Goal: Task Accomplishment & Management: Manage account settings

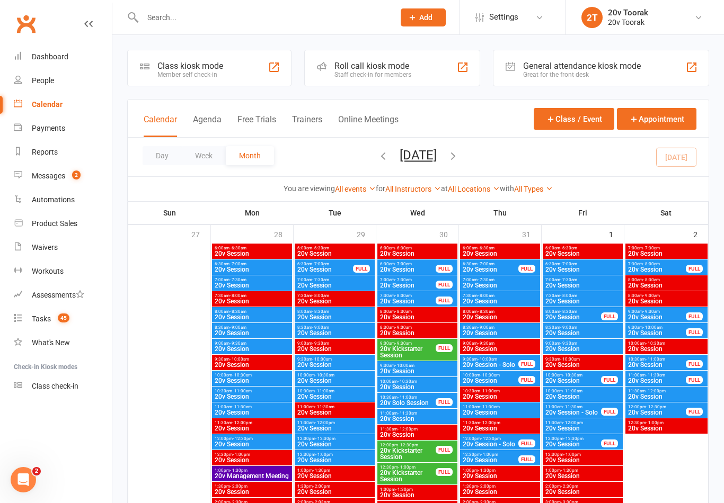
click at [44, 182] on link "Messages 2" at bounding box center [63, 176] width 98 height 24
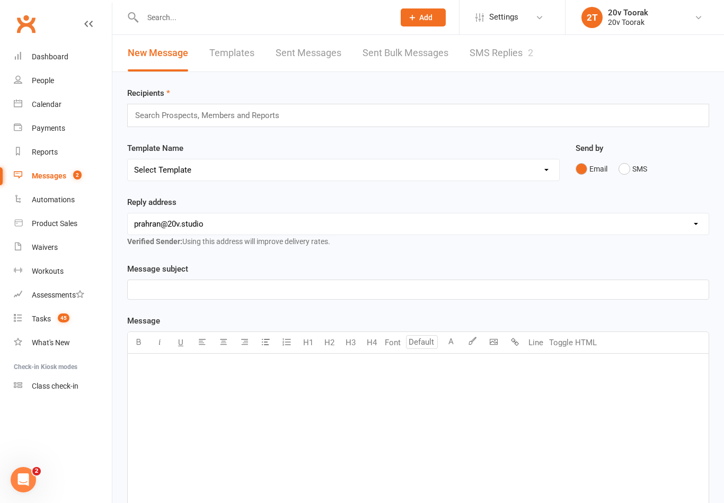
click at [526, 63] on link "SMS Replies 2" at bounding box center [502, 53] width 64 height 37
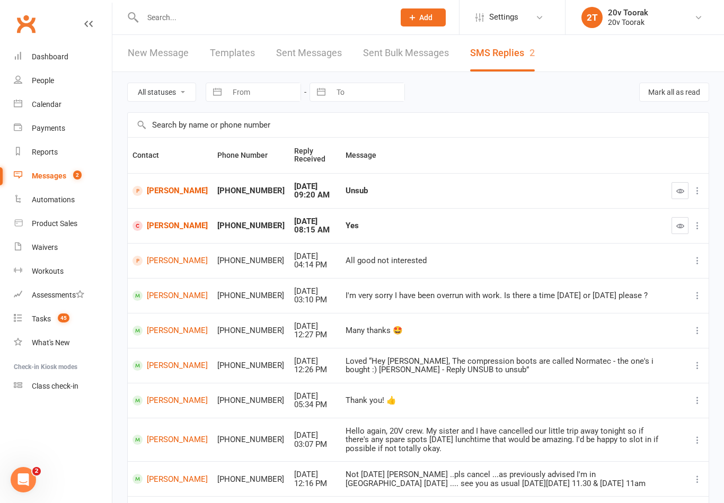
click at [159, 192] on link "[PERSON_NAME]" at bounding box center [169, 191] width 75 height 10
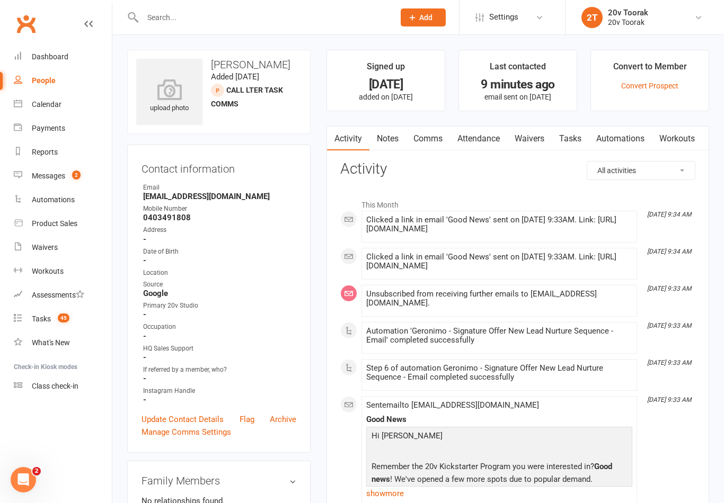
click at [575, 135] on link "Tasks" at bounding box center [570, 139] width 37 height 24
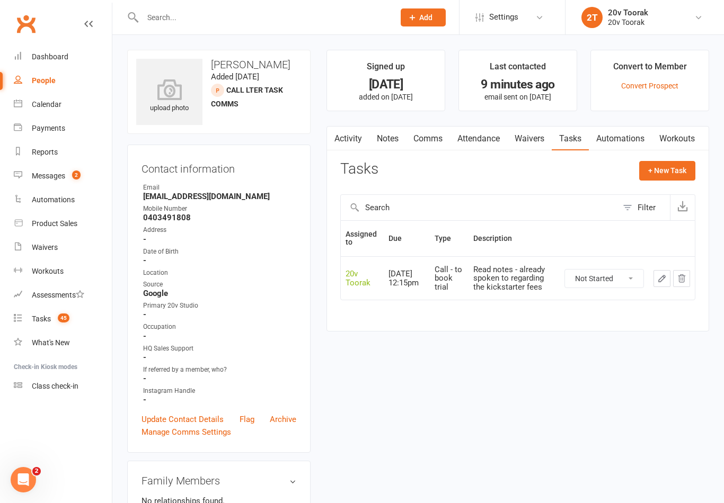
click at [612, 277] on select "Not Started In Progress Waiting Complete" at bounding box center [604, 279] width 78 height 18
select select "unstarted"
click at [388, 137] on link "Notes" at bounding box center [387, 139] width 37 height 24
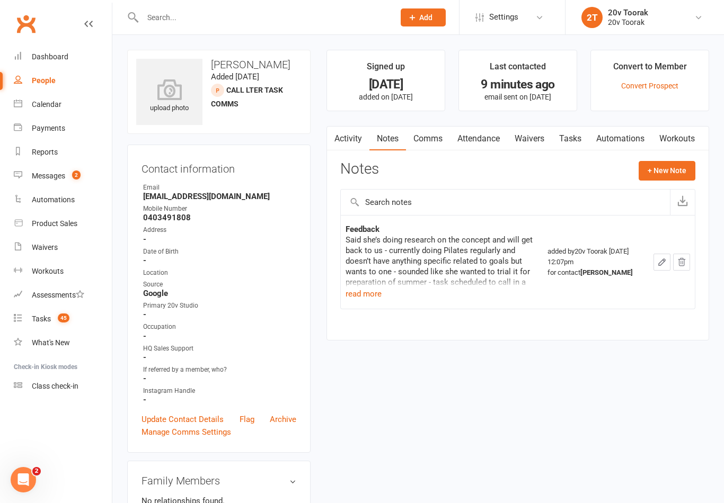
click at [373, 288] on button "read more" at bounding box center [364, 294] width 36 height 13
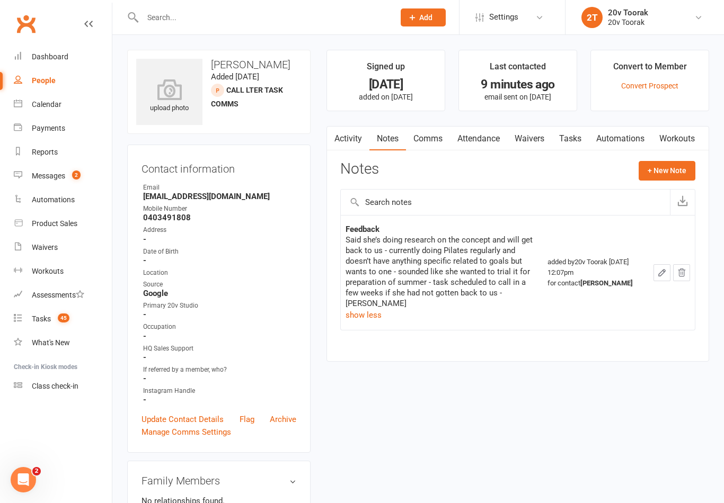
click at [211, 416] on link "Update Contact Details" at bounding box center [182, 419] width 82 height 13
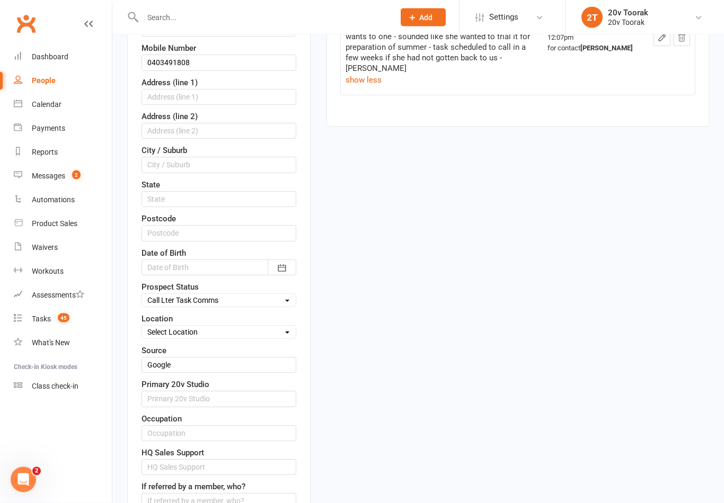
click at [240, 305] on select "Select Parachute Referrals In Communication Call Lter Task Comms 31July25 7Aug2…" at bounding box center [219, 301] width 154 height 12
select select "Parachute"
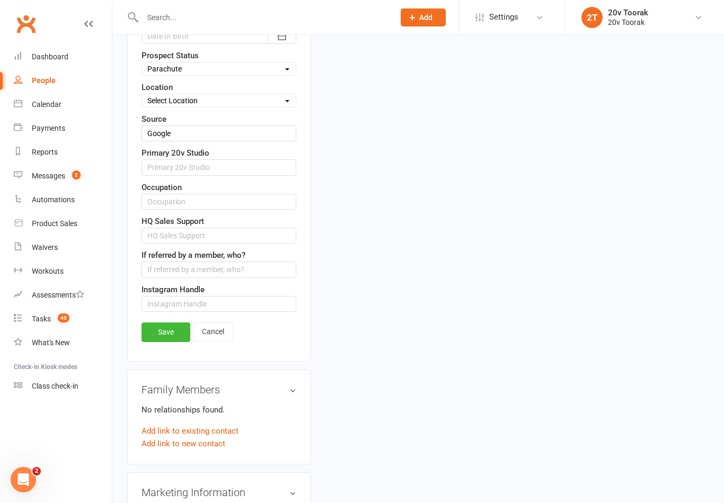
click at [169, 337] on link "Save" at bounding box center [165, 332] width 49 height 19
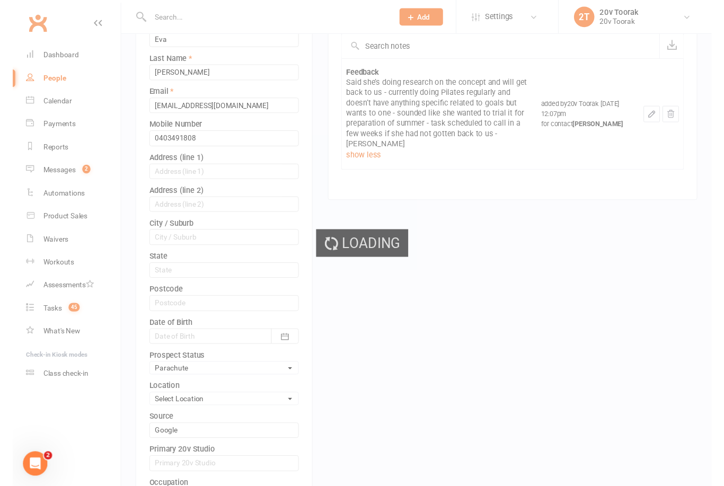
scroll to position [0, 0]
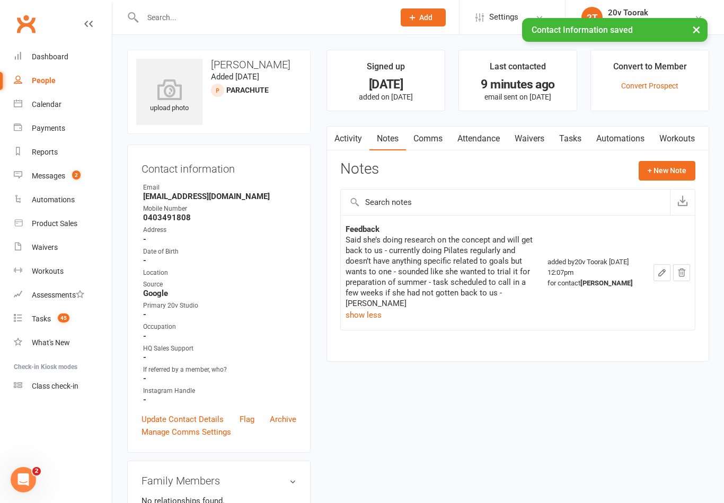
click at [49, 176] on div "Messages" at bounding box center [48, 176] width 33 height 8
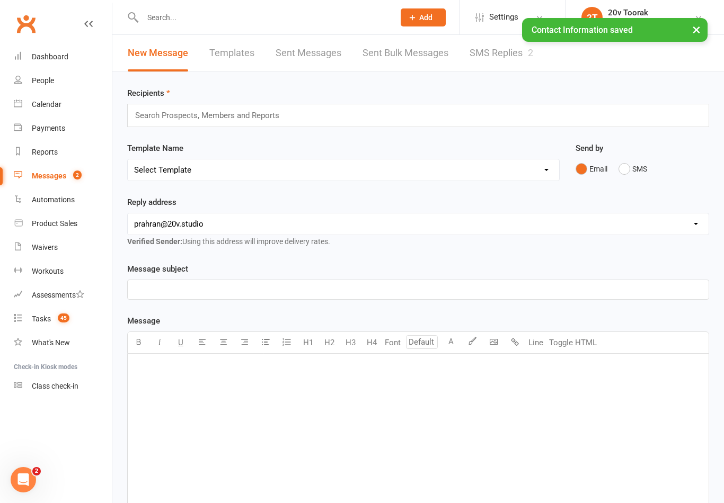
click at [511, 58] on link "SMS Replies 2" at bounding box center [502, 53] width 64 height 37
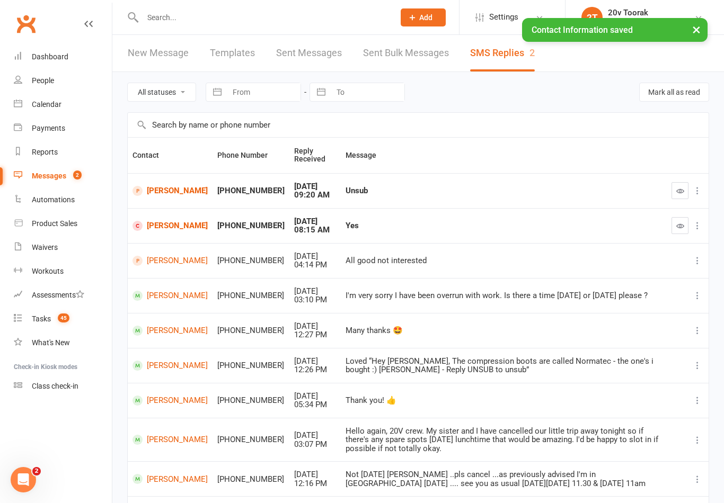
click at [676, 193] on icon "button" at bounding box center [680, 191] width 8 height 8
click at [158, 231] on link "Zahra Mustaf" at bounding box center [169, 226] width 75 height 10
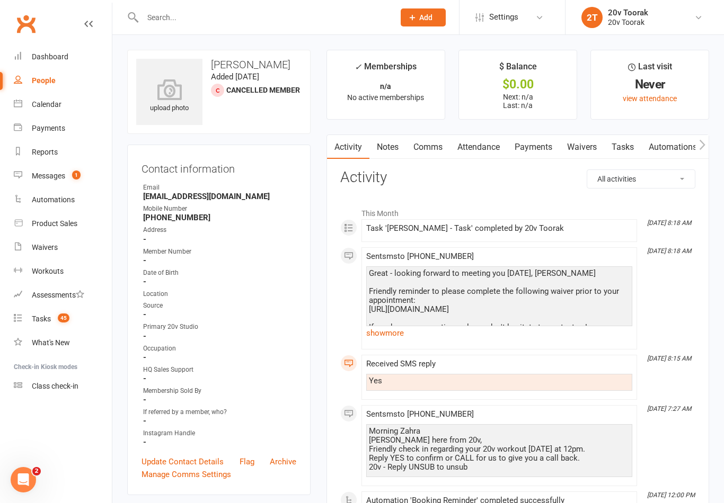
click at [402, 332] on link "show more" at bounding box center [499, 333] width 266 height 15
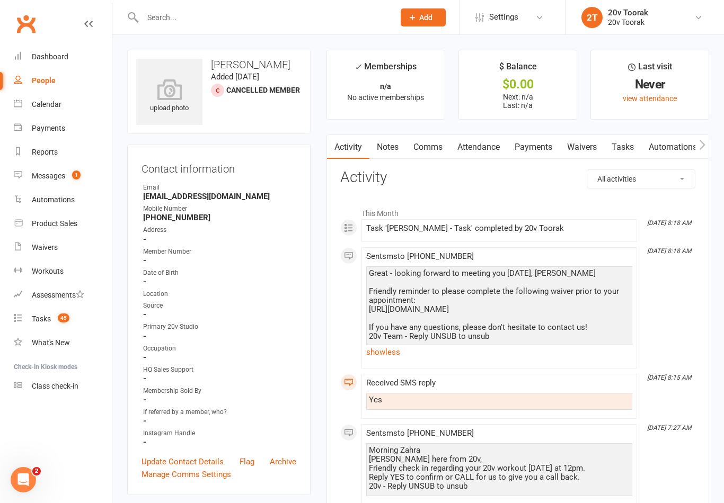
click at [47, 174] on div "Messages" at bounding box center [48, 176] width 33 height 8
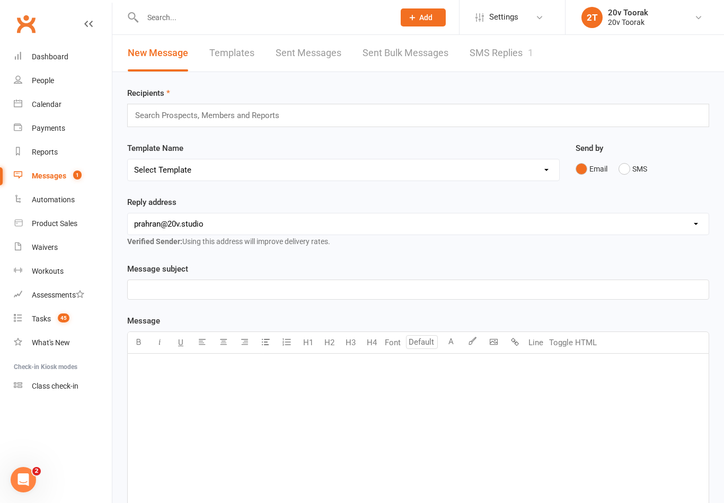
click at [512, 49] on link "SMS Replies 1" at bounding box center [502, 53] width 64 height 37
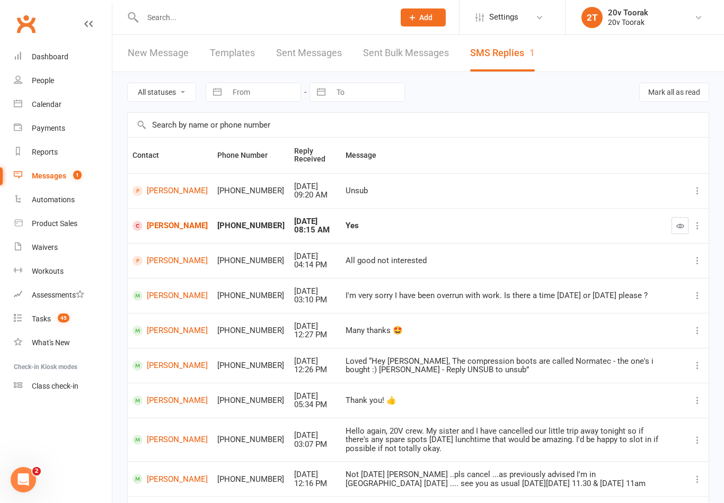
click at [675, 222] on button "button" at bounding box center [679, 225] width 17 height 17
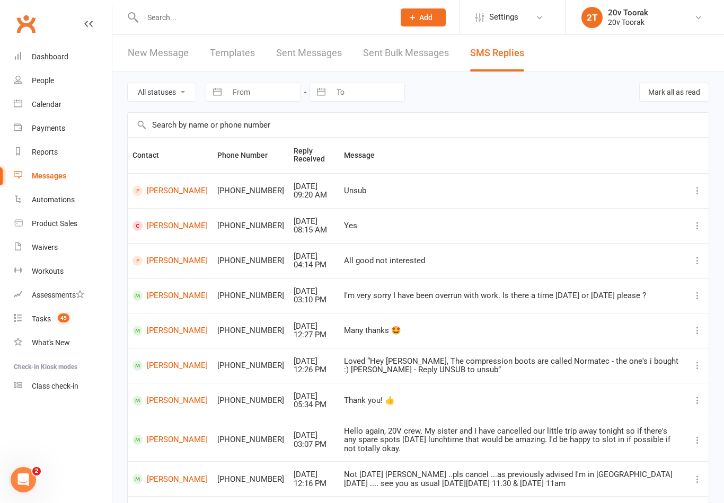
click at [30, 80] on link "People" at bounding box center [63, 81] width 98 height 24
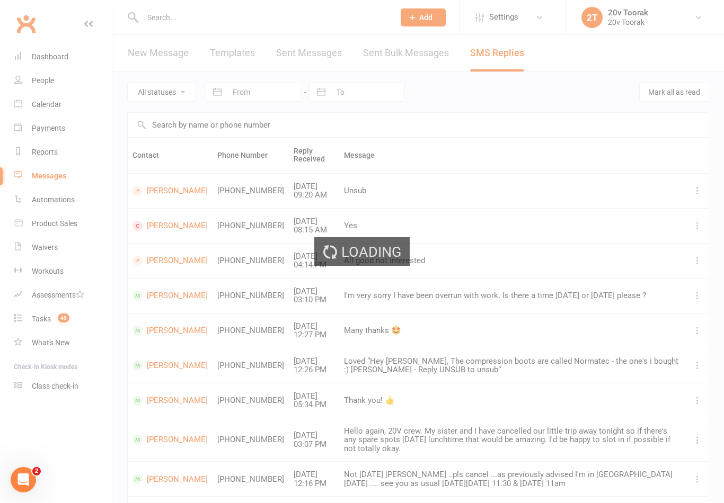
select select "100"
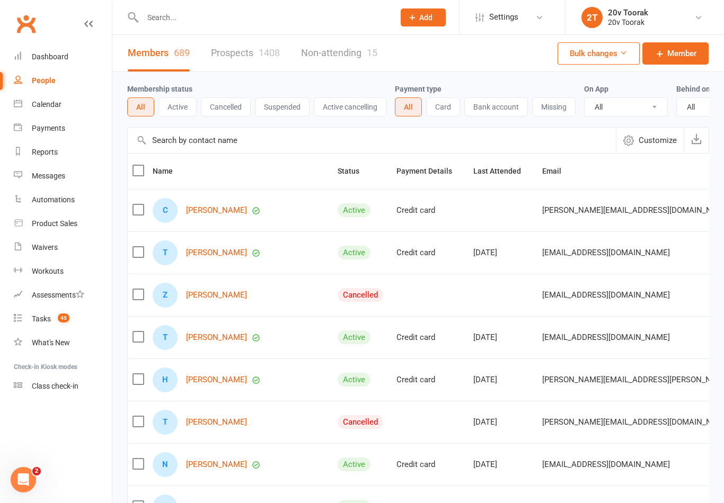
click at [235, 55] on link "Prospects 1408" at bounding box center [245, 53] width 69 height 37
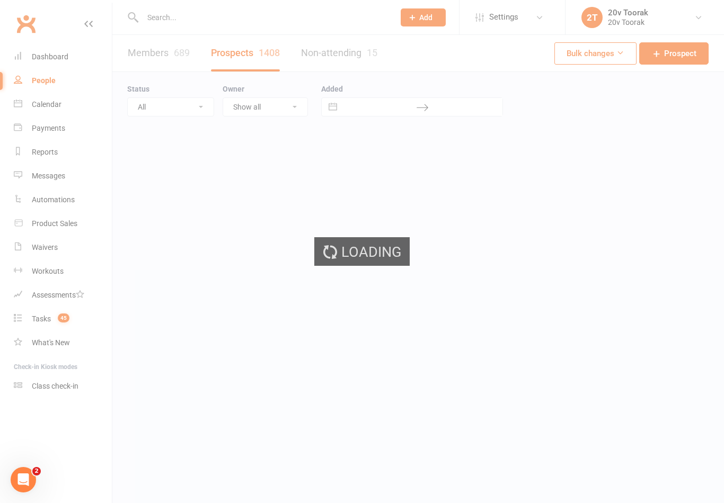
select select "100"
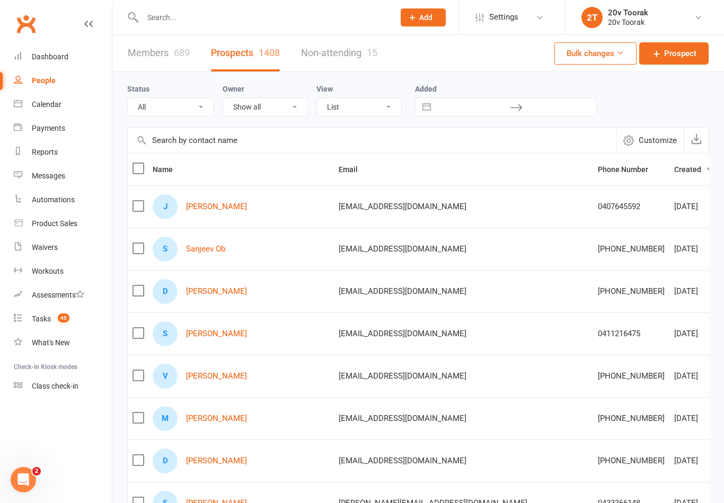
click at [219, 207] on link "James Thompson" at bounding box center [216, 206] width 61 height 9
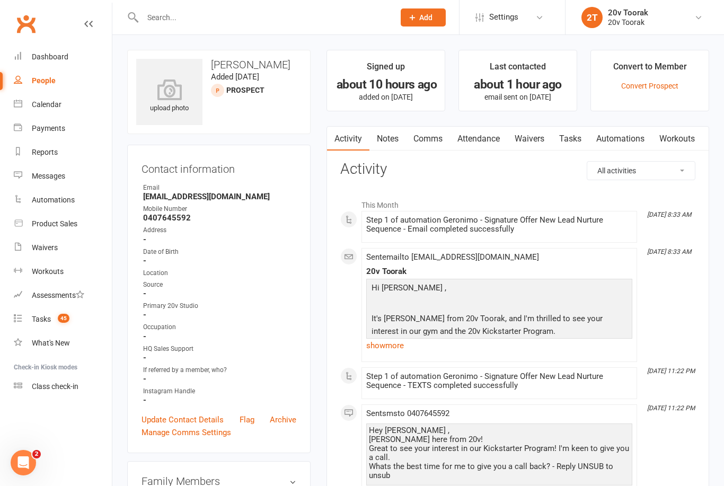
click at [187, 422] on link "Update Contact Details" at bounding box center [182, 419] width 82 height 13
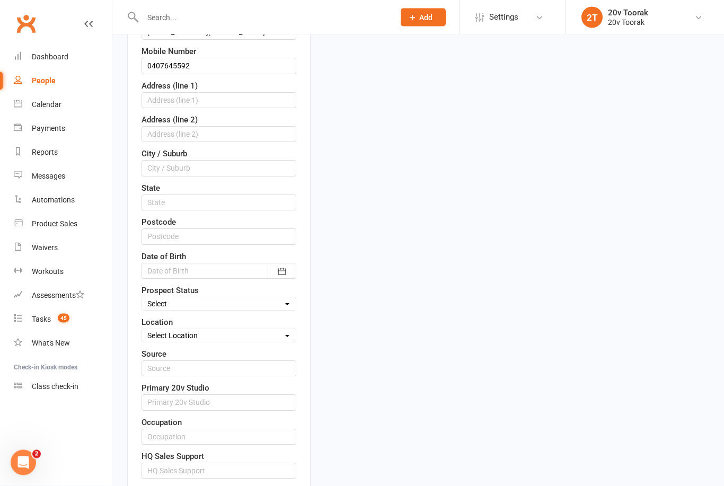
scroll to position [232, 0]
click at [150, 305] on select "Select Parachute Referrals In Communication Call Lter Task Comms 31July25 7Aug2…" at bounding box center [219, 304] width 154 height 12
select select "21Aug25"
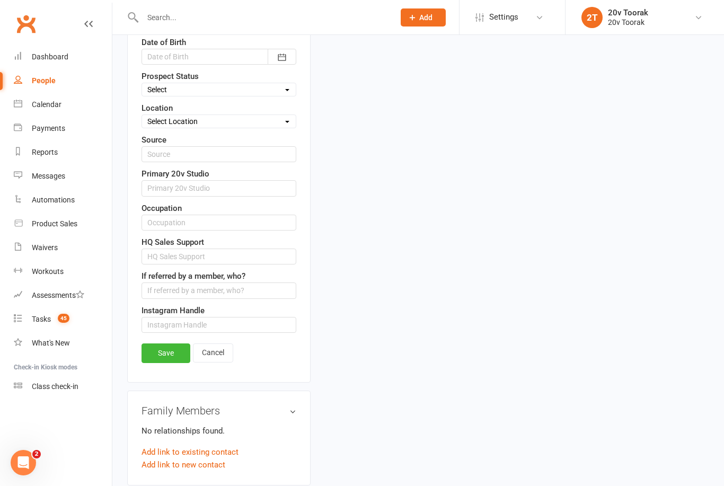
scroll to position [453, 0]
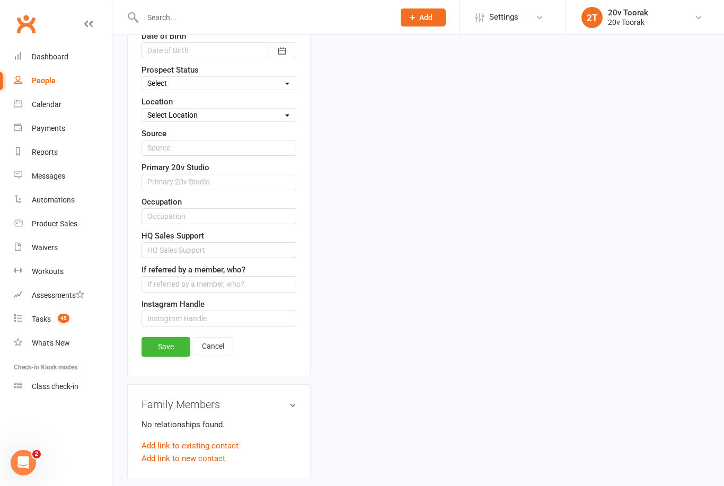
click at [157, 349] on link "Save" at bounding box center [165, 346] width 49 height 19
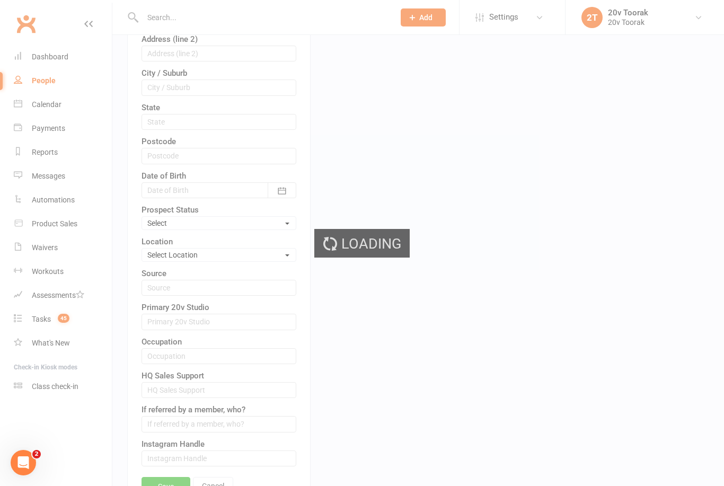
scroll to position [0, 0]
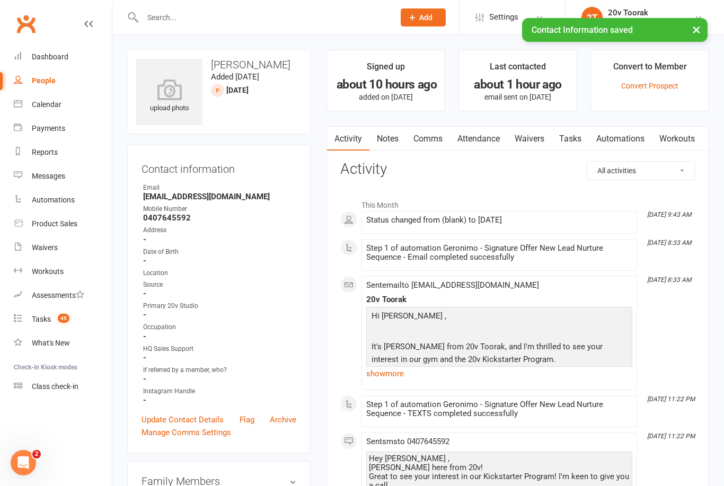
click at [577, 140] on link "Tasks" at bounding box center [570, 139] width 37 height 24
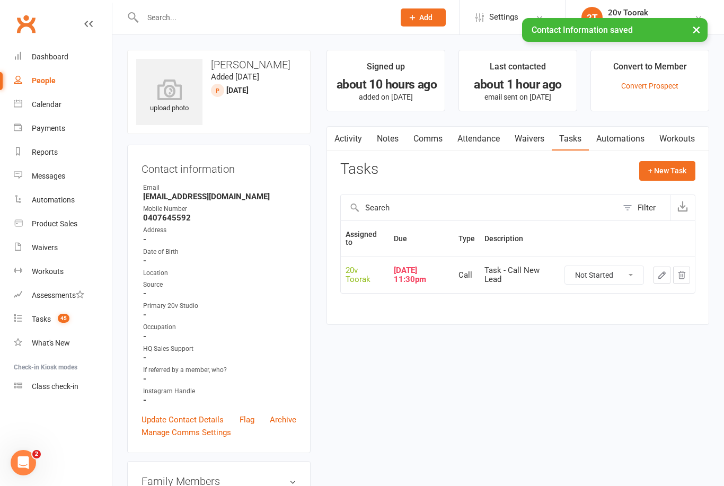
click at [608, 269] on select "Not Started In Progress Waiting Complete" at bounding box center [604, 275] width 78 height 18
select select "unstarted"
click at [662, 167] on button "+ New Task" at bounding box center [667, 170] width 56 height 19
select select "45736"
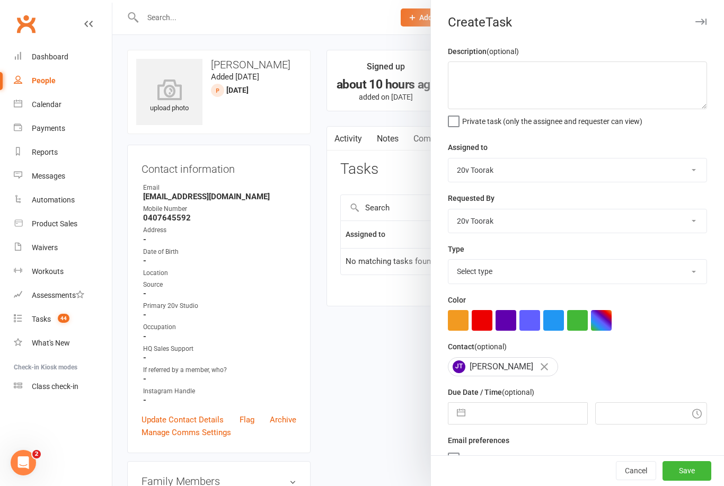
click at [485, 278] on select "Select type Call Call - to book trial Confirm session attendance Confirm trial …" at bounding box center [577, 271] width 258 height 23
select select "32301"
click at [453, 414] on button "button" at bounding box center [460, 413] width 19 height 21
select select "6"
select select "2025"
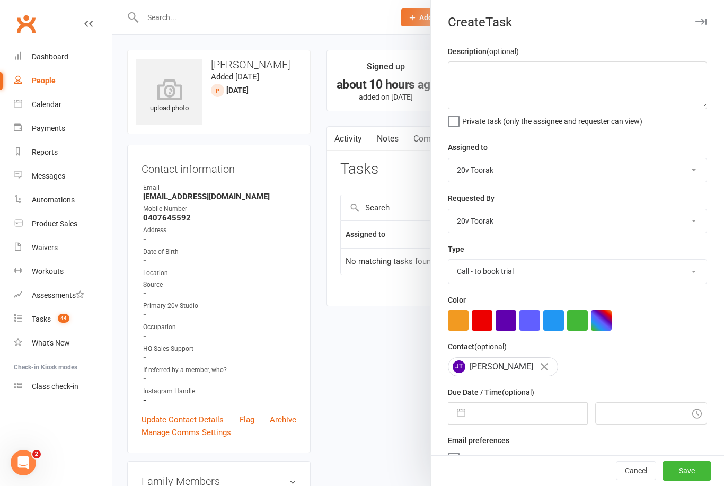
select select "7"
select select "2025"
select select "8"
select select "2025"
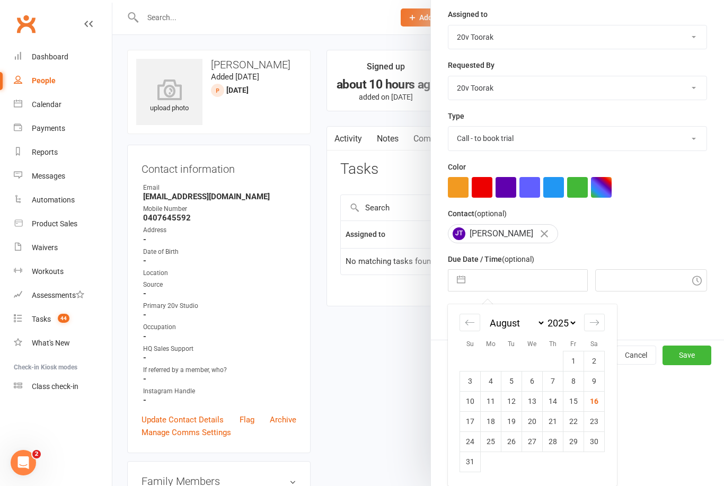
click at [596, 405] on td "16" at bounding box center [594, 401] width 21 height 20
type input "16 Aug 2025"
type input "9:45am"
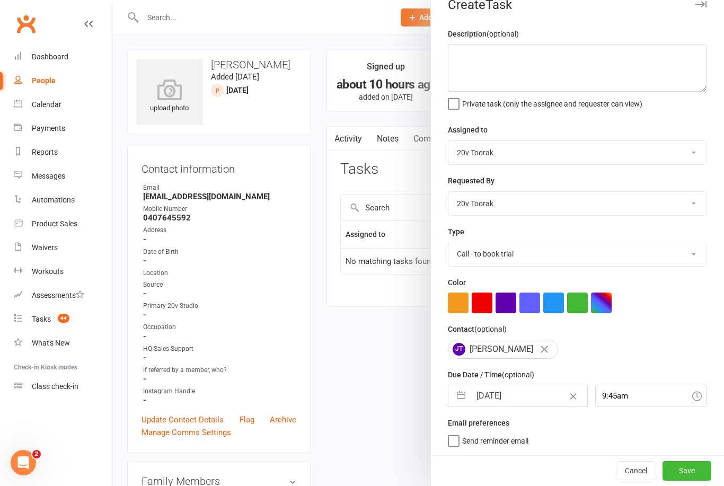
click at [694, 468] on button "Save" at bounding box center [686, 470] width 49 height 19
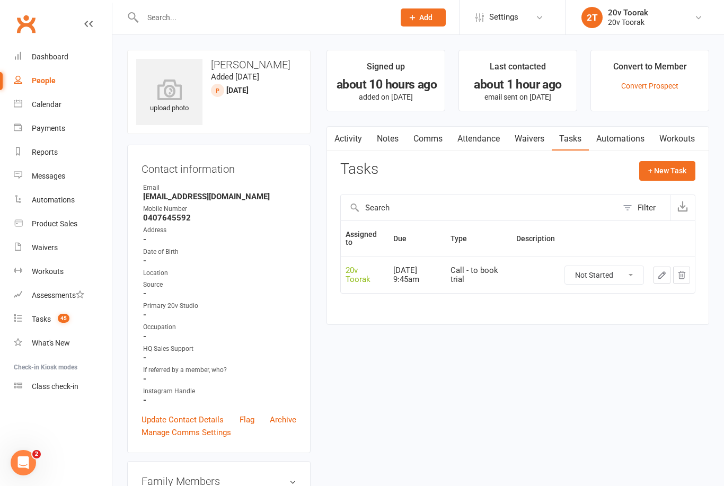
click at [395, 136] on link "Notes" at bounding box center [387, 139] width 37 height 24
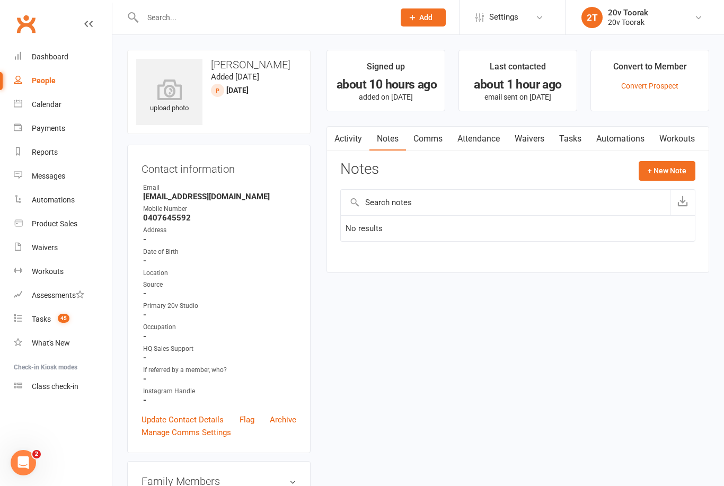
click at [668, 165] on button "+ New Note" at bounding box center [667, 170] width 57 height 19
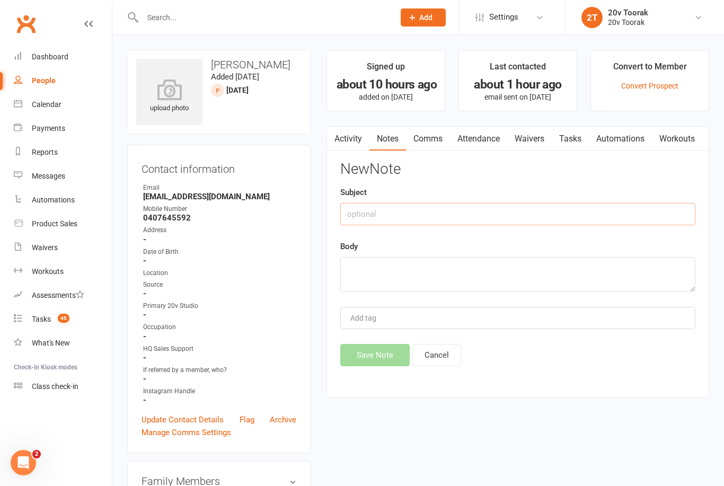
click at [546, 214] on input "text" at bounding box center [517, 214] width 355 height 22
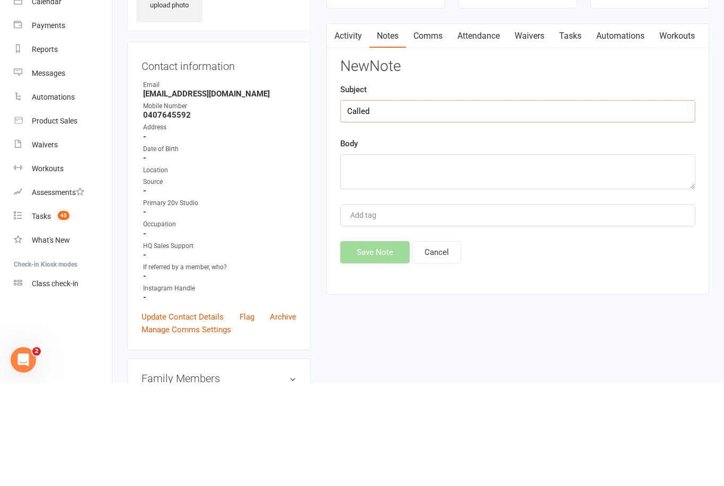
type input "Called"
click at [521, 257] on textarea at bounding box center [517, 274] width 355 height 35
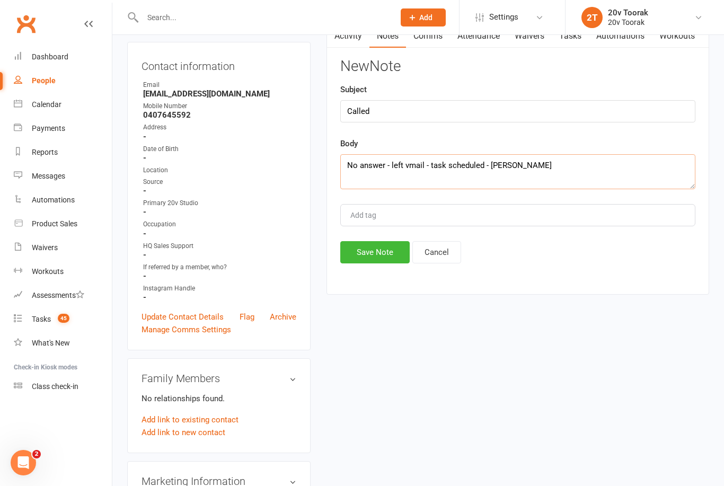
type textarea "No answer - left vmail - task scheduled - Byron"
click at [378, 259] on button "Save Note" at bounding box center [374, 252] width 69 height 22
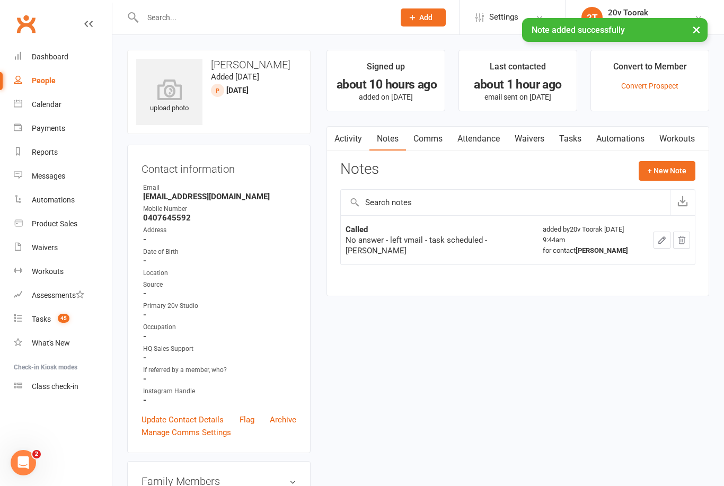
click at [580, 146] on link "Tasks" at bounding box center [570, 139] width 37 height 24
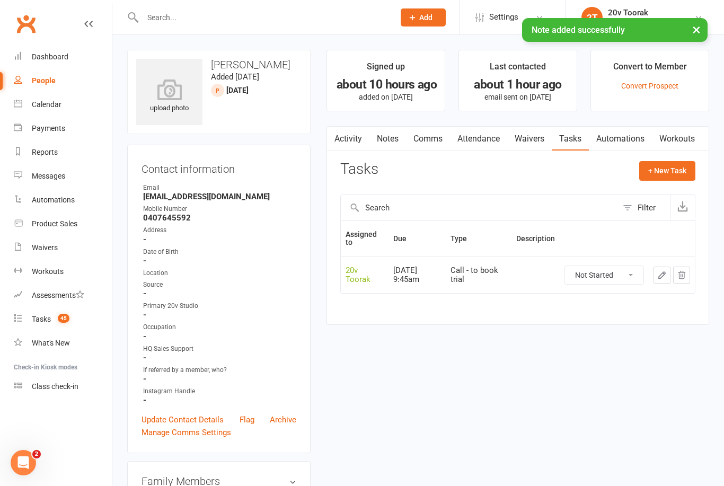
click at [352, 144] on link "Activity" at bounding box center [348, 139] width 42 height 24
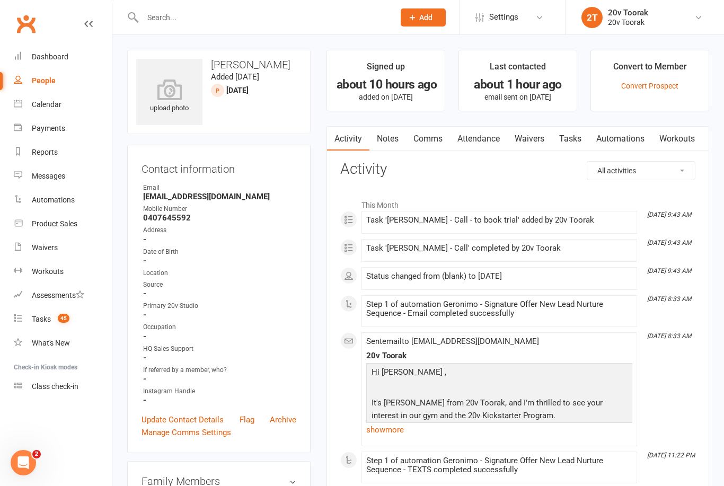
click at [402, 432] on link "show more" at bounding box center [499, 429] width 266 height 15
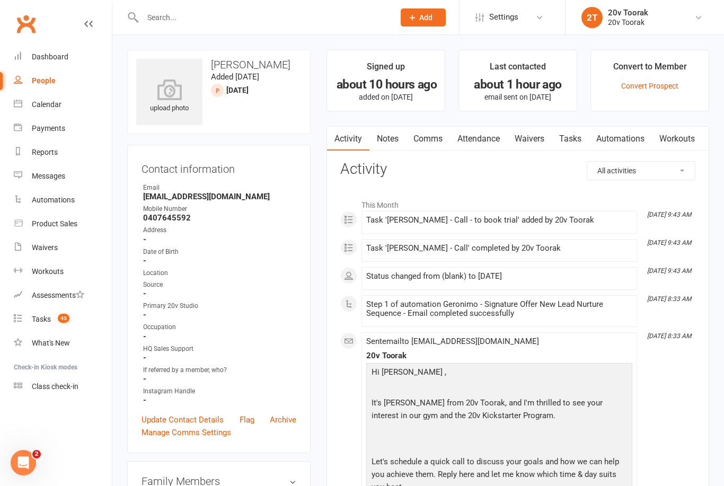
click at [435, 143] on link "Comms" at bounding box center [428, 139] width 44 height 24
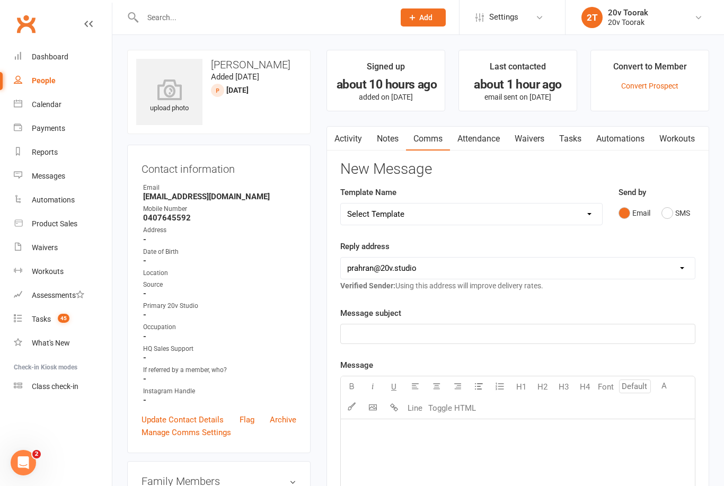
click at [676, 214] on button "SMS" at bounding box center [675, 213] width 29 height 20
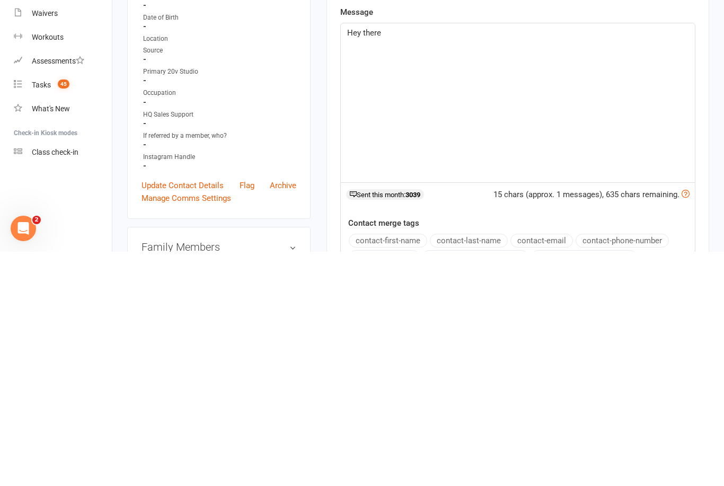
scroll to position [86, 0]
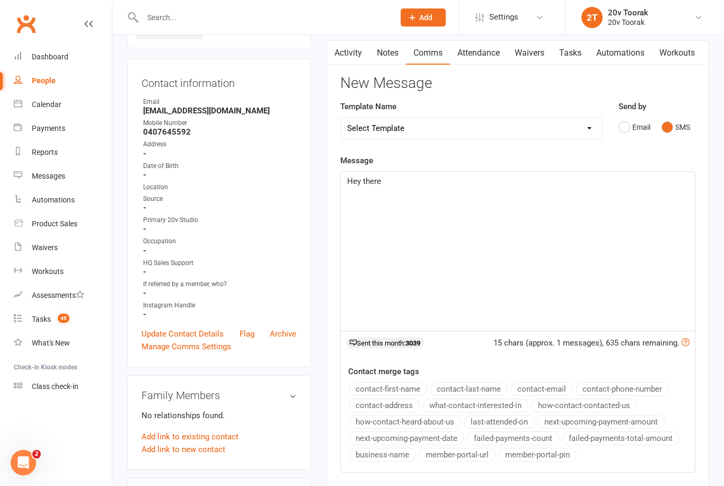
click at [607, 226] on div "Hey there ﻿" at bounding box center [518, 251] width 354 height 159
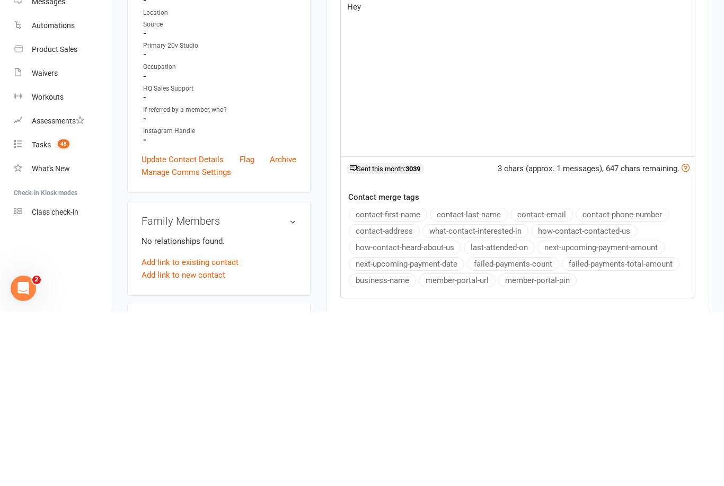
click at [399, 382] on button "contact-first-name" at bounding box center [388, 389] width 78 height 14
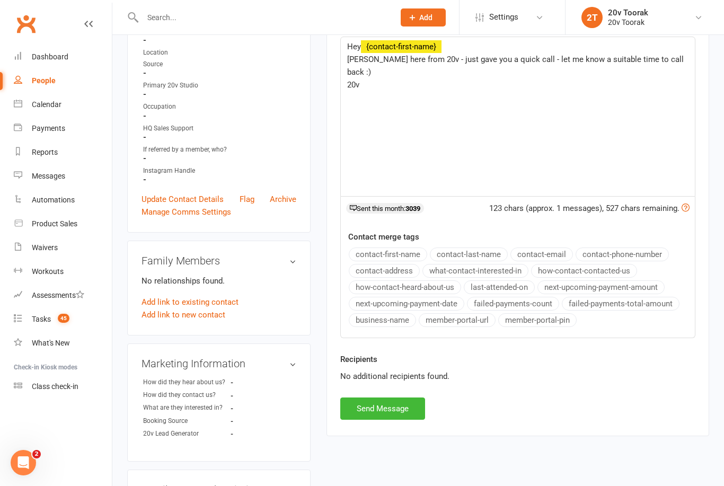
click at [406, 410] on button "Send Message" at bounding box center [382, 408] width 85 height 22
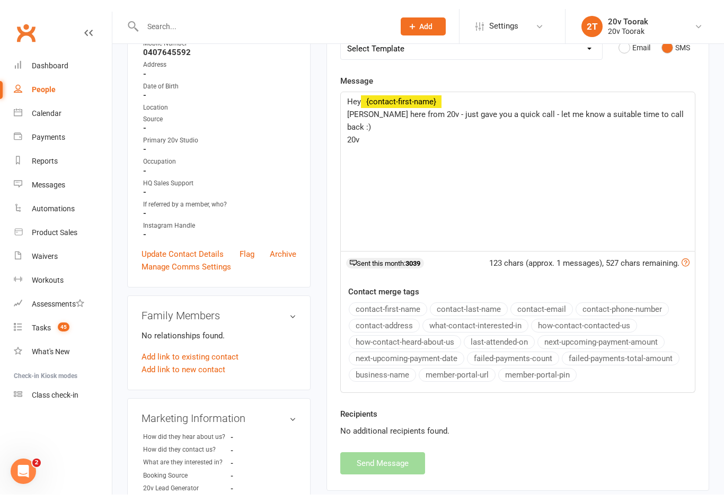
scroll to position [0, 0]
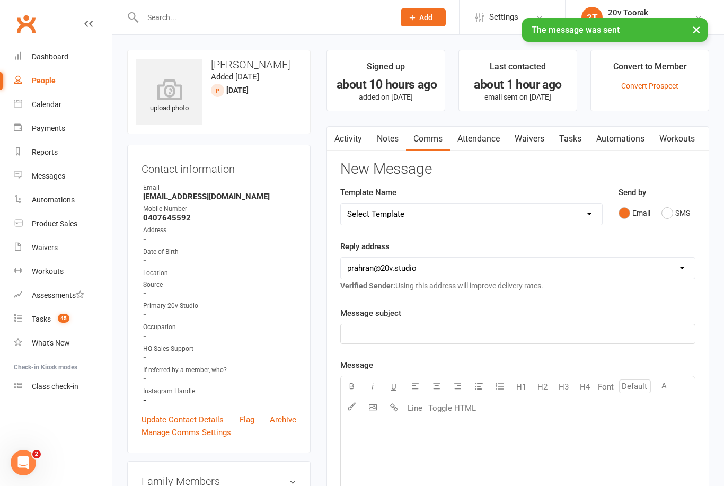
click at [29, 106] on link "Calendar" at bounding box center [63, 105] width 98 height 24
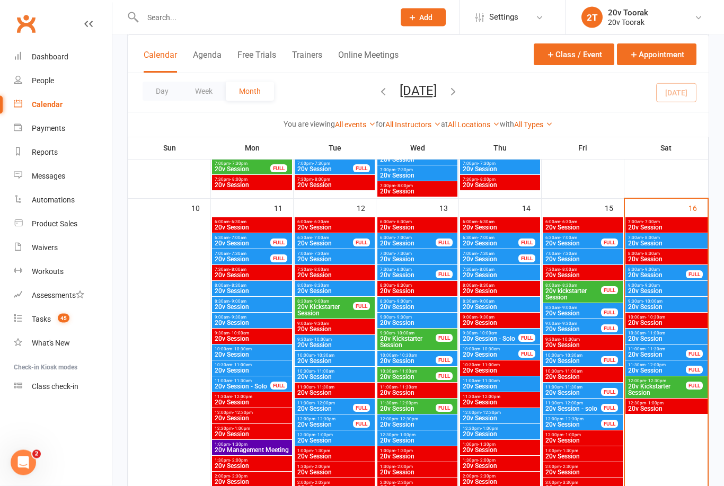
scroll to position [988, 0]
click at [641, 307] on span "20v Session" at bounding box center [666, 307] width 78 height 6
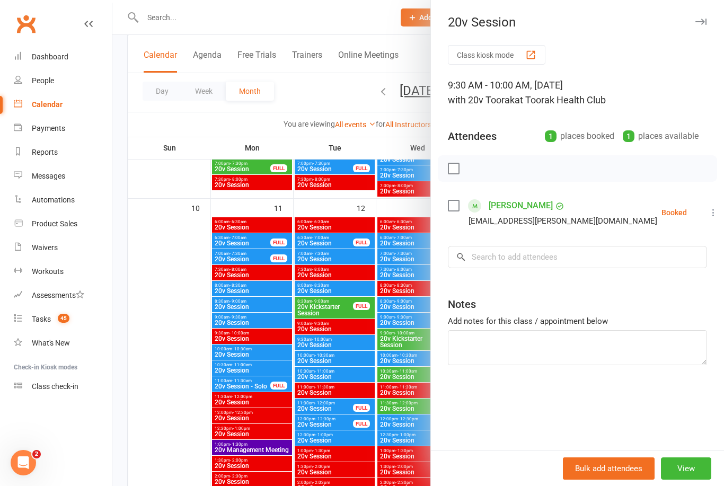
click at [708, 211] on icon at bounding box center [713, 212] width 11 height 11
click at [660, 297] on link "Mark absent" at bounding box center [662, 296] width 114 height 21
click at [359, 315] on div at bounding box center [418, 243] width 612 height 486
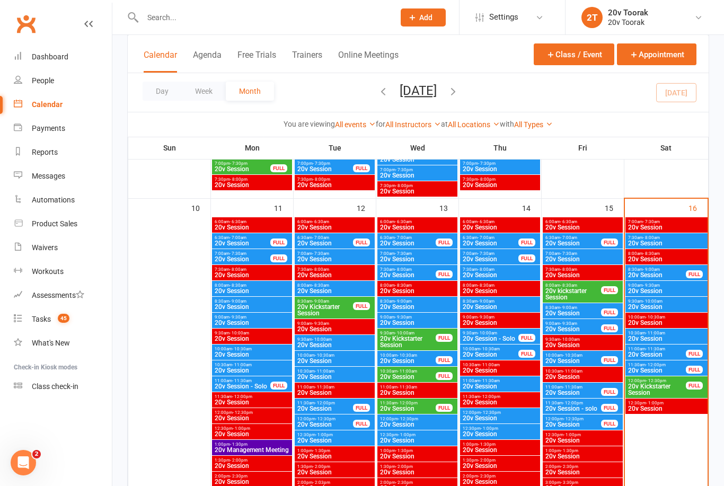
click at [659, 288] on span "20v Session" at bounding box center [666, 291] width 78 height 6
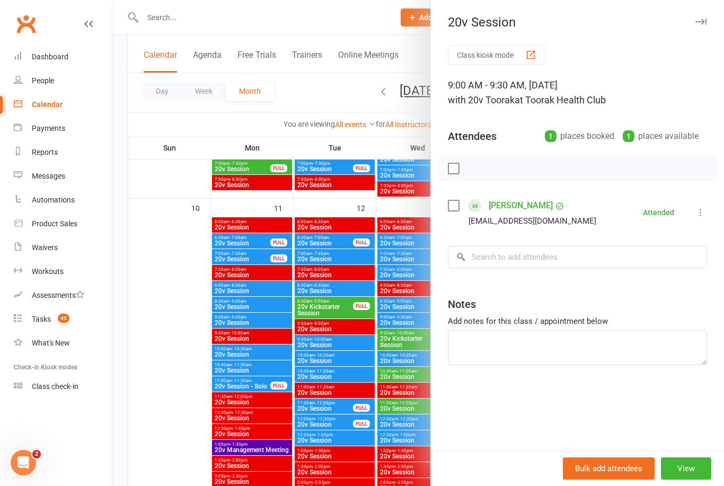
click at [371, 324] on div at bounding box center [418, 243] width 612 height 486
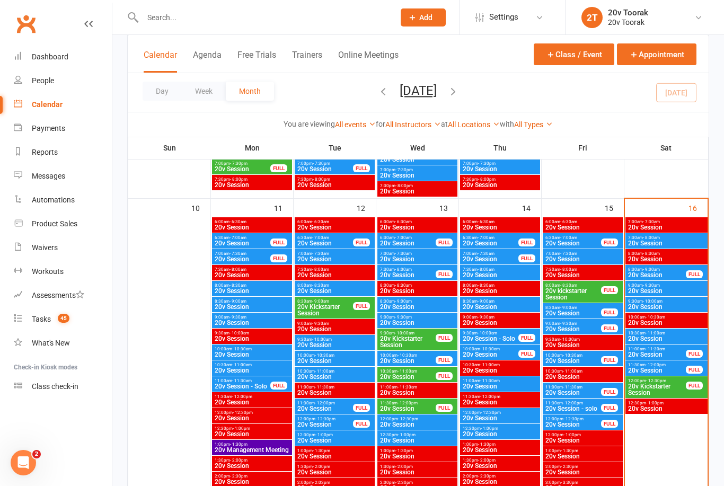
click at [661, 277] on span "20v Session" at bounding box center [656, 275] width 59 height 6
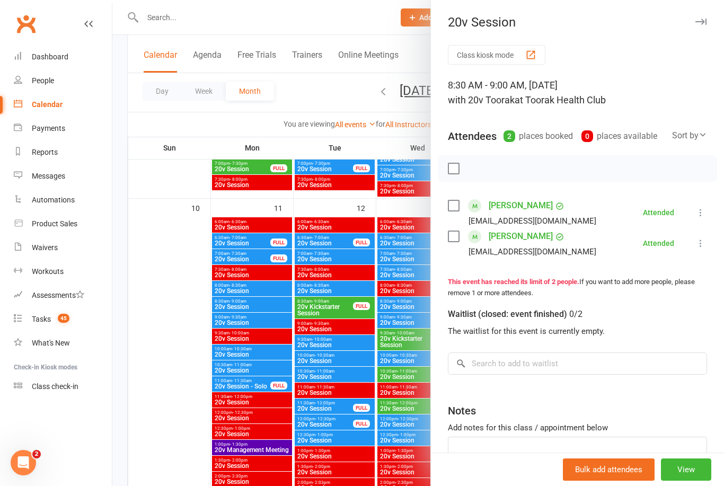
click at [348, 356] on div at bounding box center [418, 243] width 612 height 486
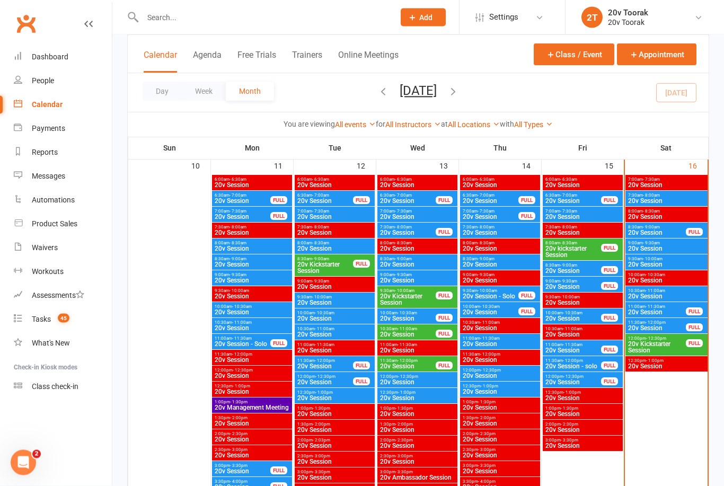
scroll to position [1030, 0]
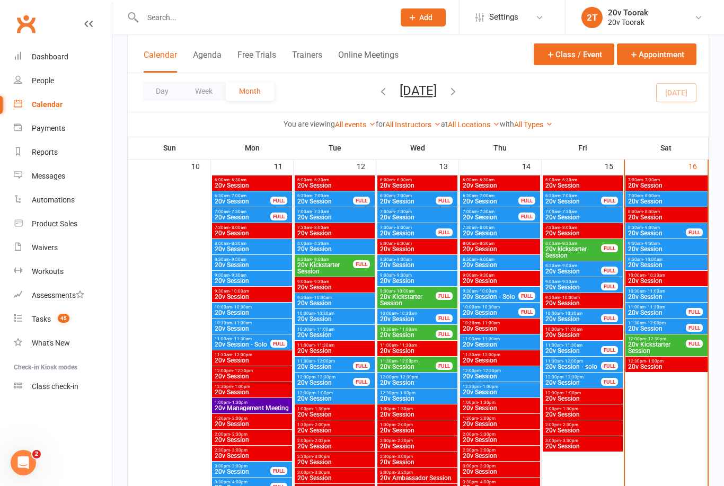
click at [655, 300] on div "10:30am - 11:00am 20v Session" at bounding box center [666, 294] width 82 height 15
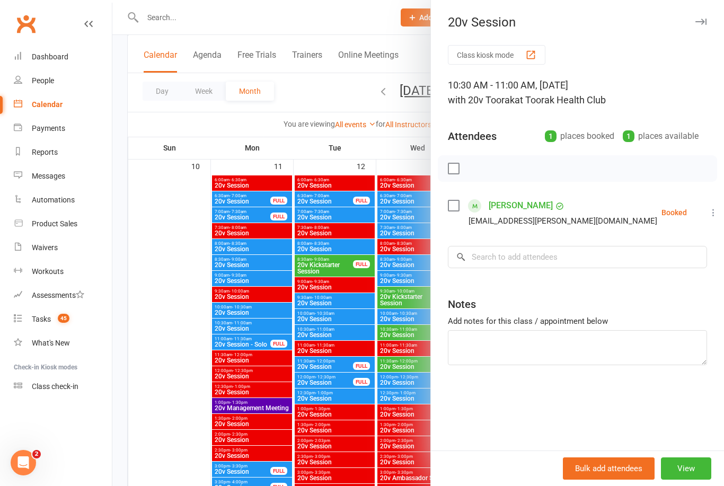
click at [326, 310] on div at bounding box center [418, 243] width 612 height 486
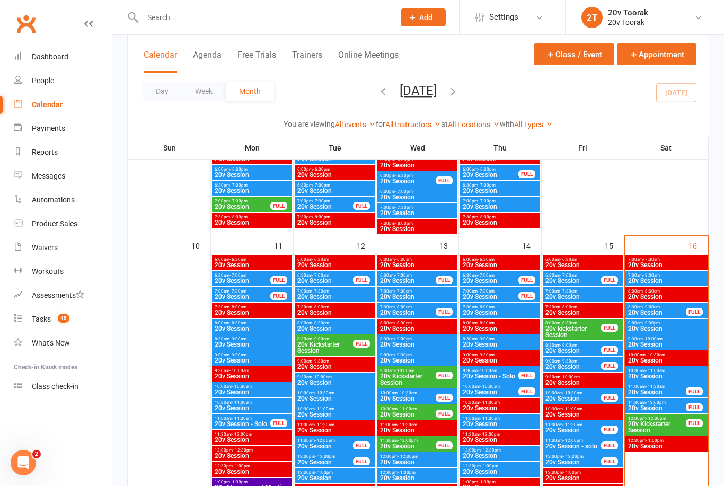
scroll to position [943, 0]
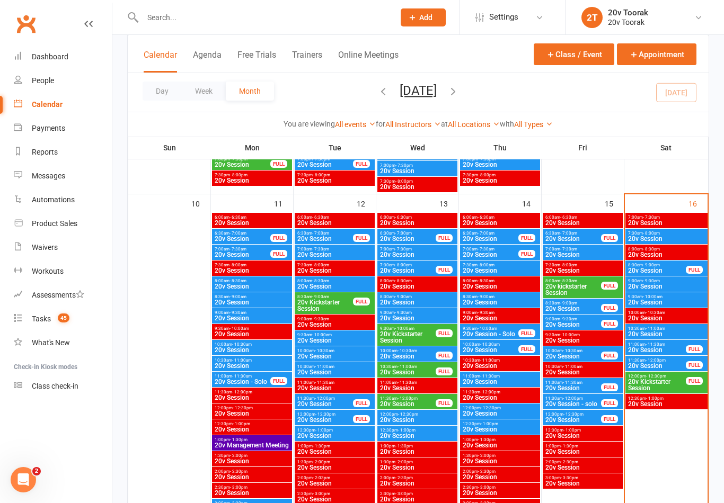
scroll to position [991, 0]
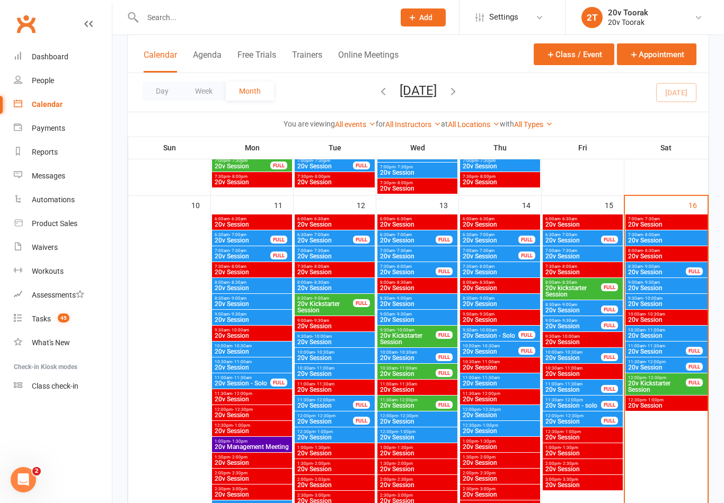
click at [666, 335] on span "20v Session" at bounding box center [666, 336] width 78 height 6
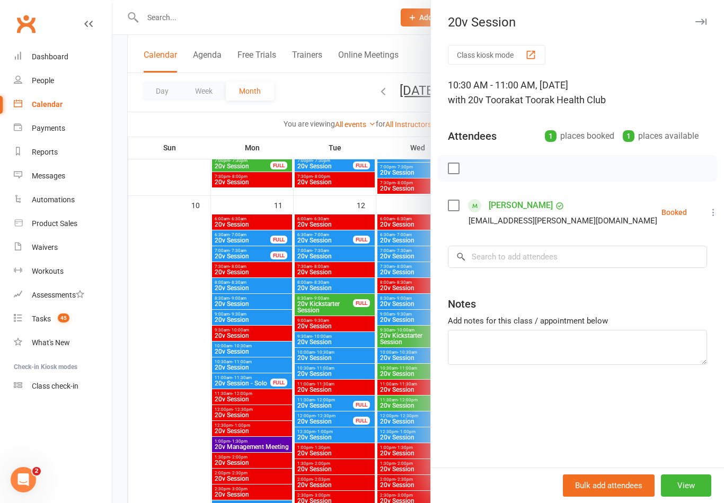
click at [362, 349] on div at bounding box center [418, 251] width 612 height 503
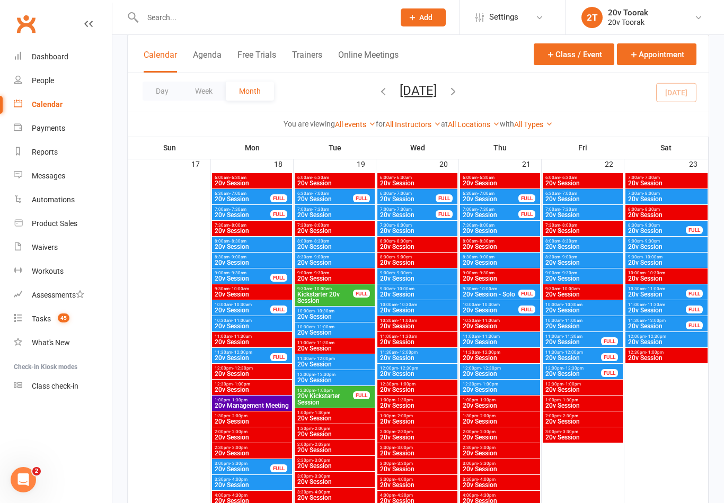
scroll to position [1459, 0]
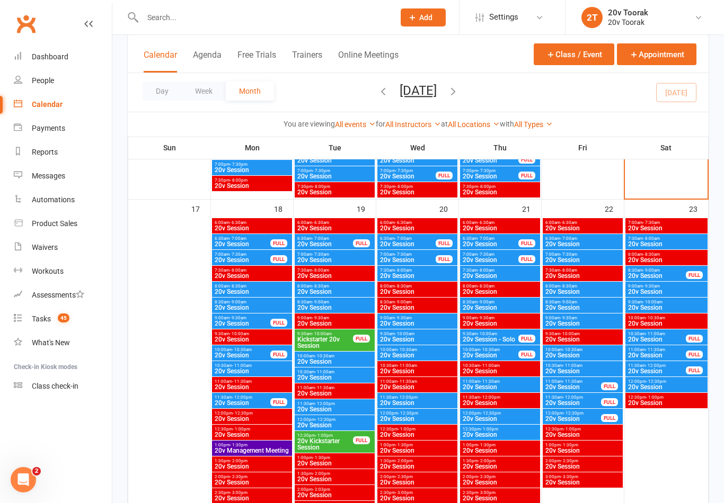
click at [659, 257] on span "20v Session" at bounding box center [666, 260] width 78 height 6
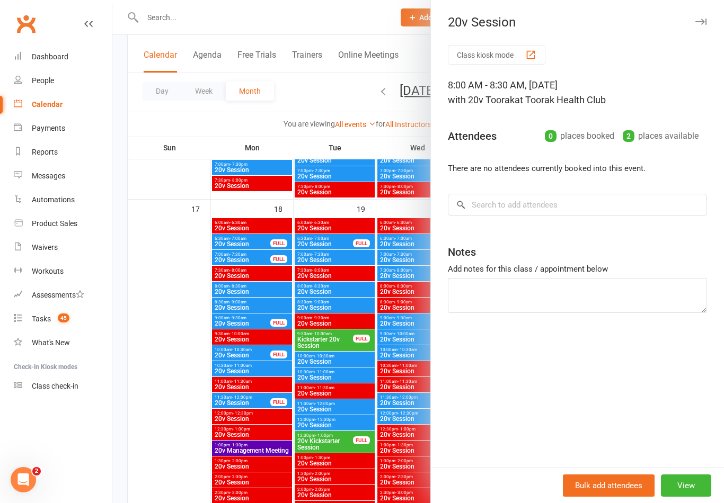
click at [384, 355] on div at bounding box center [418, 251] width 612 height 503
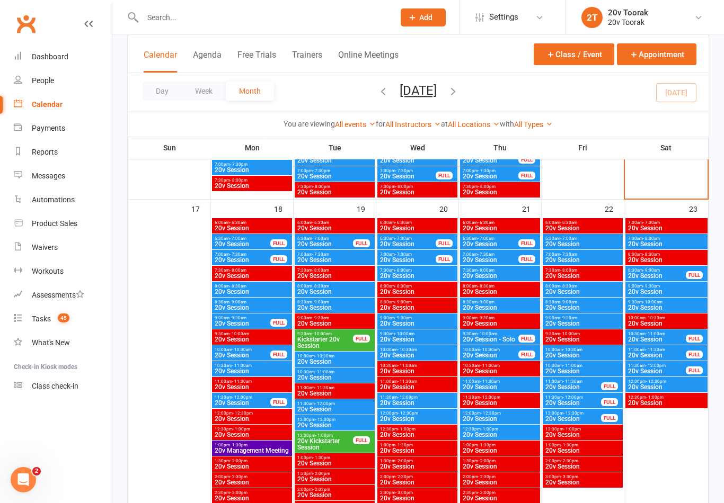
click at [660, 286] on span "9:00am - 9:30am" at bounding box center [666, 286] width 78 height 5
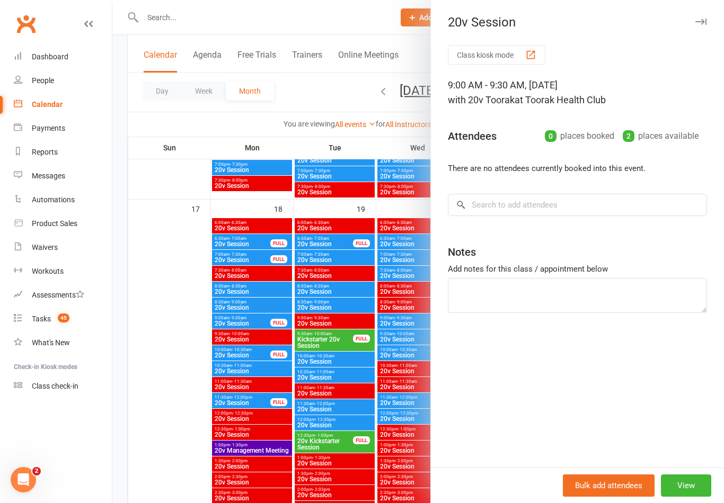
click at [402, 364] on div at bounding box center [418, 251] width 612 height 503
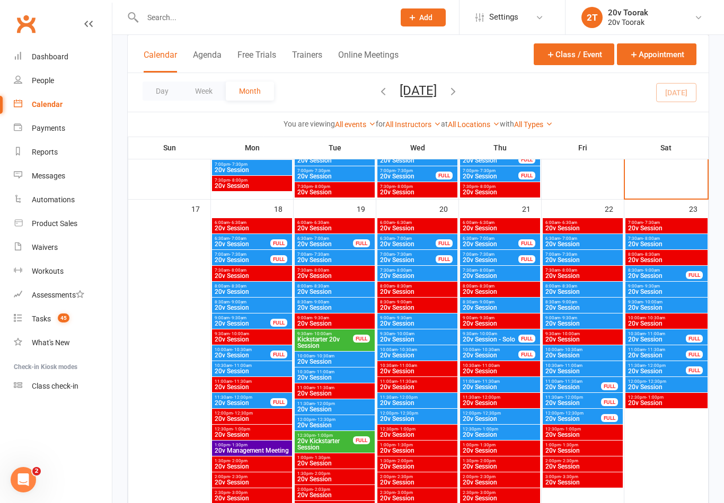
click at [667, 276] on span "20v Session" at bounding box center [656, 276] width 59 height 6
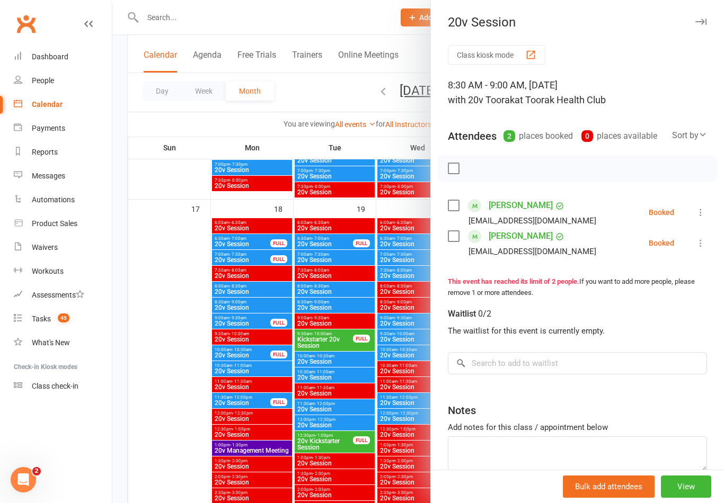
click at [701, 213] on icon at bounding box center [700, 212] width 11 height 11
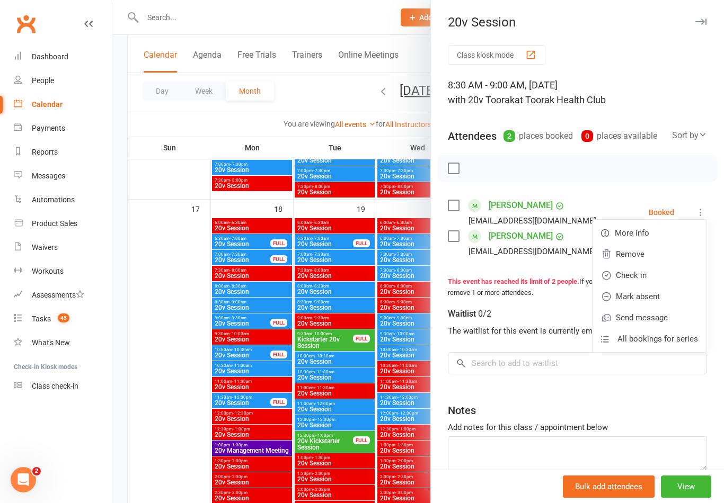
click at [669, 254] on link "Remove" at bounding box center [649, 254] width 114 height 21
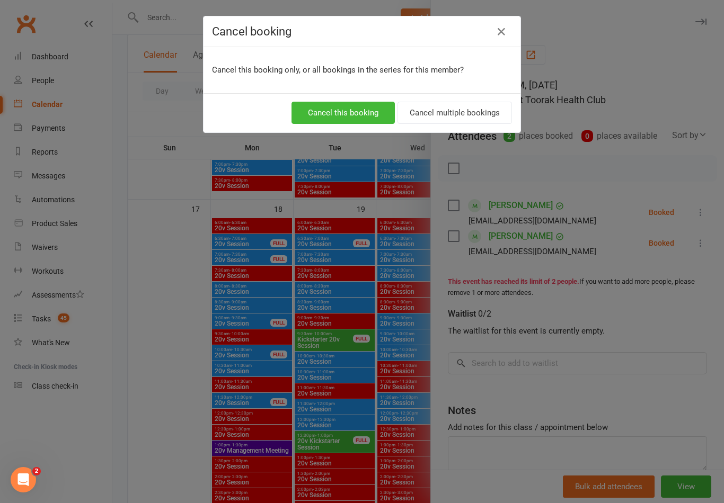
click at [466, 112] on button "Cancel multiple bookings" at bounding box center [454, 113] width 114 height 22
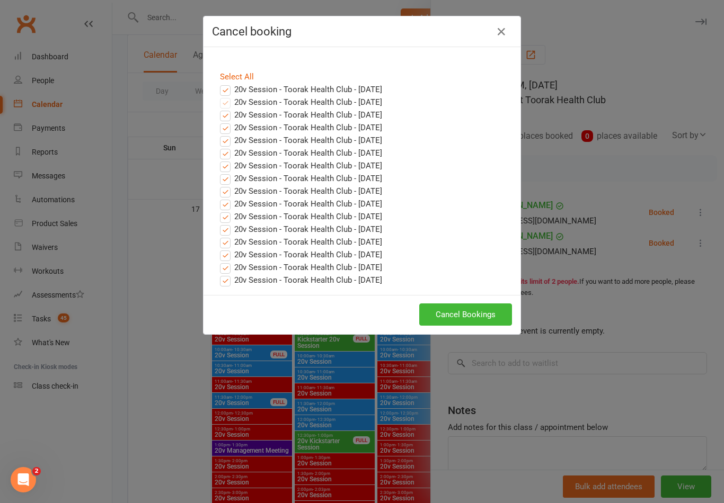
click at [323, 84] on label "20v Session - Toorak Health Club - Aug 16, 2025" at bounding box center [301, 89] width 162 height 13
click at [219, 83] on input "20v Session - Toorak Health Club - Aug 16, 2025" at bounding box center [215, 83] width 7 height 0
click at [496, 312] on button "Cancel Bookings" at bounding box center [465, 315] width 93 height 22
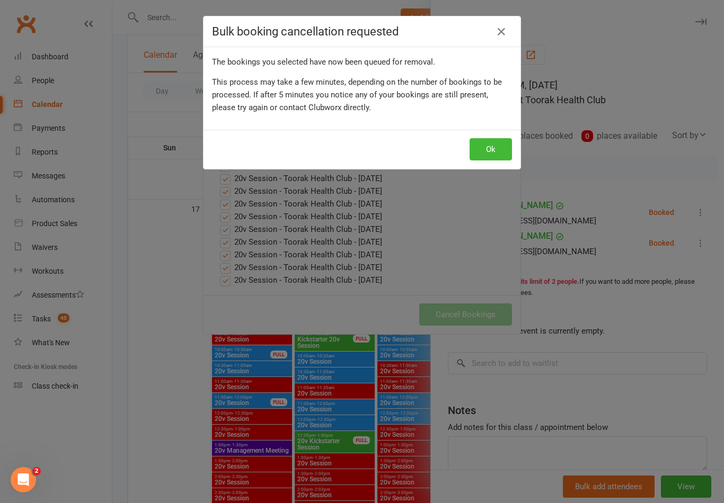
click at [497, 149] on button "Ok" at bounding box center [491, 149] width 42 height 22
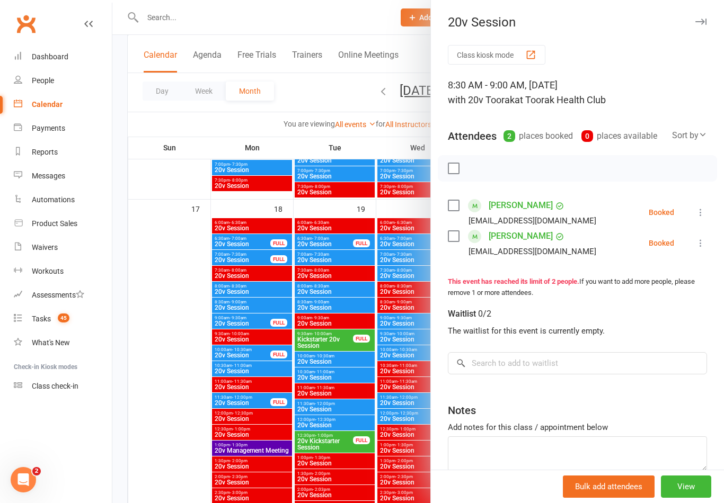
click at [703, 243] on icon at bounding box center [700, 243] width 11 height 11
click at [659, 286] on link "Remove" at bounding box center [649, 284] width 114 height 21
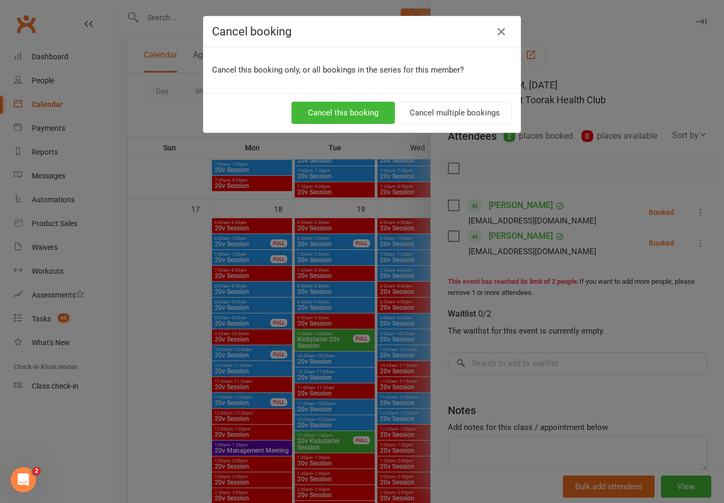
click at [479, 115] on button "Cancel multiple bookings" at bounding box center [454, 113] width 114 height 22
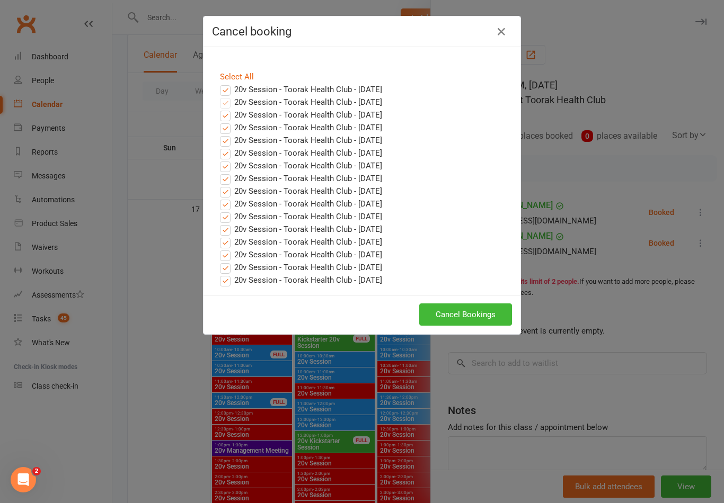
click at [327, 92] on label "20v Session - Toorak Health Club - Aug 16, 2025" at bounding box center [301, 89] width 162 height 13
click at [219, 83] on input "20v Session - Toorak Health Club - Aug 16, 2025" at bounding box center [215, 83] width 7 height 0
click at [487, 312] on button "Cancel Bookings" at bounding box center [465, 315] width 93 height 22
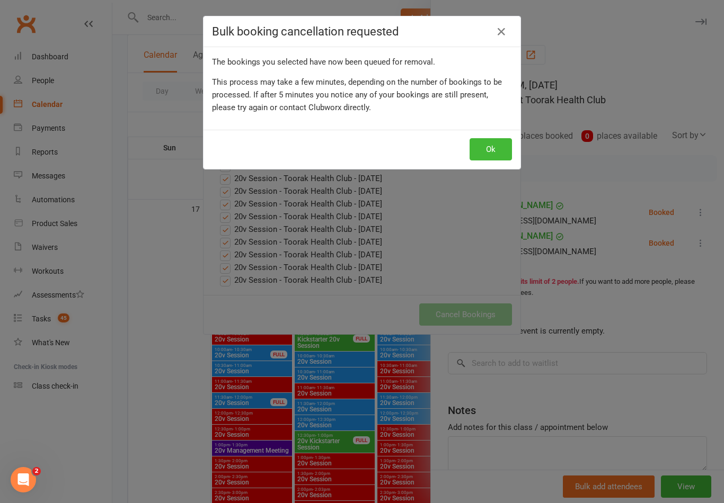
click at [502, 151] on button "Ok" at bounding box center [491, 149] width 42 height 22
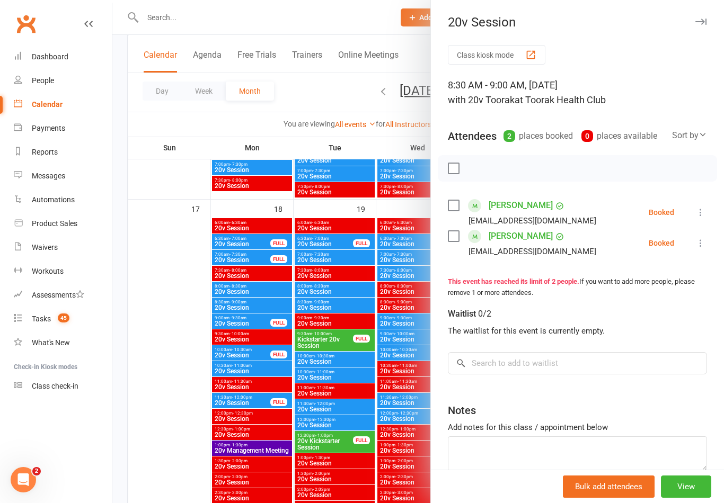
click at [351, 366] on div at bounding box center [418, 251] width 612 height 503
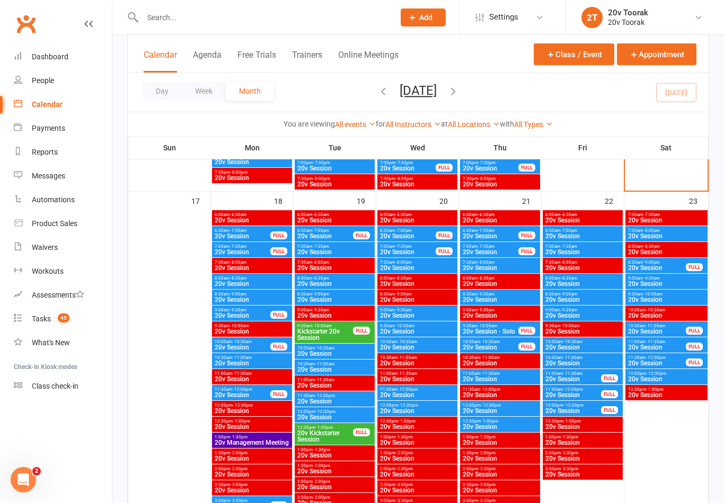
scroll to position [1453, 0]
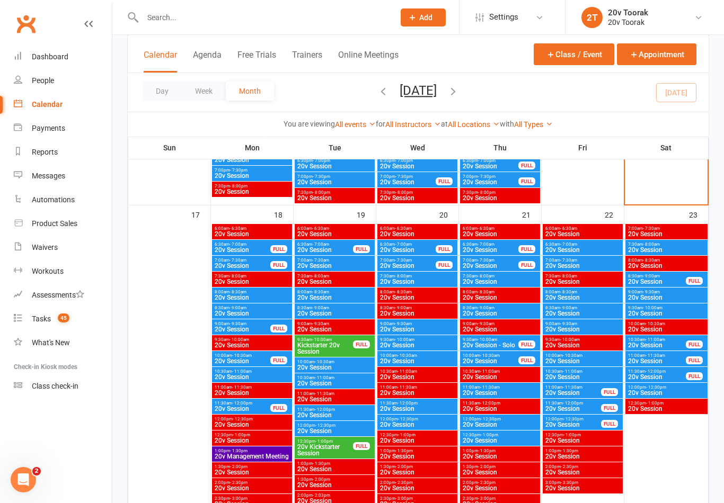
click at [659, 279] on span "20v Session" at bounding box center [656, 282] width 59 height 6
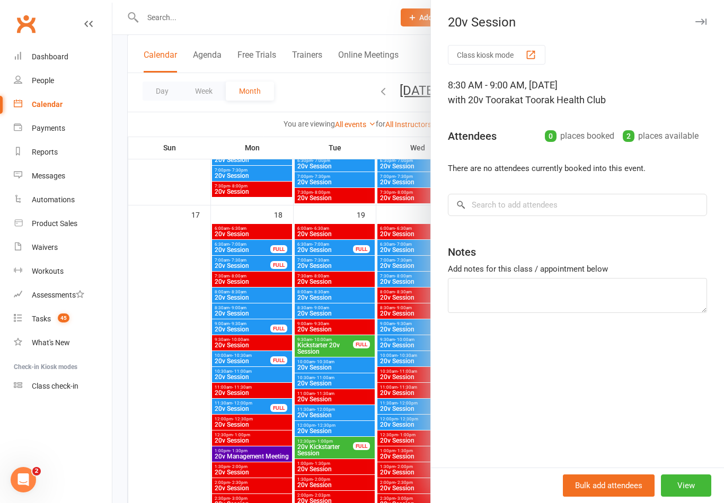
click at [698, 486] on button "View" at bounding box center [686, 486] width 50 height 22
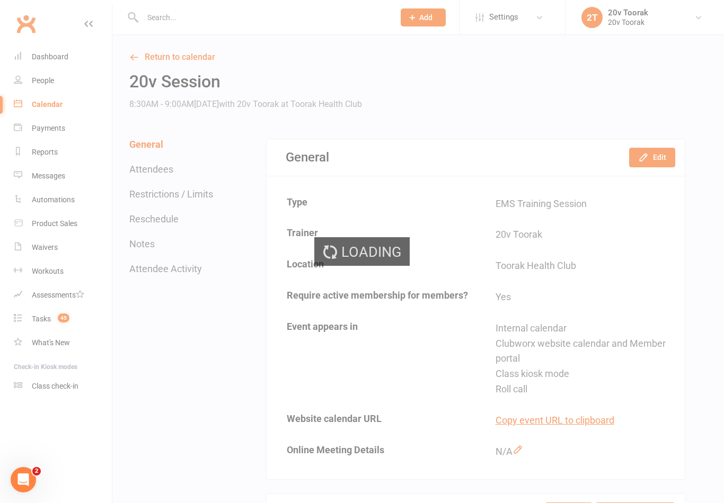
click at [655, 156] on button "Edit" at bounding box center [652, 157] width 46 height 19
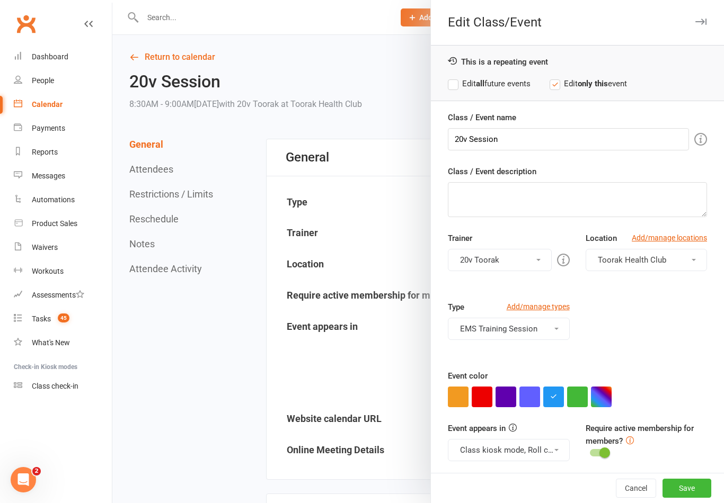
click at [483, 398] on button "button" at bounding box center [482, 397] width 21 height 21
click at [545, 447] on button "Class kiosk mode, Roll call, Clubworx website calendar and Member portal" at bounding box center [508, 450] width 121 height 22
click at [517, 473] on link "Clubworx website calendar and Member portal" at bounding box center [543, 475] width 190 height 21
click at [452, 82] on label "Edit all future events" at bounding box center [489, 83] width 83 height 13
click at [701, 497] on button "Save" at bounding box center [686, 488] width 49 height 19
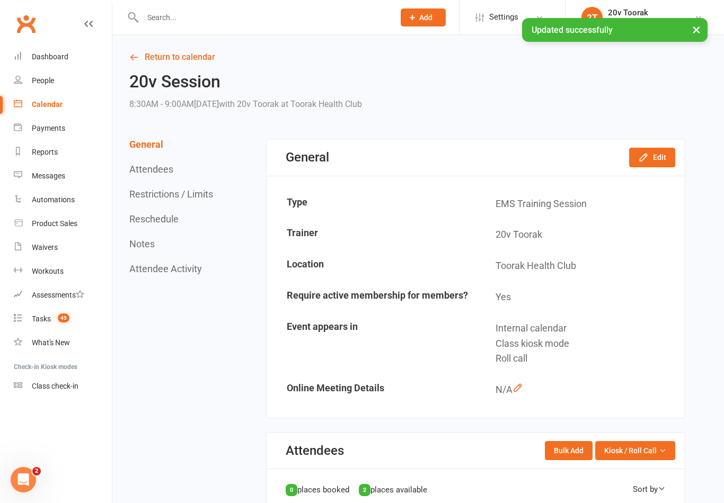
click at [159, 59] on link "Return to calendar" at bounding box center [407, 57] width 556 height 15
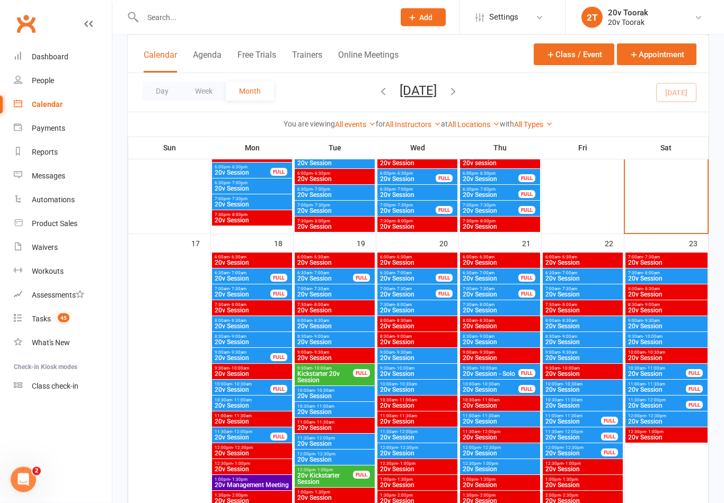
scroll to position [1435, 0]
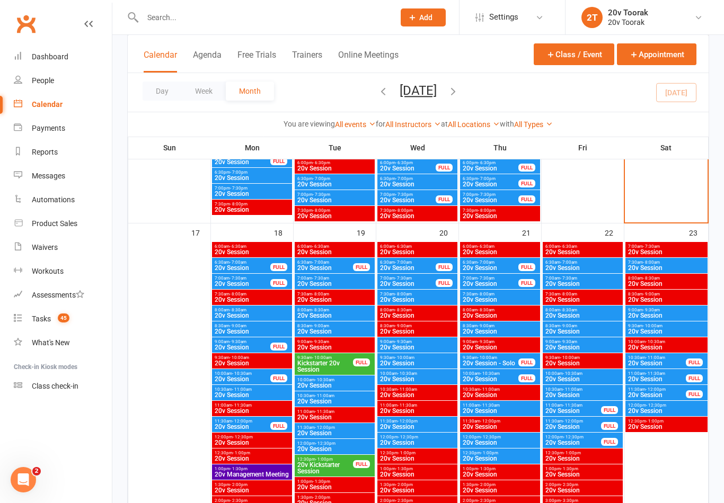
click at [656, 281] on span "20v Session" at bounding box center [666, 284] width 78 height 6
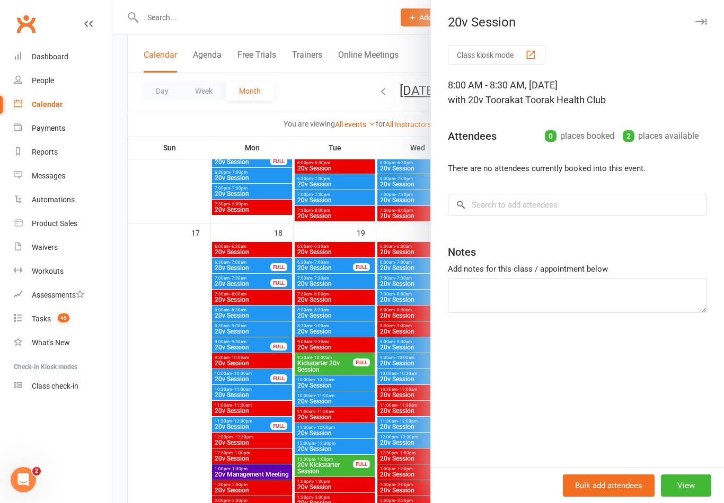
click at [694, 497] on button "View" at bounding box center [686, 486] width 50 height 22
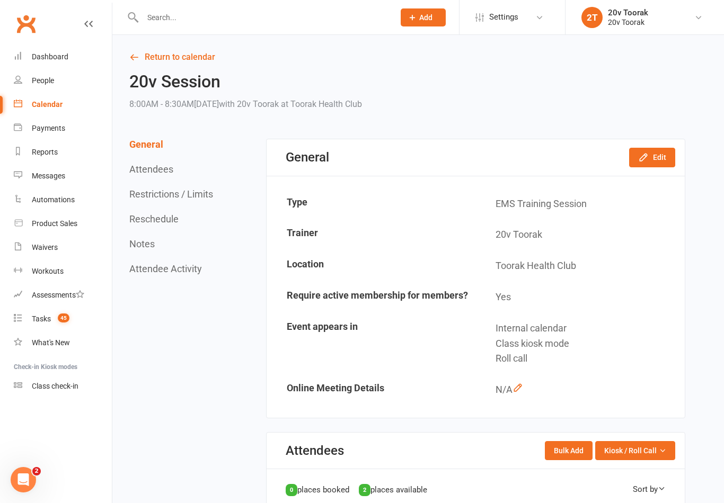
click at [656, 153] on button "Edit" at bounding box center [652, 157] width 46 height 19
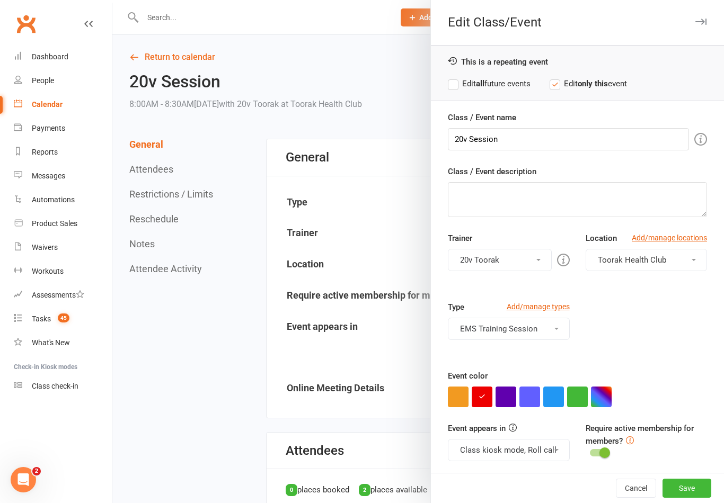
click at [507, 85] on label "Edit all future events" at bounding box center [489, 83] width 83 height 13
click at [555, 392] on button "button" at bounding box center [553, 397] width 21 height 21
click at [541, 453] on button "Class kiosk mode, Roll call" at bounding box center [508, 450] width 121 height 22
click at [522, 476] on link "Clubworx website calendar and Member portal" at bounding box center [538, 475] width 181 height 21
click at [697, 498] on button "Save" at bounding box center [686, 488] width 49 height 19
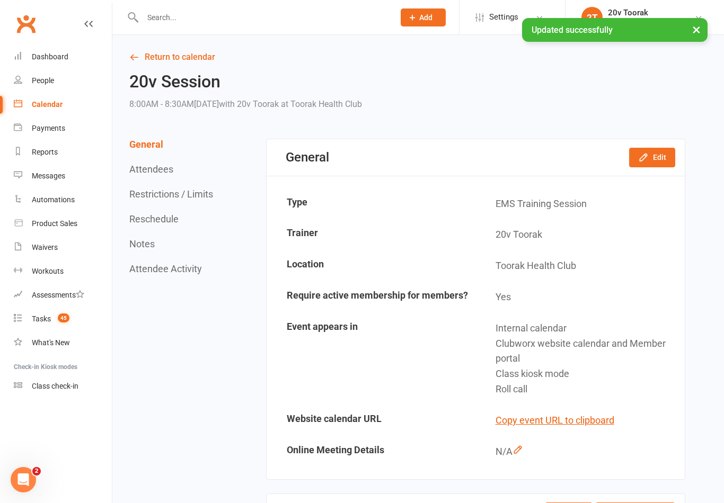
click at [155, 64] on link "Return to calendar" at bounding box center [407, 57] width 556 height 15
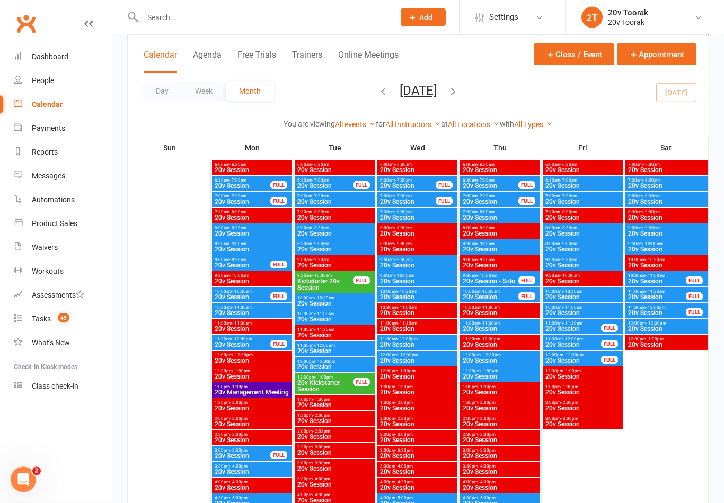
click at [656, 199] on span "20v Session" at bounding box center [666, 202] width 78 height 6
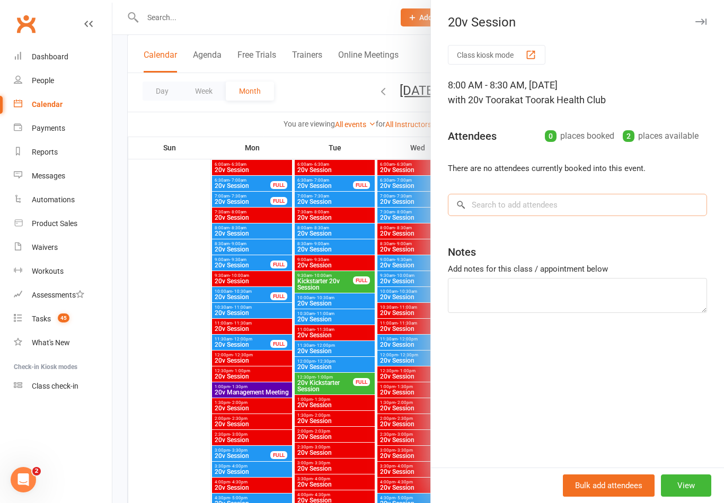
click at [574, 203] on input "search" at bounding box center [577, 205] width 259 height 22
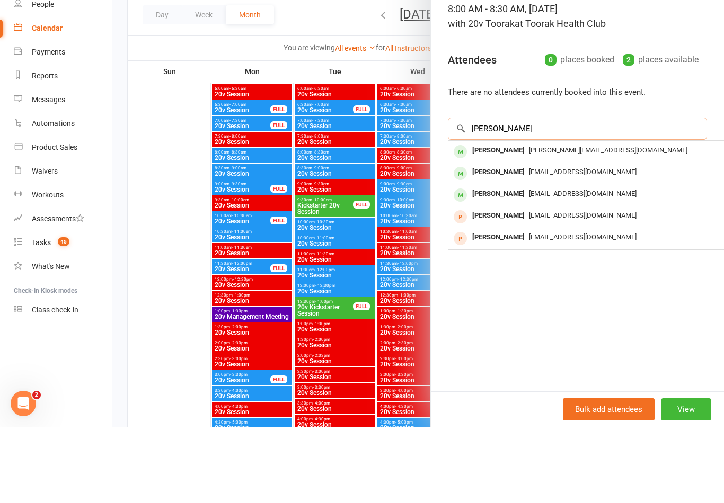
type input "Arshard"
click at [512, 241] on div "Arshad Barmare" at bounding box center [498, 248] width 61 height 15
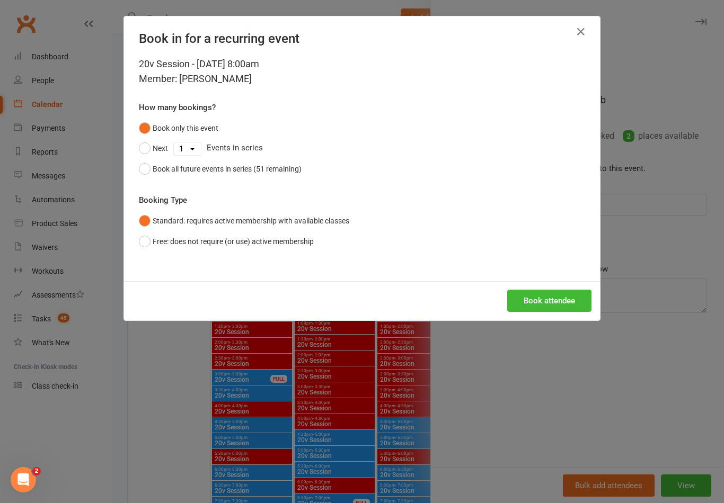
click at [293, 169] on div "Book all future events in series (51 remaining)" at bounding box center [227, 169] width 149 height 12
click at [527, 302] on button "Book attendee" at bounding box center [549, 301] width 84 height 22
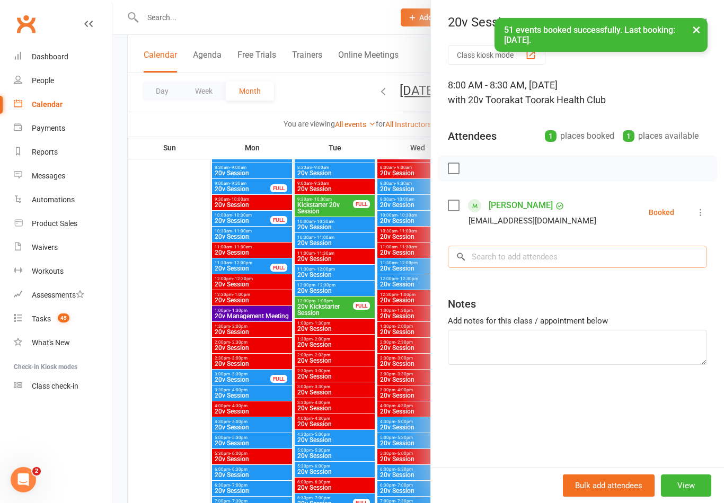
click at [532, 260] on input "search" at bounding box center [577, 257] width 259 height 22
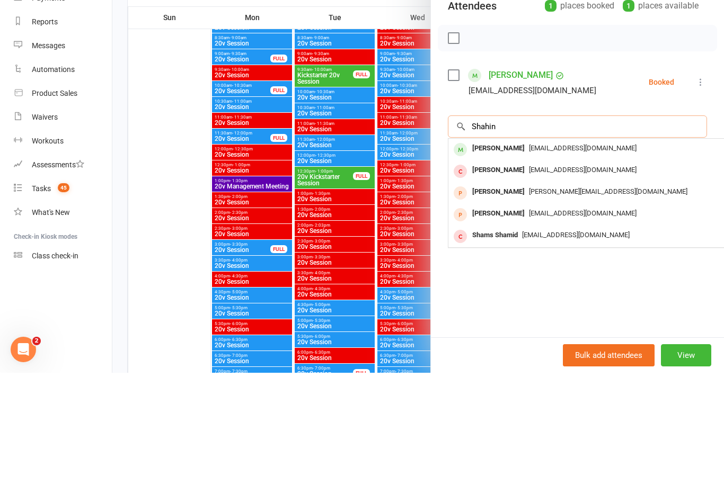
type input "Shahin"
click at [529, 274] on span "arshibarmare@hotmail.com" at bounding box center [583, 278] width 108 height 8
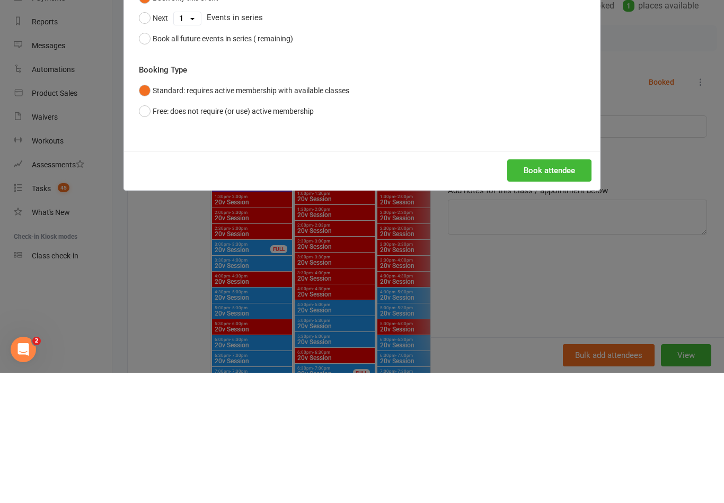
scroll to position [1724, 0]
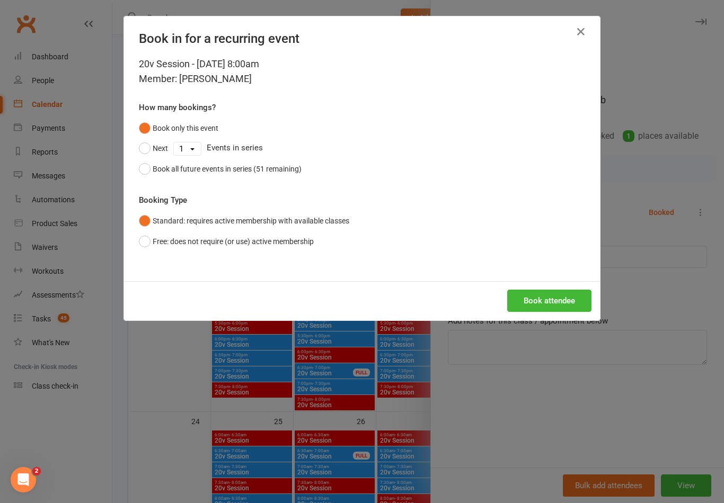
click at [264, 177] on button "Book all future events in series (51 remaining)" at bounding box center [220, 169] width 163 height 20
click at [555, 302] on button "Book attendee" at bounding box center [549, 301] width 84 height 22
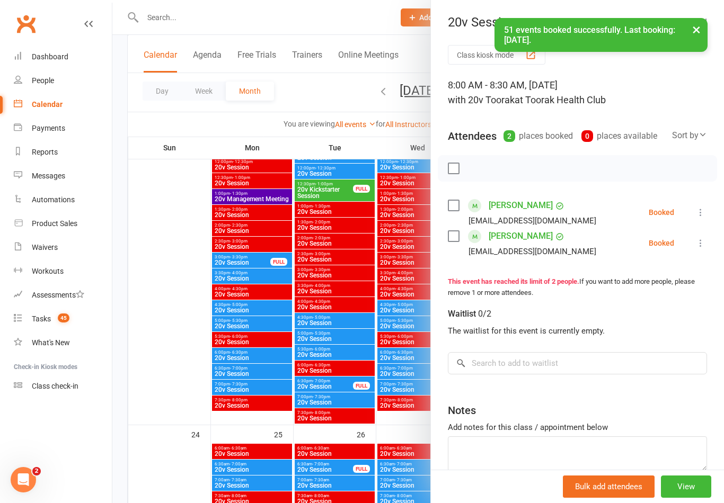
scroll to position [1686, 0]
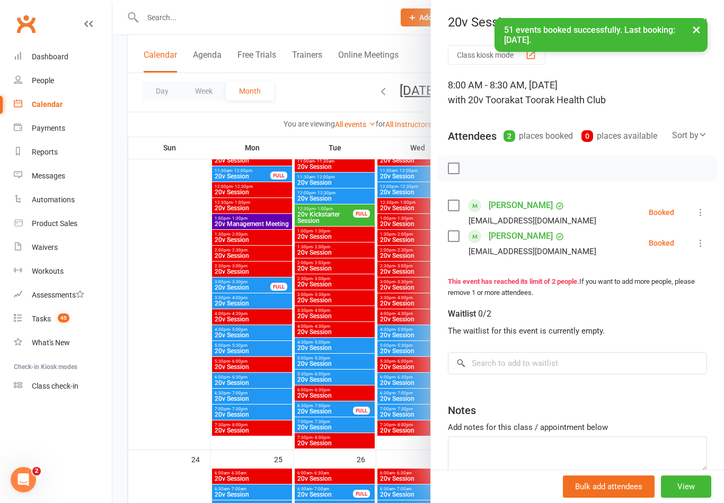
click at [249, 241] on div at bounding box center [418, 251] width 612 height 503
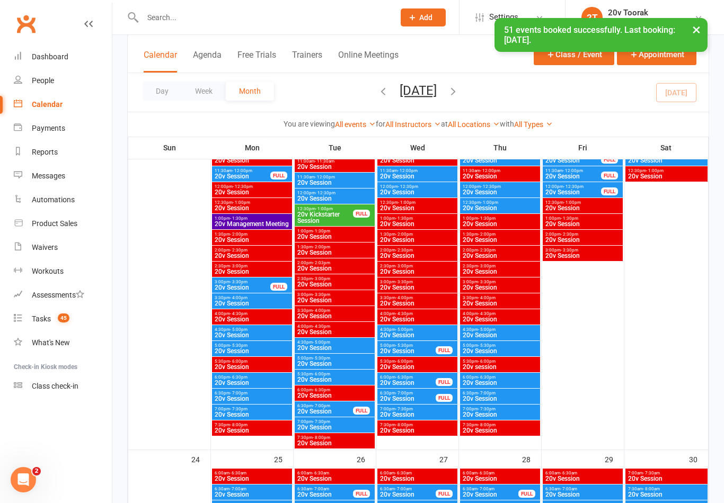
click at [274, 219] on span "1:00pm - 1:30pm" at bounding box center [252, 218] width 76 height 5
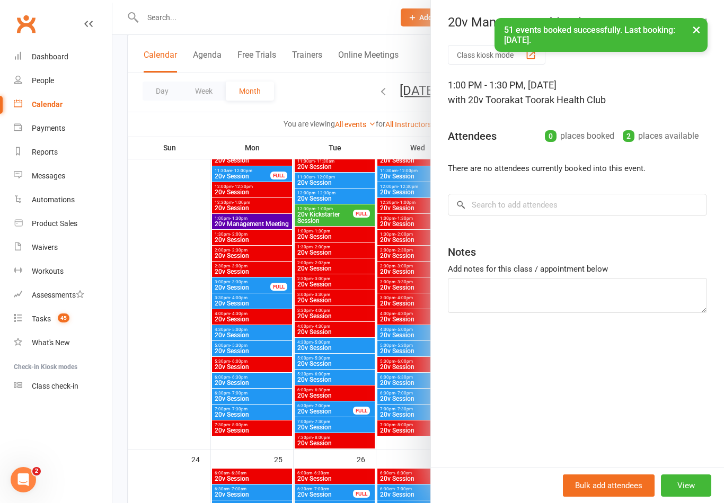
click at [316, 321] on div at bounding box center [418, 251] width 612 height 503
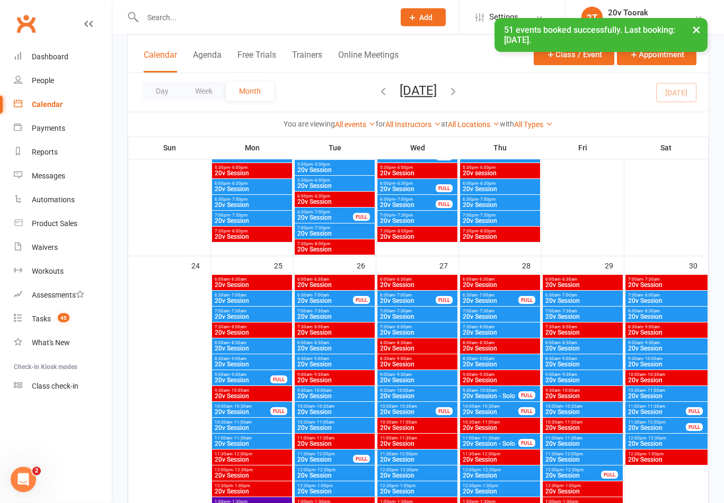
scroll to position [1978, 0]
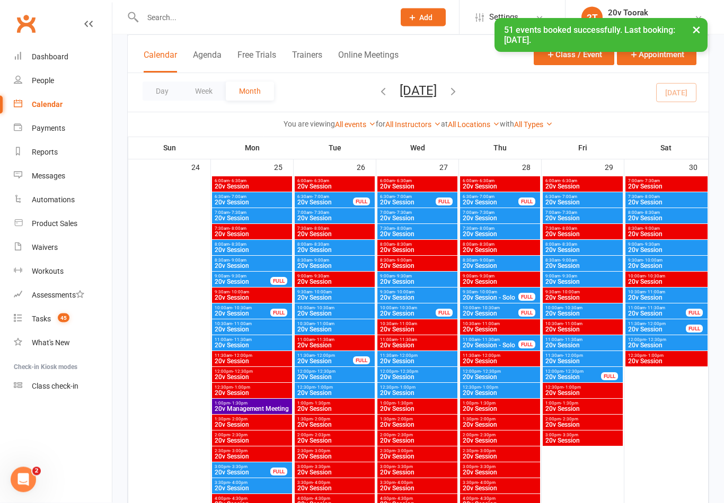
click at [670, 216] on span "20v Session" at bounding box center [666, 219] width 78 height 6
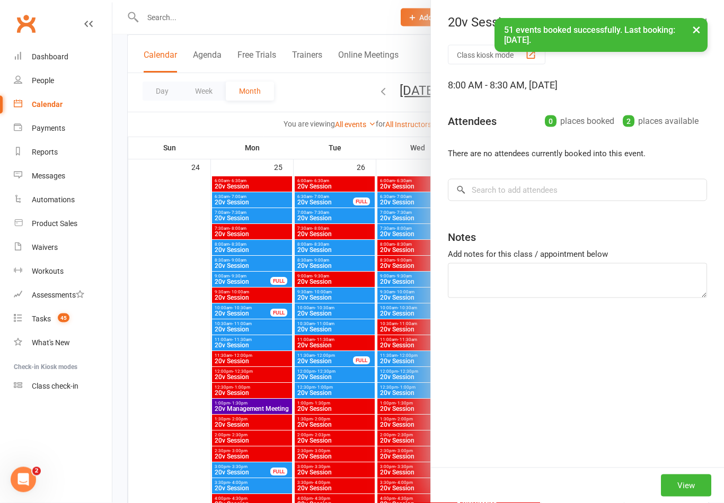
scroll to position [1978, 0]
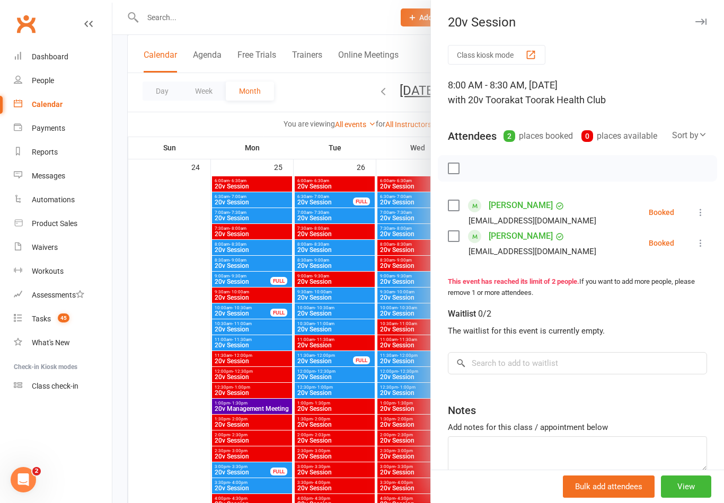
click at [373, 332] on div at bounding box center [418, 251] width 612 height 503
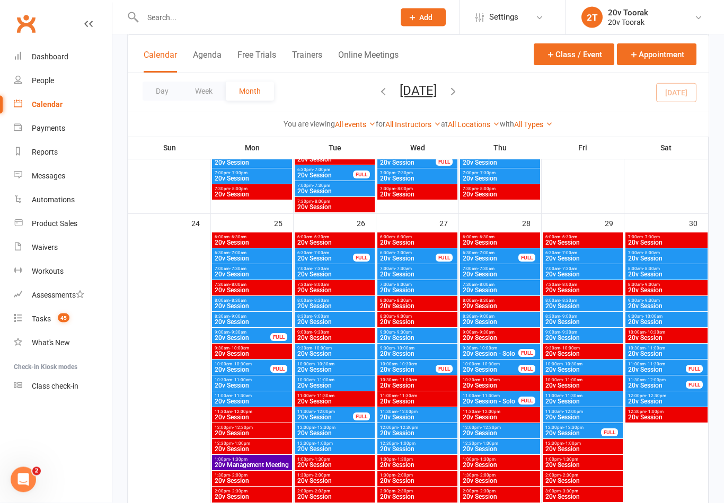
scroll to position [1884, 0]
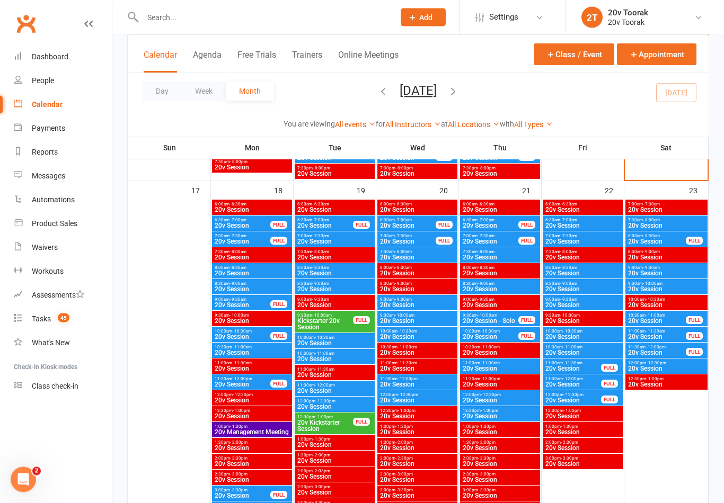
scroll to position [1481, 0]
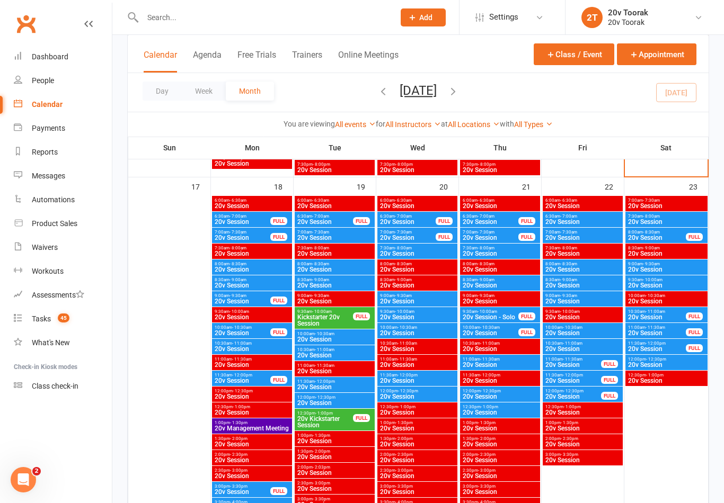
click at [669, 216] on span "7:30am - 8:00am" at bounding box center [666, 216] width 78 height 5
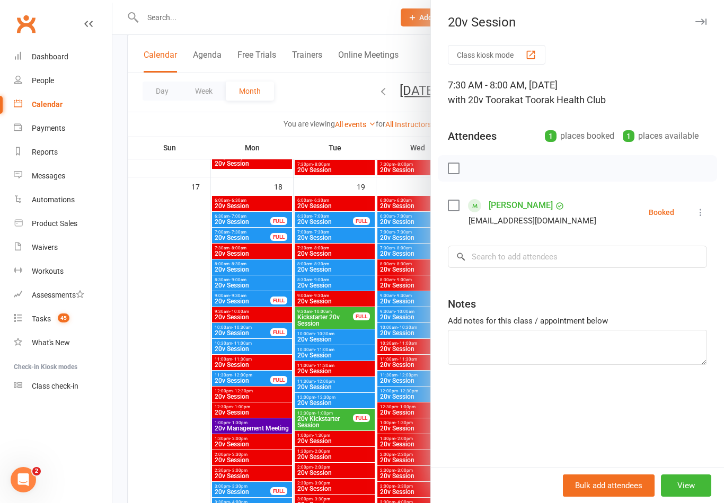
click at [392, 352] on div at bounding box center [418, 251] width 612 height 503
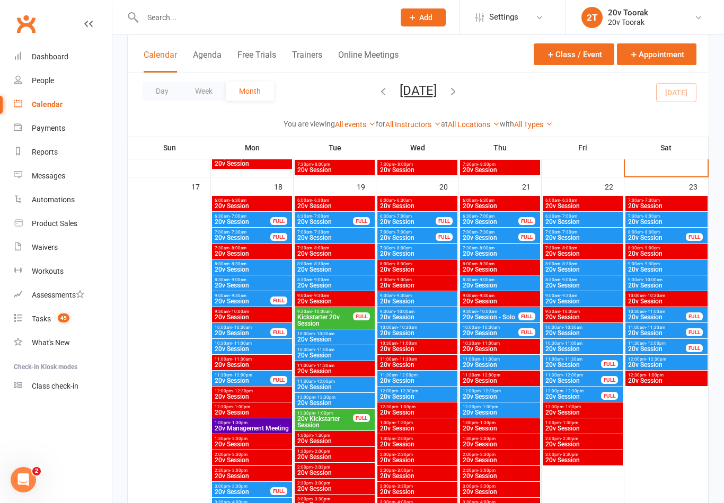
click at [666, 362] on span "20v Session" at bounding box center [666, 365] width 78 height 6
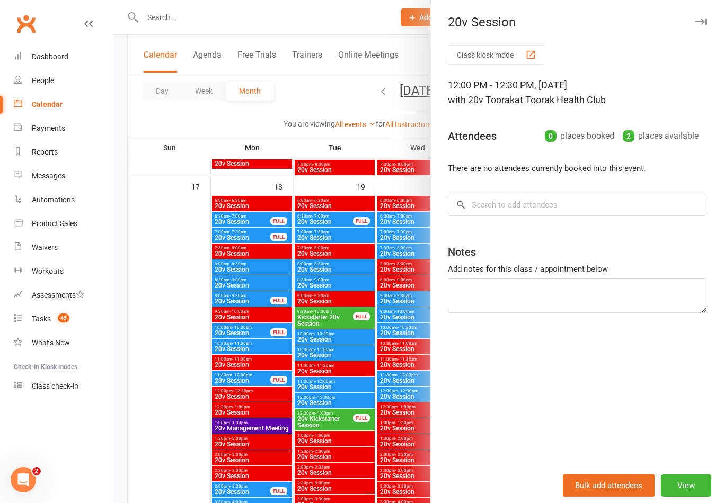
click at [398, 419] on div at bounding box center [418, 251] width 612 height 503
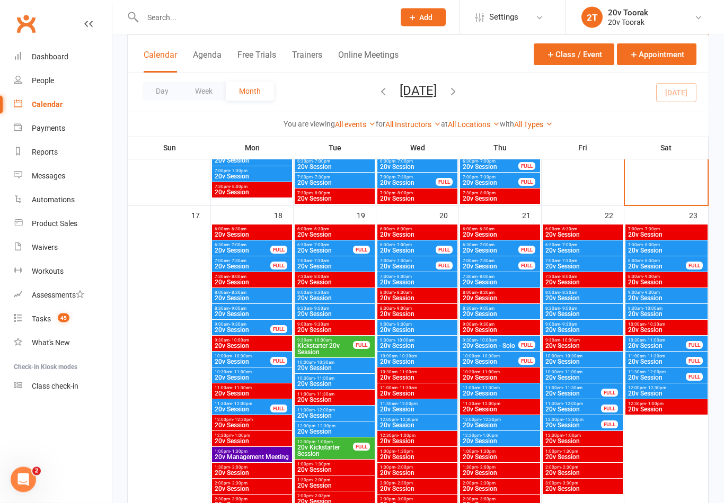
scroll to position [1564, 0]
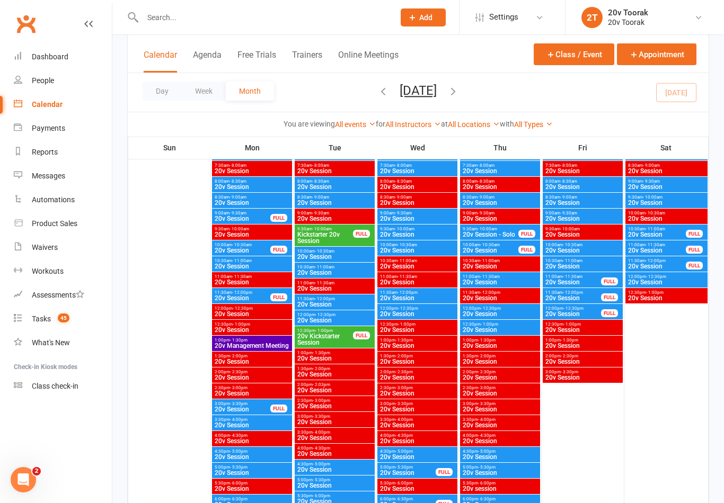
click at [669, 285] on span "20v Session" at bounding box center [666, 282] width 78 height 6
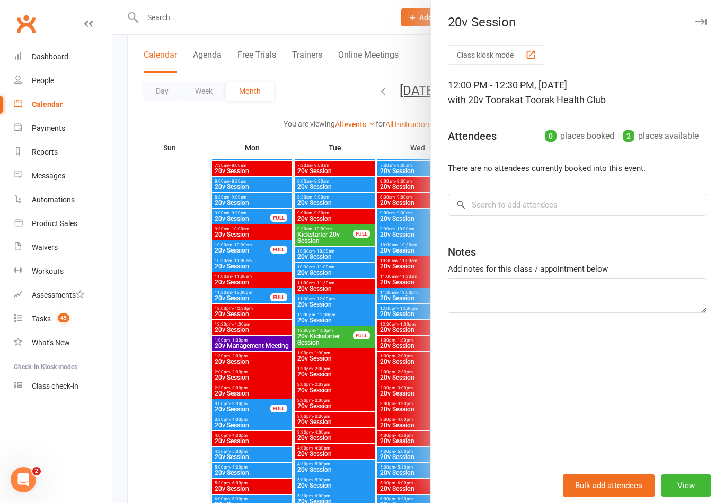
click at [692, 497] on button "View" at bounding box center [686, 486] width 50 height 22
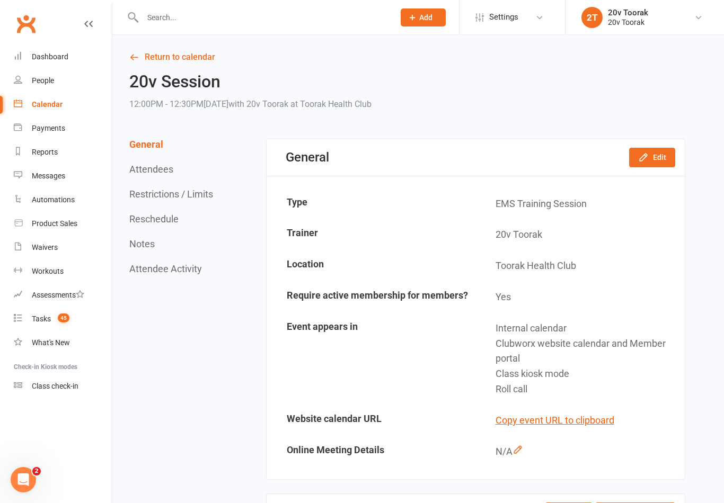
click at [668, 157] on button "Edit" at bounding box center [652, 157] width 46 height 19
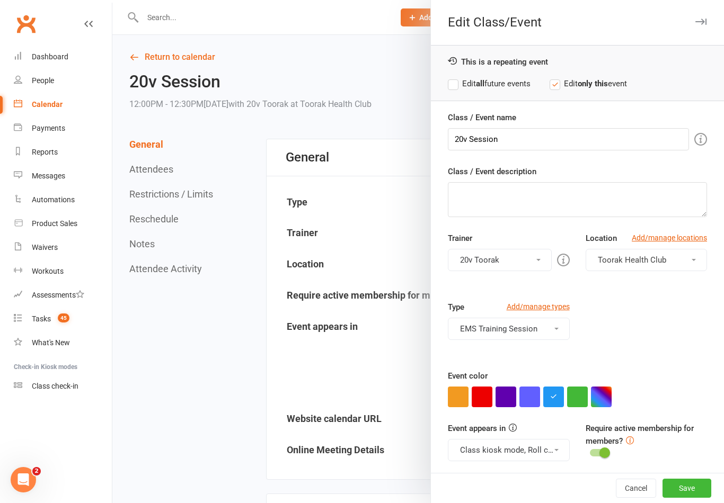
click at [486, 401] on button "button" at bounding box center [482, 397] width 21 height 21
click at [559, 449] on button "Class kiosk mode, Roll call, Clubworx website calendar and Member portal" at bounding box center [508, 450] width 121 height 22
click at [535, 477] on link "Clubworx website calendar and Member portal" at bounding box center [543, 475] width 190 height 21
click at [454, 87] on label "Edit all future events" at bounding box center [489, 83] width 83 height 13
click at [699, 498] on button "Save" at bounding box center [686, 488] width 49 height 19
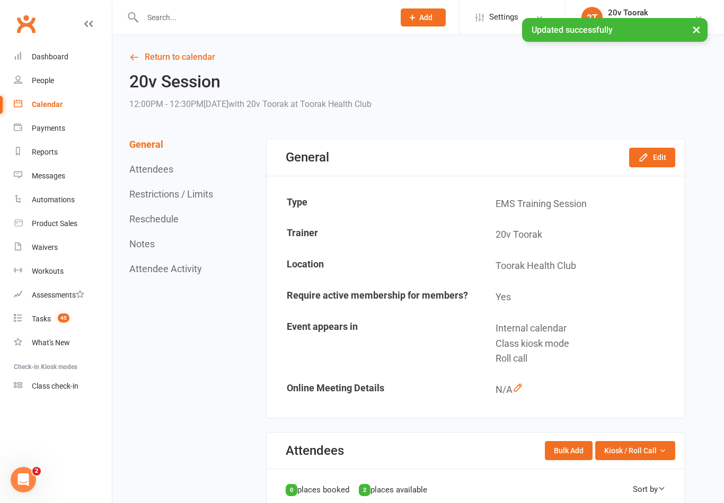
click at [144, 59] on link "Return to calendar" at bounding box center [407, 57] width 556 height 15
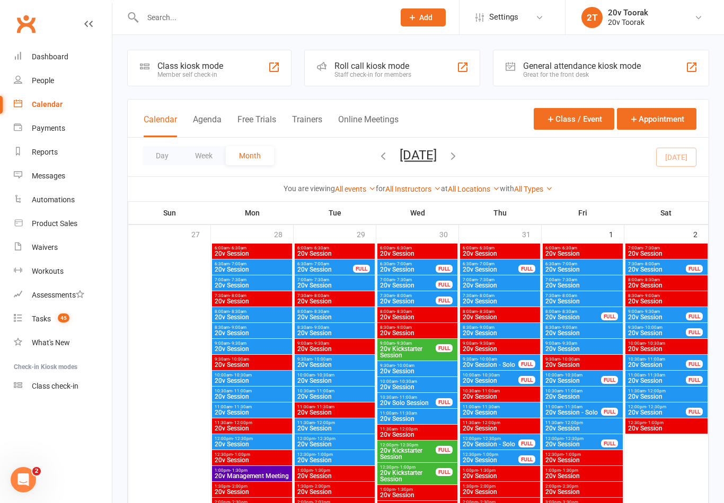
click at [20, 86] on link "People" at bounding box center [63, 81] width 98 height 24
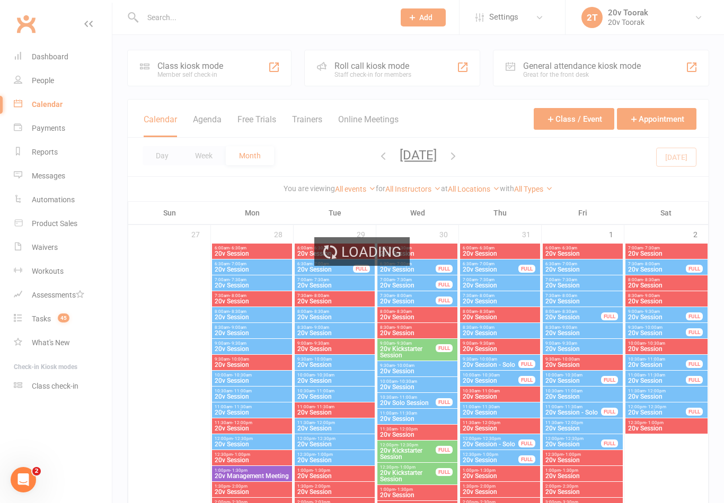
select select "100"
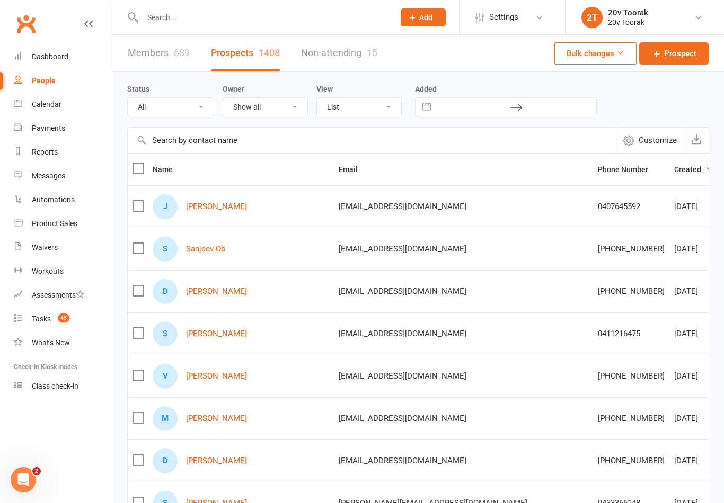
click at [30, 109] on link "Calendar" at bounding box center [63, 105] width 98 height 24
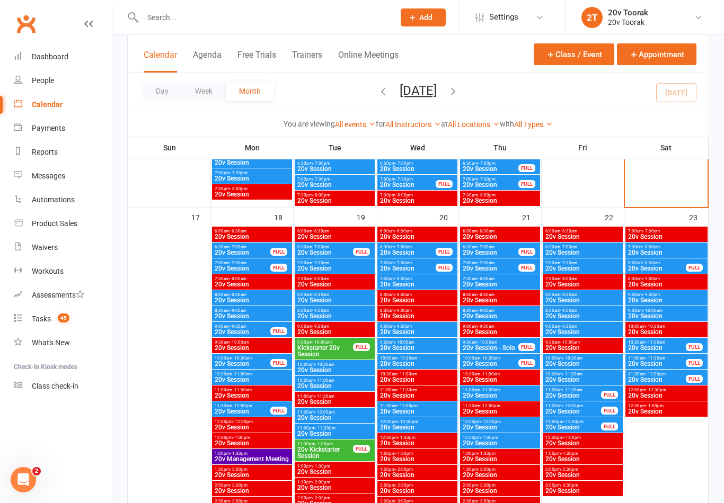
scroll to position [1458, 0]
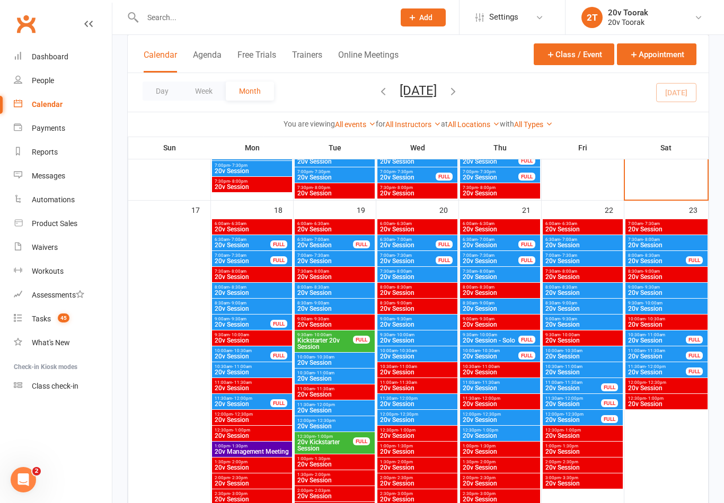
click at [682, 374] on span "20v Session" at bounding box center [656, 372] width 59 height 6
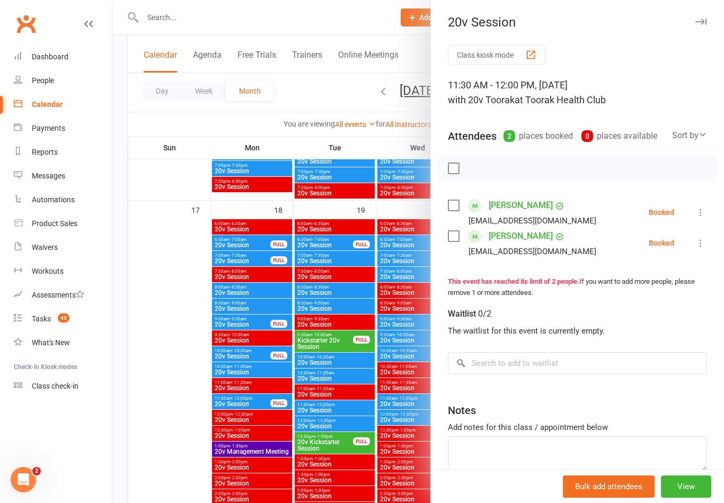
click at [272, 442] on div at bounding box center [418, 251] width 612 height 503
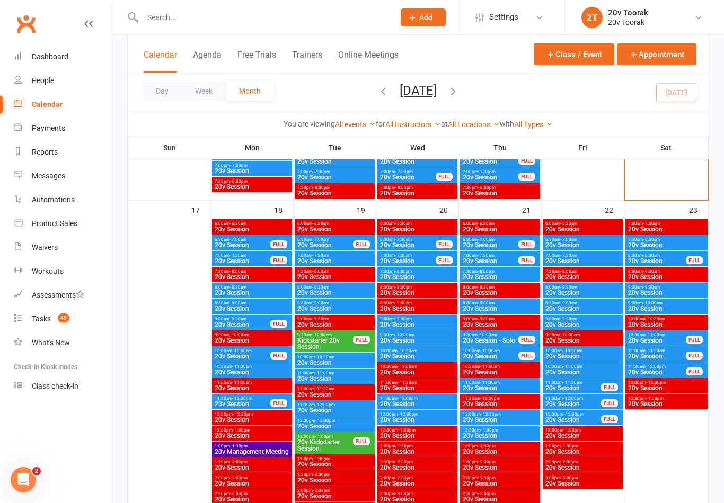
click at [690, 357] on div "FULL" at bounding box center [694, 356] width 17 height 8
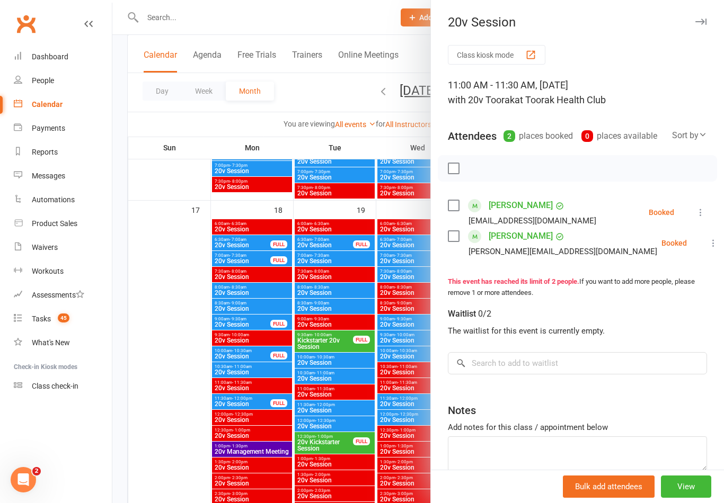
click at [282, 433] on div at bounding box center [418, 251] width 612 height 503
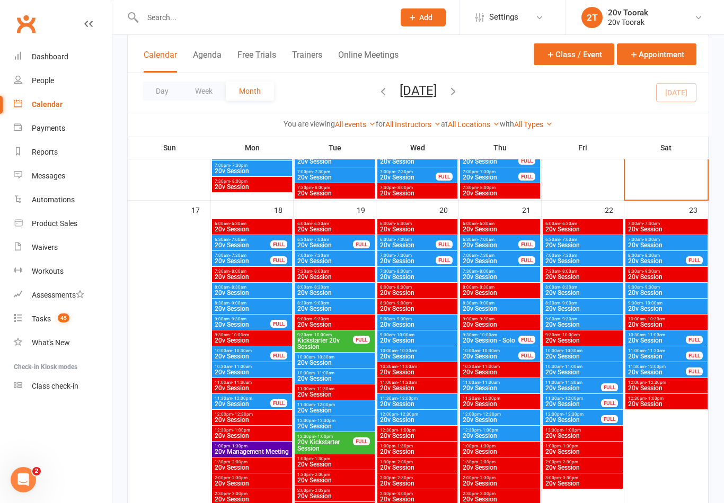
click at [684, 339] on span "20v Session" at bounding box center [656, 341] width 59 height 6
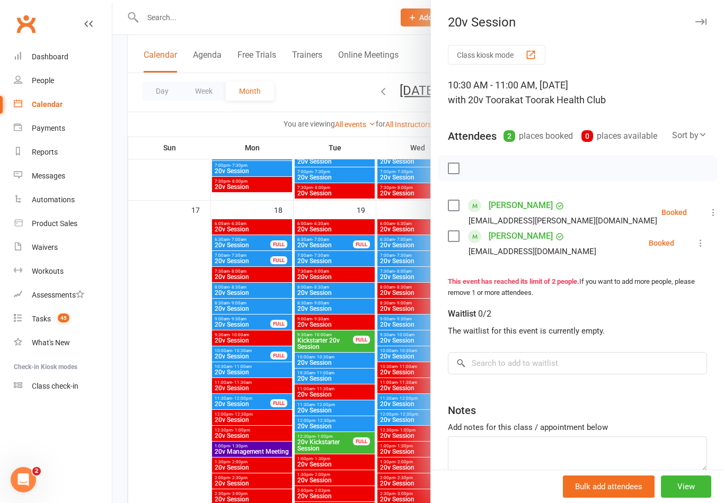
click at [280, 432] on div at bounding box center [418, 251] width 612 height 503
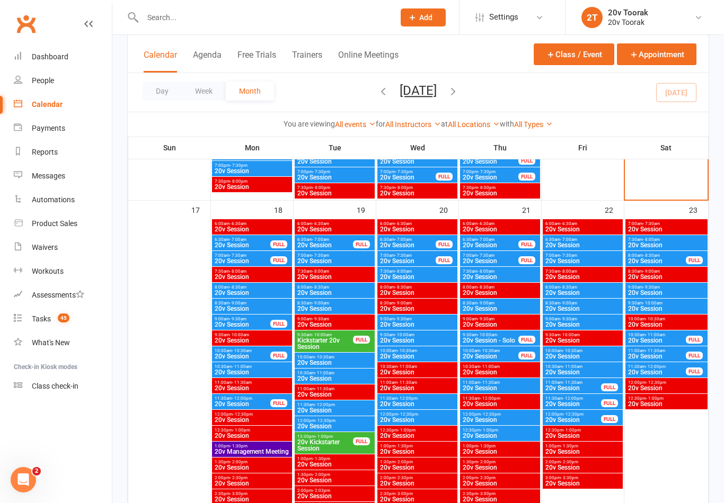
click at [680, 310] on span "20v Session" at bounding box center [666, 309] width 78 height 6
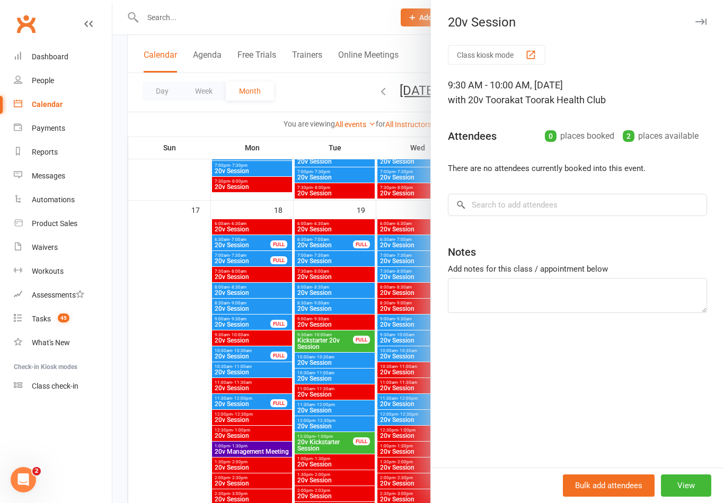
click at [281, 428] on div at bounding box center [418, 251] width 612 height 503
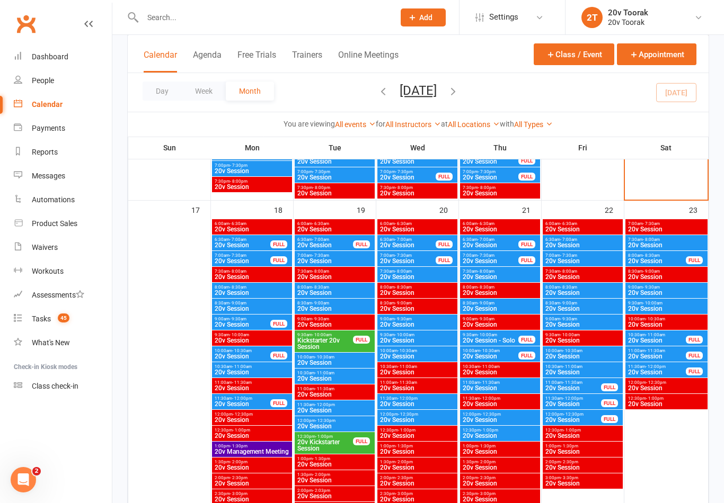
click at [679, 290] on span "20v Session" at bounding box center [666, 293] width 78 height 6
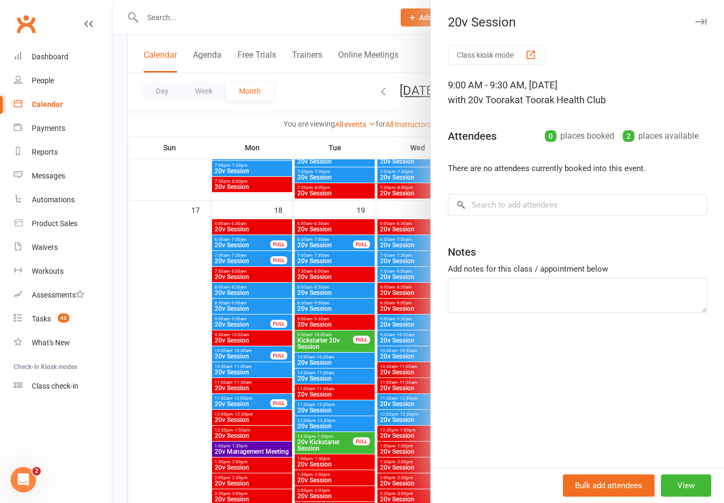
click at [282, 418] on div at bounding box center [418, 251] width 612 height 503
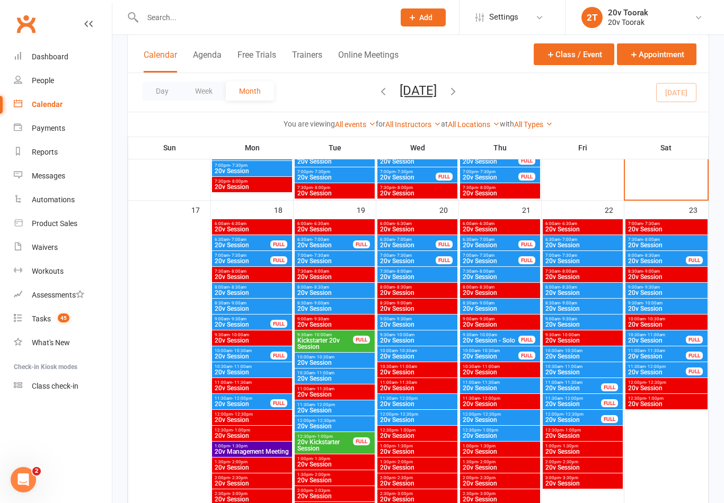
click at [686, 259] on div "FULL" at bounding box center [694, 260] width 17 height 8
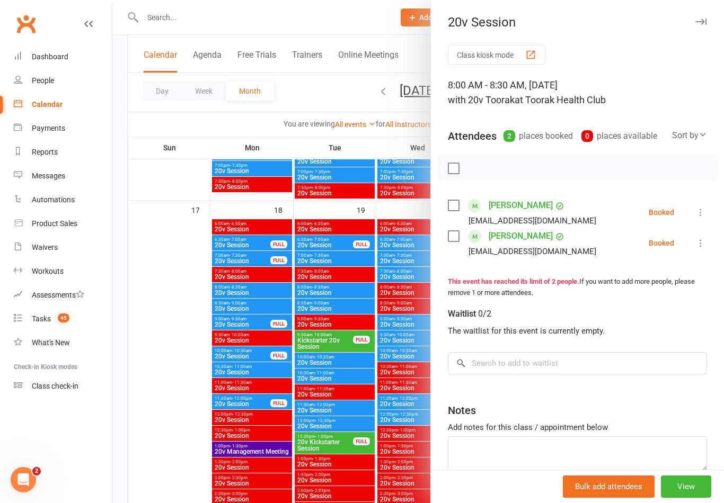
click at [249, 388] on div at bounding box center [418, 251] width 612 height 503
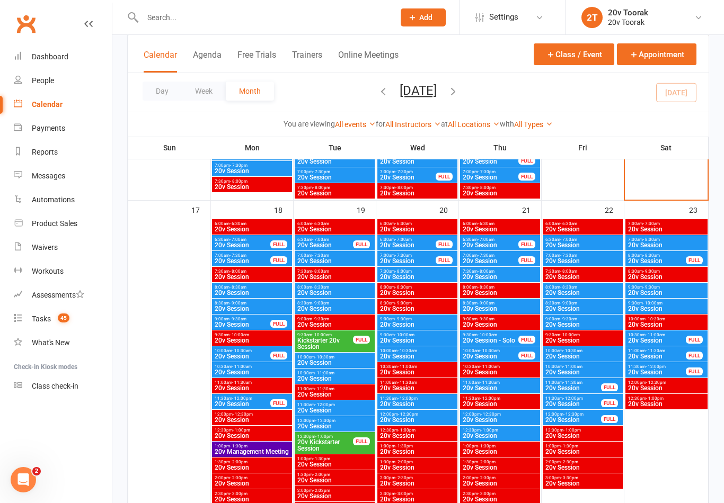
click at [684, 244] on span "20v Session" at bounding box center [666, 245] width 78 height 6
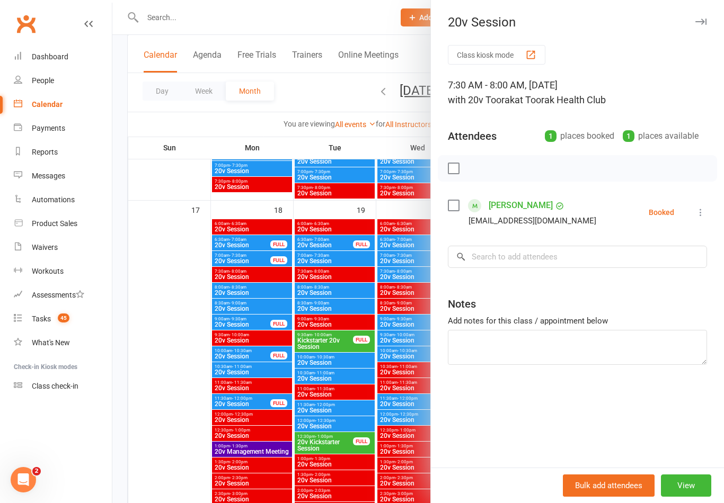
click at [267, 412] on div at bounding box center [418, 251] width 612 height 503
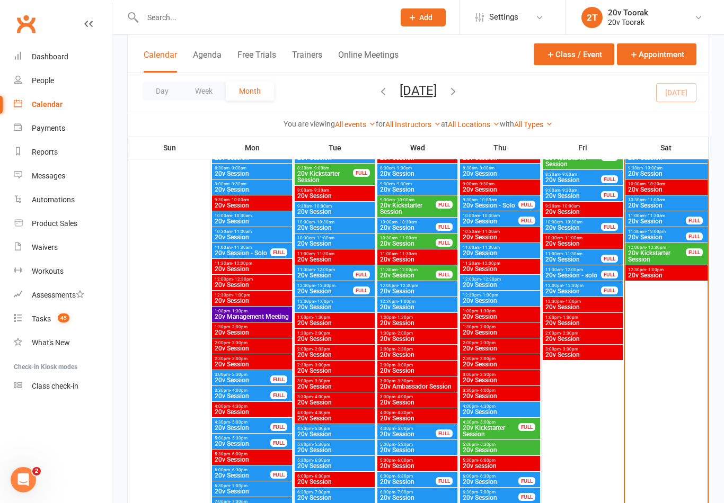
scroll to position [997, 0]
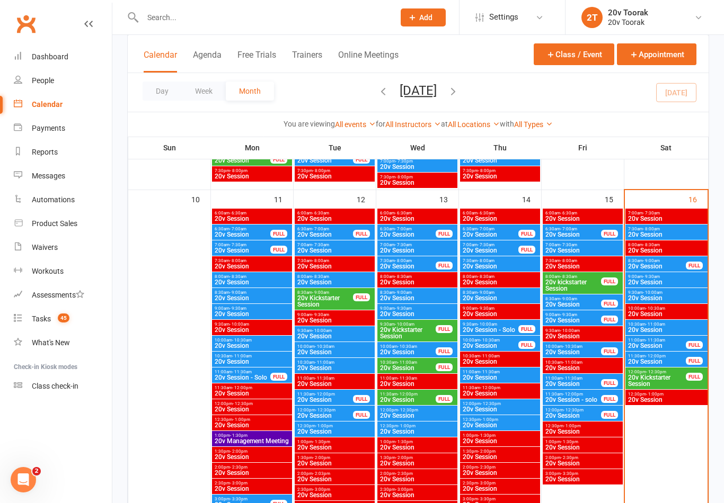
click at [344, 300] on span "20v Kickstarter Session" at bounding box center [325, 301] width 57 height 13
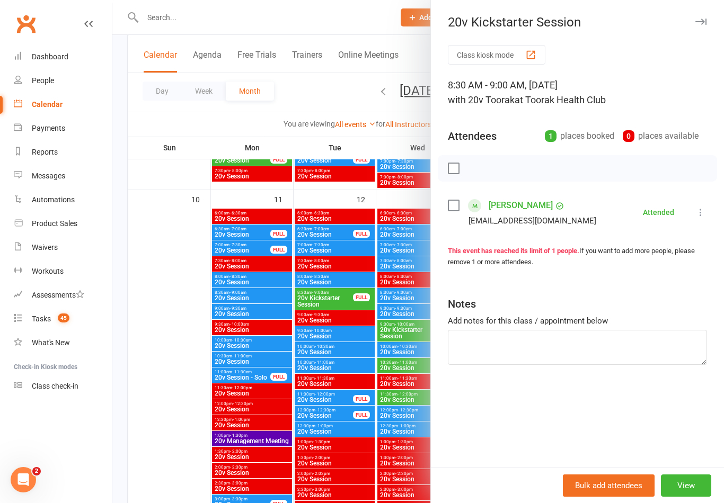
click at [400, 424] on div at bounding box center [418, 251] width 612 height 503
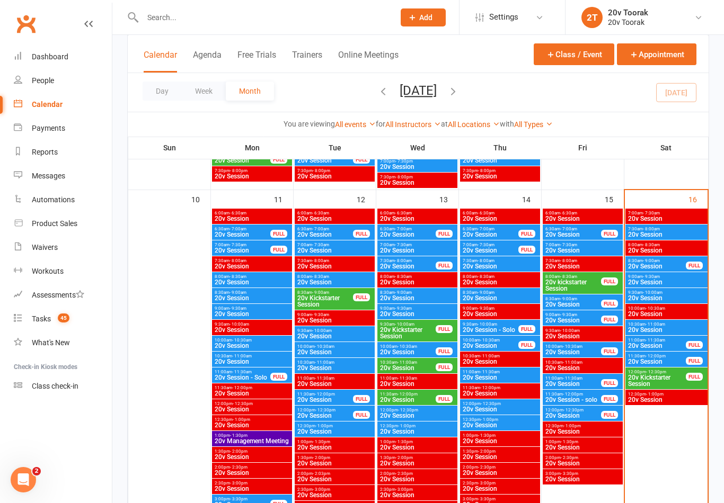
click at [420, 329] on span "20v Kickstarter Session" at bounding box center [407, 333] width 57 height 13
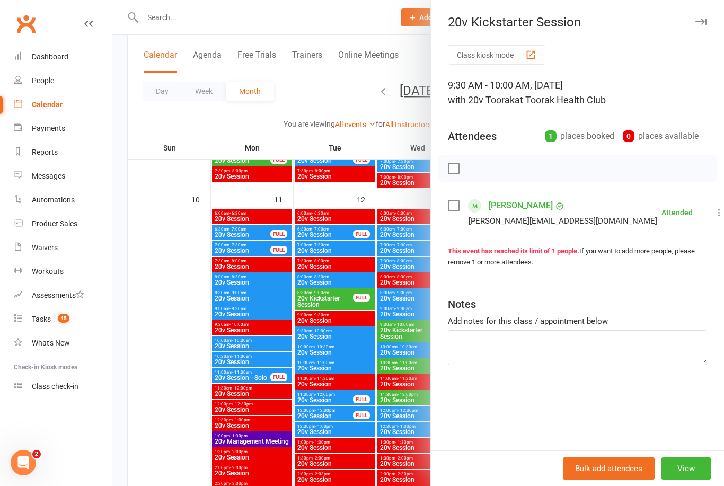
click at [374, 358] on div at bounding box center [418, 243] width 612 height 486
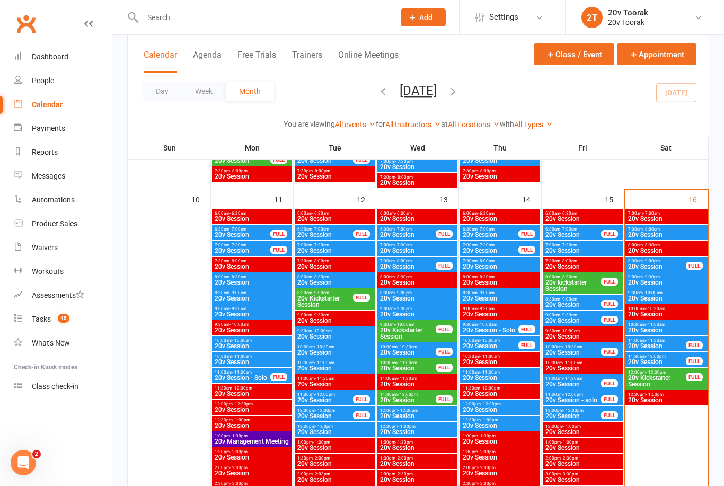
click at [448, 364] on div "FULL" at bounding box center [444, 368] width 17 height 8
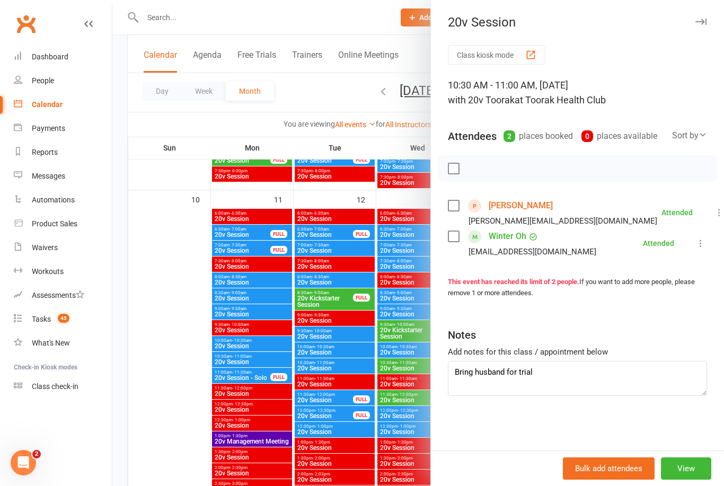
click at [403, 409] on div at bounding box center [418, 243] width 612 height 486
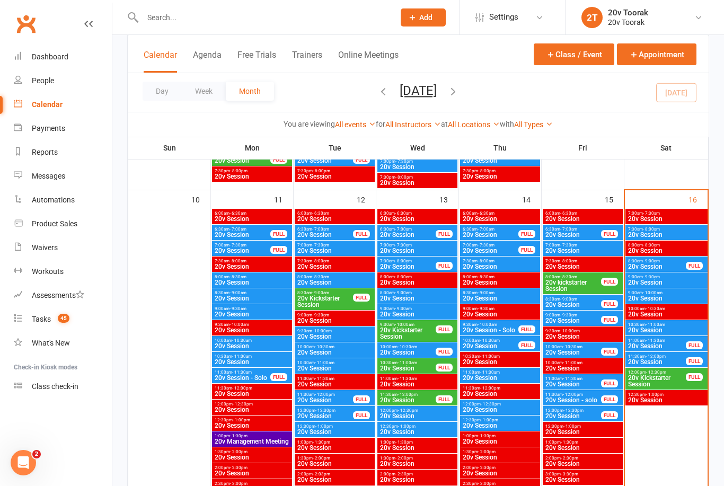
click at [402, 397] on span "20v Session" at bounding box center [407, 400] width 57 height 6
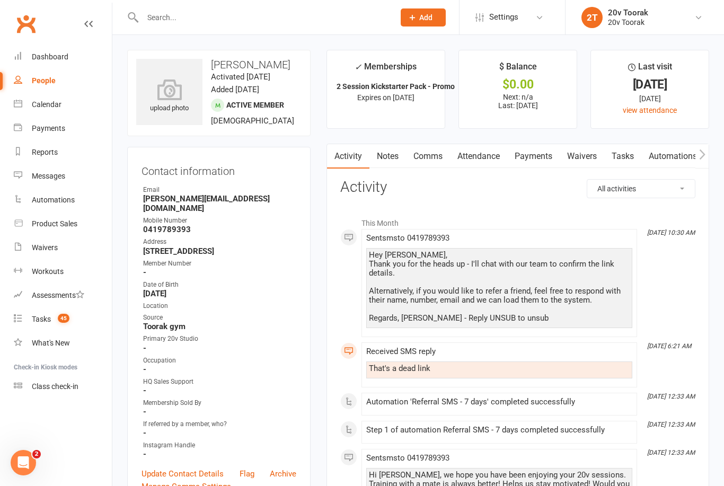
click at [432, 151] on link "Comms" at bounding box center [428, 156] width 44 height 24
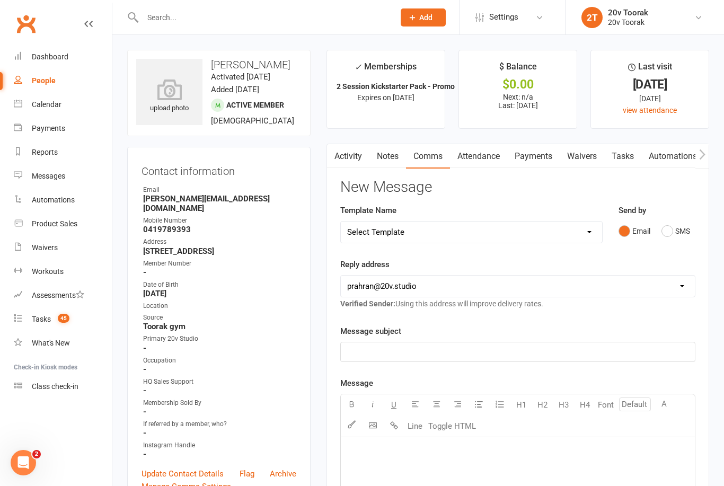
click at [674, 228] on button "SMS" at bounding box center [675, 231] width 29 height 20
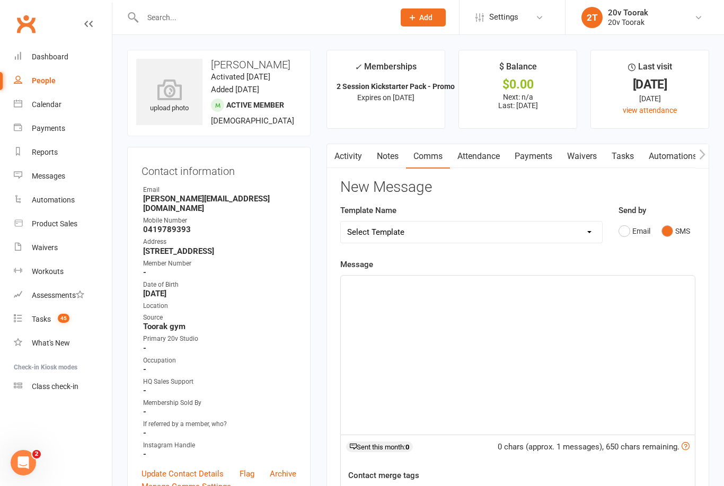
click at [492, 352] on div "﻿" at bounding box center [518, 355] width 354 height 159
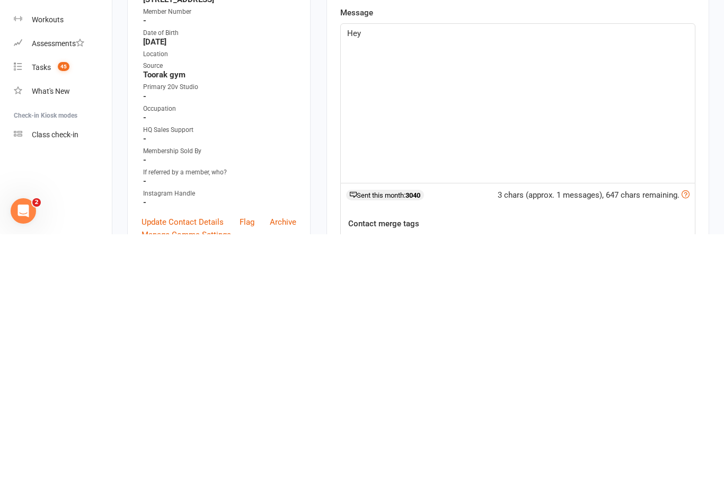
click at [404, 486] on button "contact-first-name" at bounding box center [388, 493] width 78 height 14
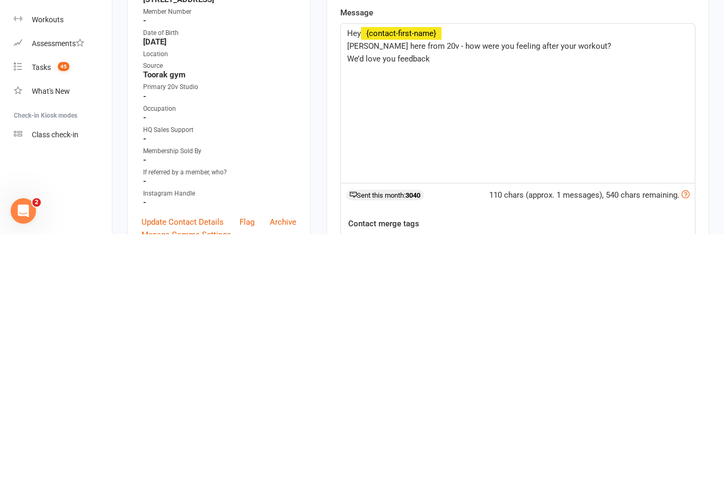
click at [455, 304] on p "We’d love you feedback" at bounding box center [517, 310] width 341 height 13
click at [453, 304] on p "We’d love you feedback" at bounding box center [517, 310] width 341 height 13
copy div "[PERSON_NAME] here from 20v - how were you feeling after your workout? We’d lov…"
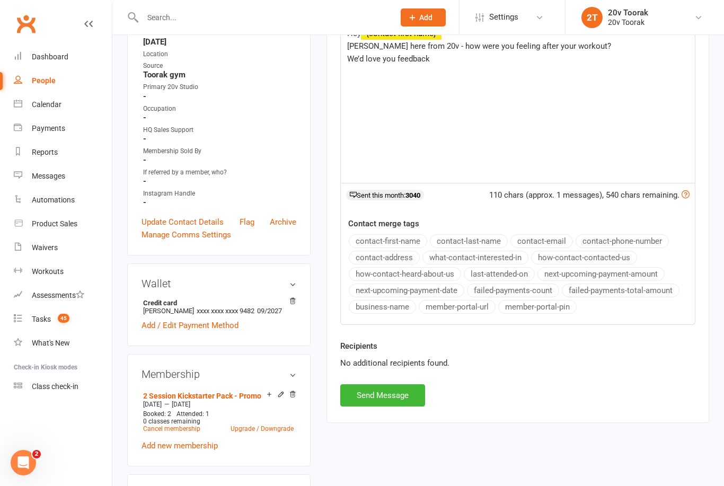
click at [396, 400] on button "Send Message" at bounding box center [382, 395] width 85 height 22
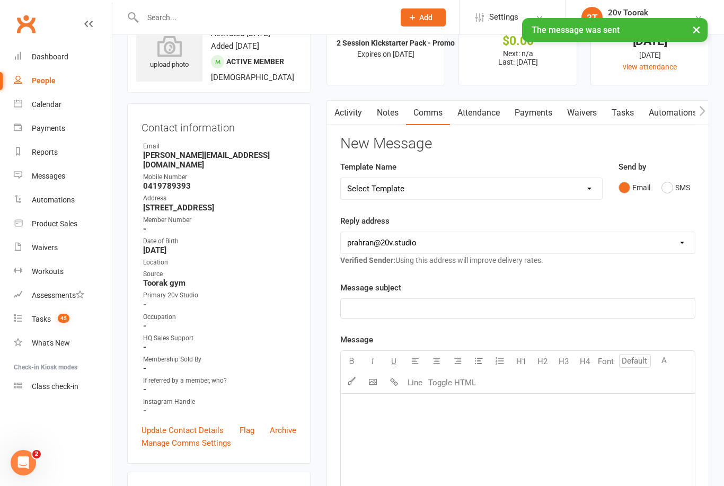
scroll to position [0, 0]
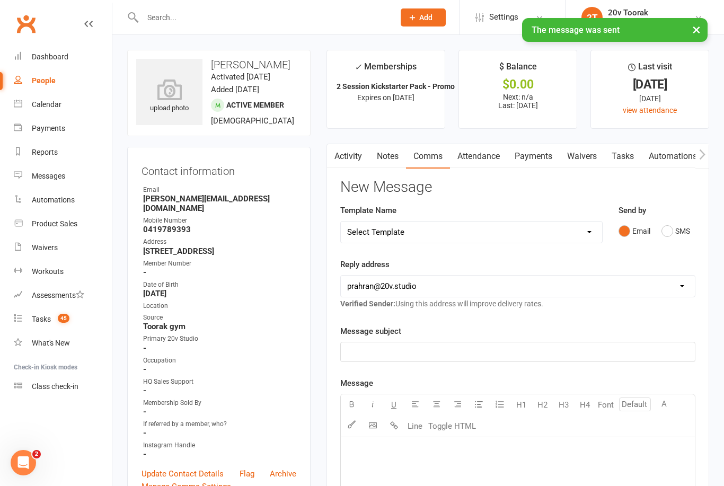
click at [627, 156] on link "Tasks" at bounding box center [622, 156] width 37 height 24
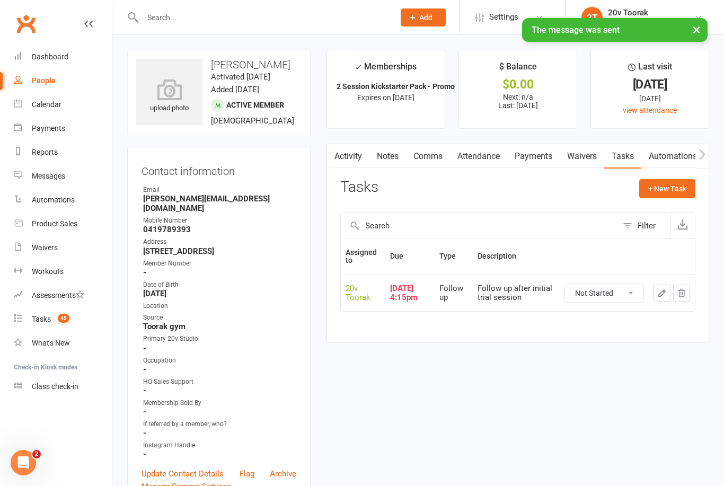
click at [603, 291] on select "Not Started In Progress Waiting Complete" at bounding box center [604, 293] width 78 height 18
select select "unstarted"
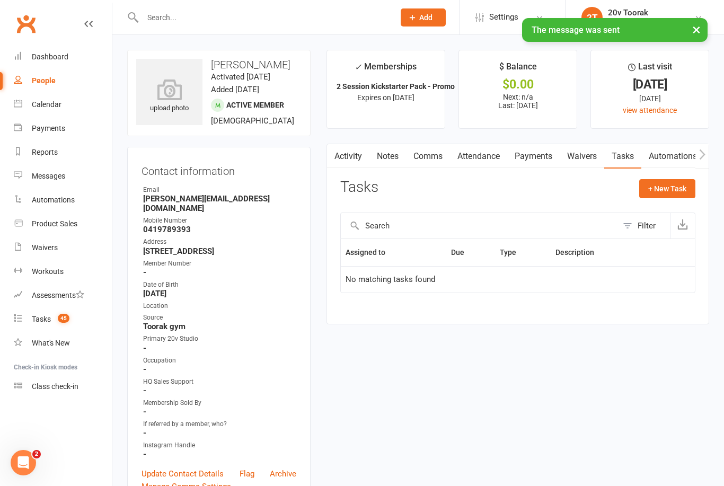
click at [674, 190] on button "+ New Task" at bounding box center [667, 188] width 56 height 19
select select "45736"
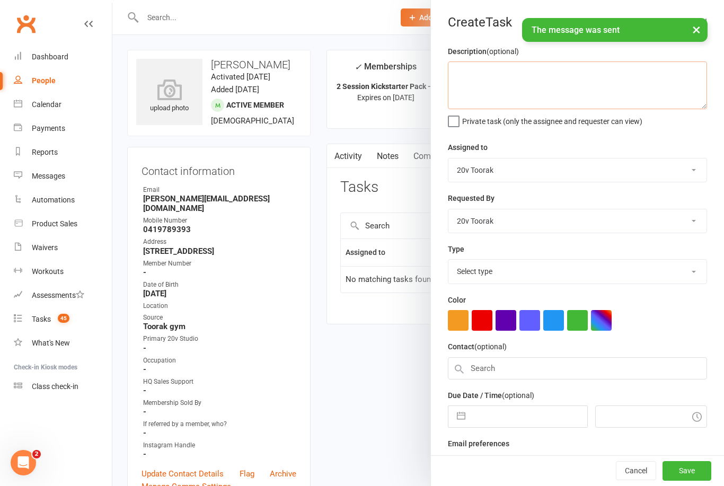
click at [610, 83] on textarea at bounding box center [577, 85] width 259 height 48
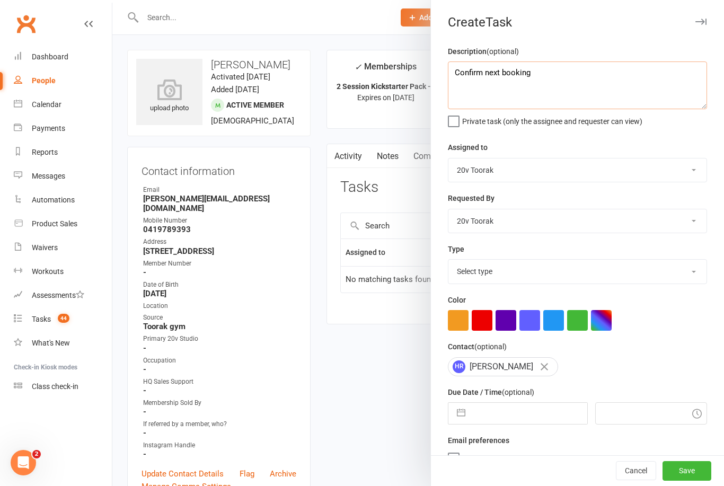
type textarea "Confirm next booking"
click at [541, 278] on select "Select type Call Call - to book trial Confirm session attendance Confirm trial …" at bounding box center [577, 271] width 258 height 23
select select "27772"
click at [456, 415] on button "button" at bounding box center [460, 413] width 19 height 21
select select "6"
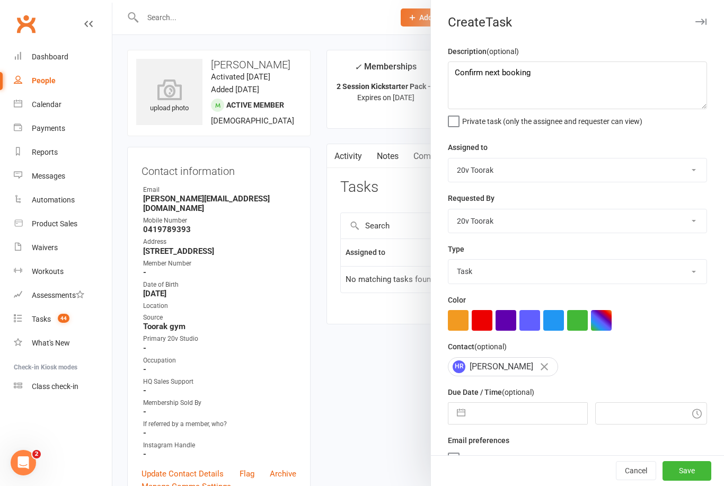
select select "2025"
select select "7"
select select "2025"
select select "8"
select select "2025"
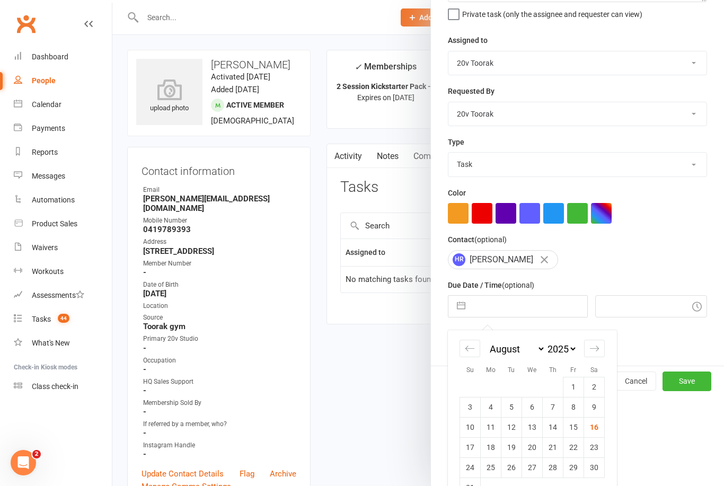
click at [498, 432] on td "11" at bounding box center [491, 427] width 21 height 20
type input "[DATE]"
type input "10:00am"
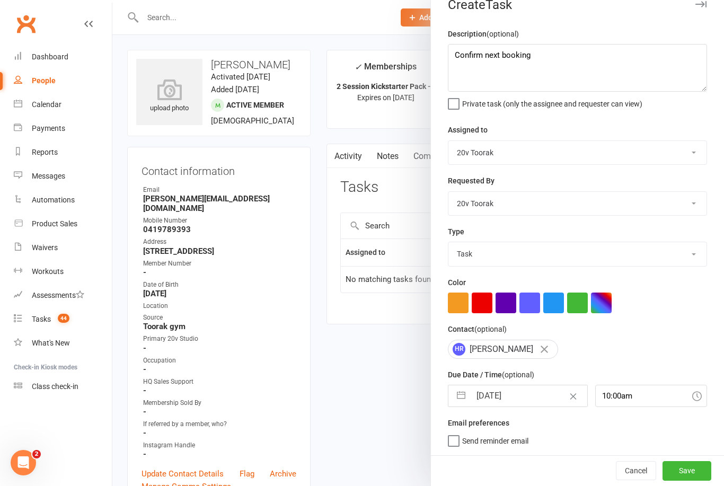
scroll to position [20, 0]
click at [512, 397] on input "[DATE]" at bounding box center [529, 395] width 116 height 21
select select "6"
select select "2025"
select select "7"
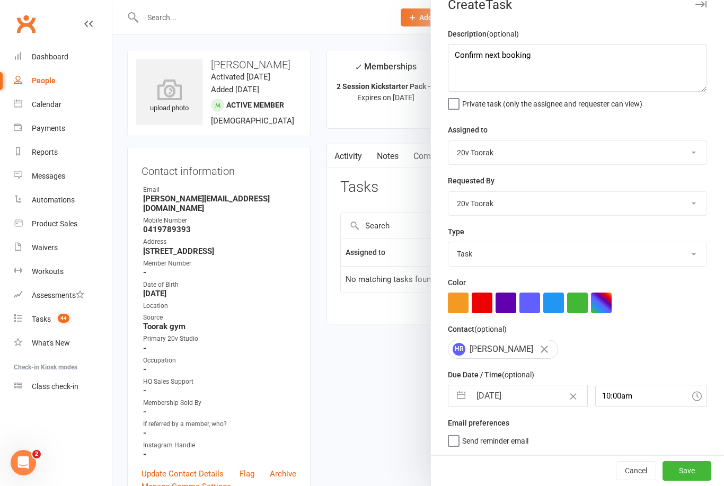
select select "2025"
select select "8"
select select "2025"
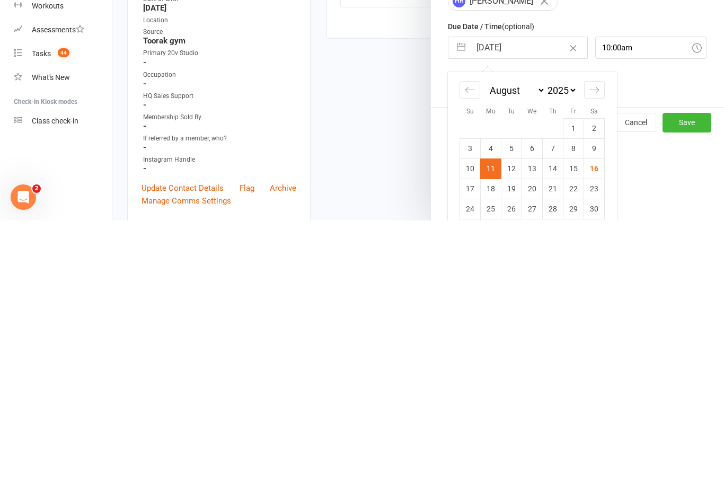
scroll to position [111, 0]
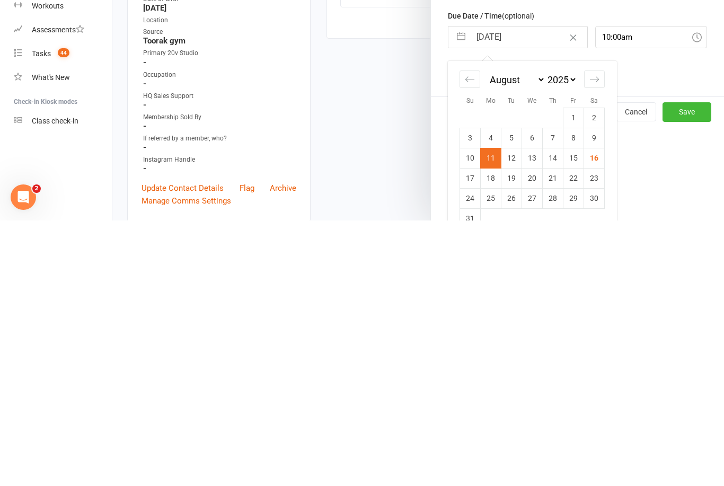
click at [488, 433] on td "18" at bounding box center [491, 443] width 21 height 20
type input "[DATE]"
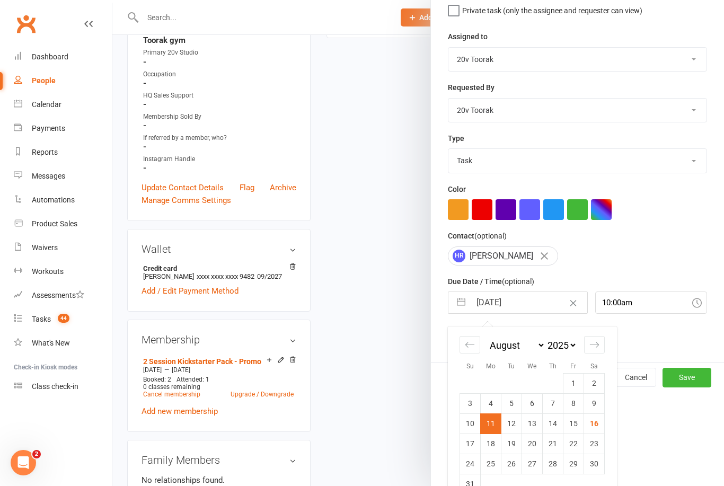
scroll to position [20, 0]
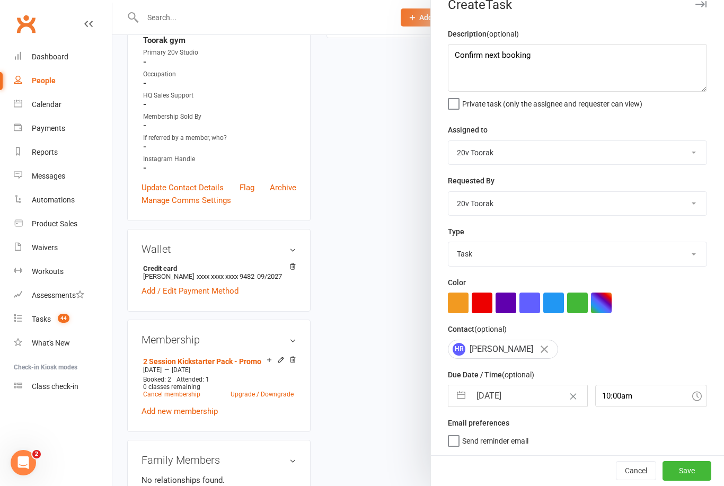
click at [689, 469] on button "Save" at bounding box center [686, 470] width 49 height 19
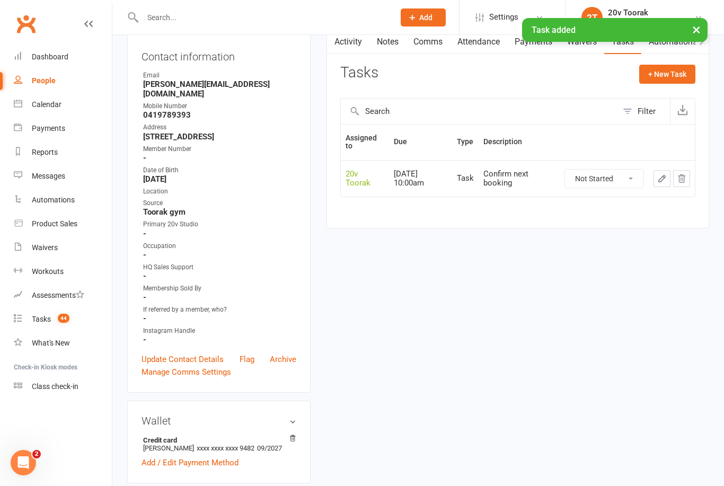
scroll to position [0, 0]
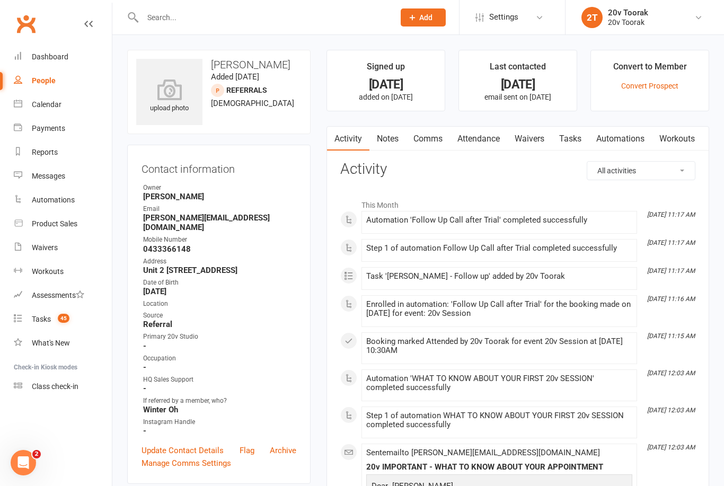
click at [575, 143] on link "Tasks" at bounding box center [570, 139] width 37 height 24
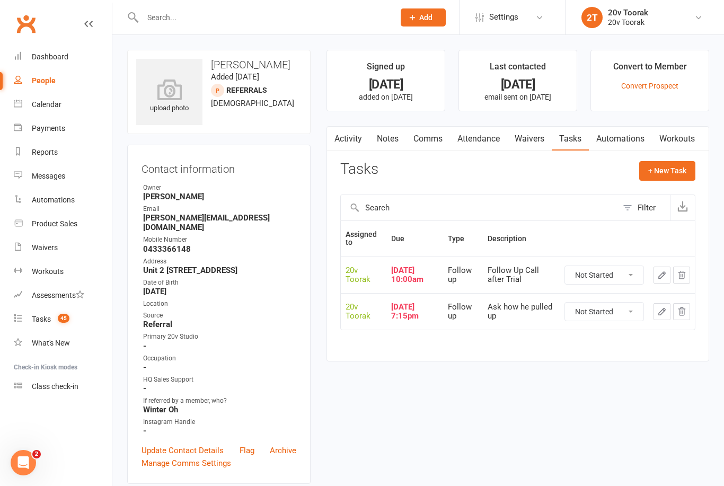
click at [599, 309] on select "Not Started In Progress Waiting Complete" at bounding box center [604, 312] width 78 height 18
select select "unstarted"
click at [609, 270] on select "Not Started In Progress Waiting Complete" at bounding box center [604, 275] width 78 height 18
select select "unstarted"
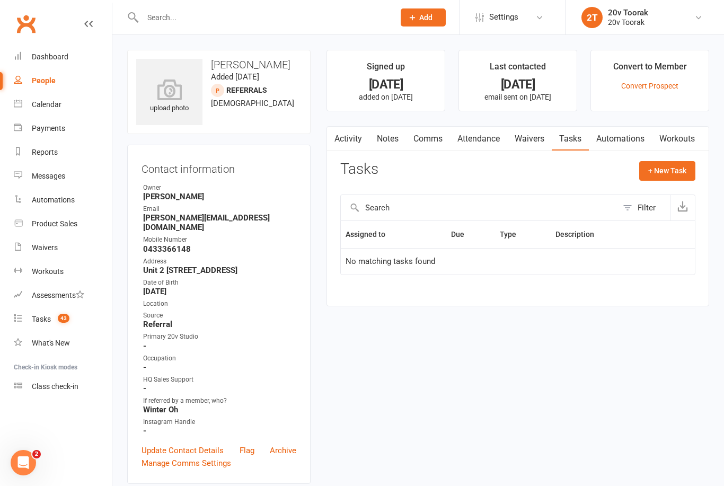
click at [433, 139] on link "Comms" at bounding box center [428, 139] width 44 height 24
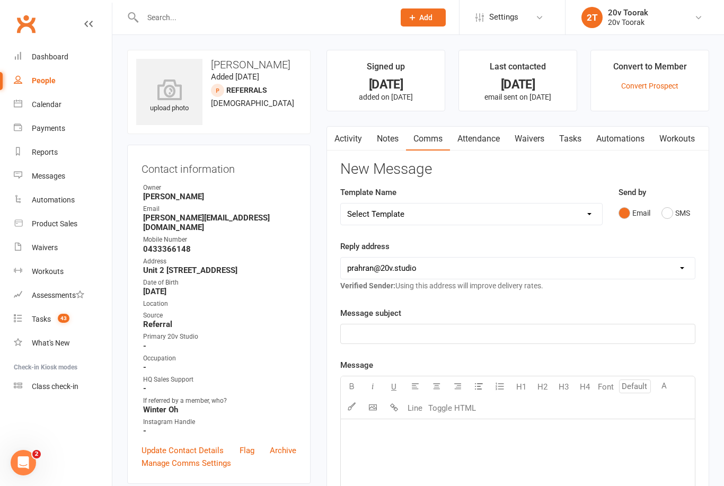
click at [680, 214] on button "SMS" at bounding box center [675, 213] width 29 height 20
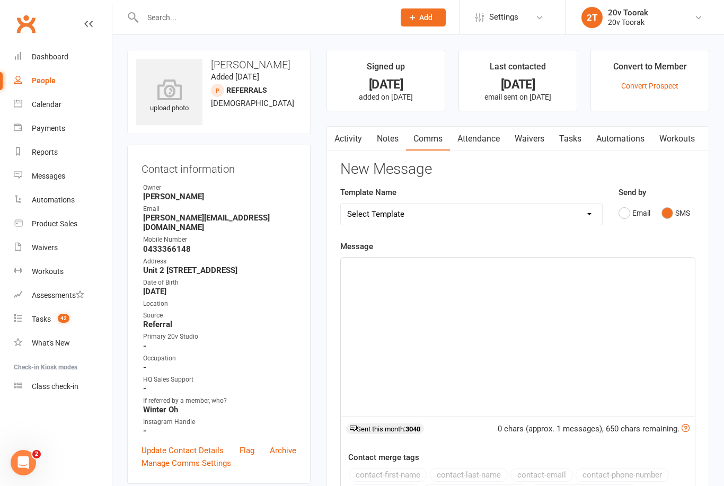
click at [569, 310] on div "﻿" at bounding box center [518, 337] width 354 height 159
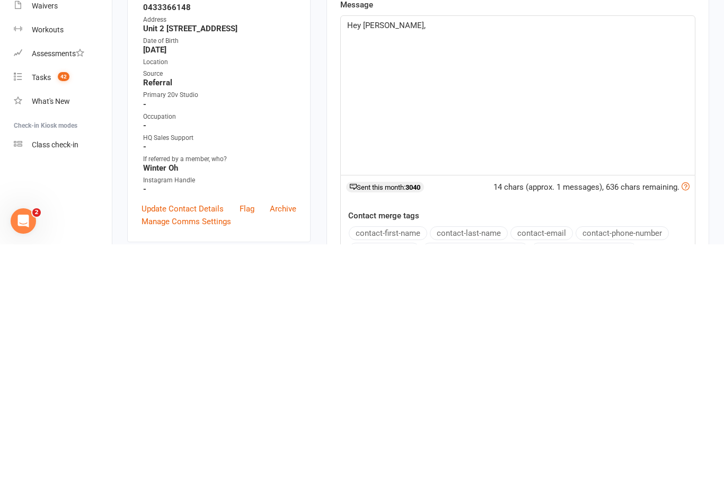
click at [516, 258] on div "Hey Sam, ﻿" at bounding box center [518, 337] width 354 height 159
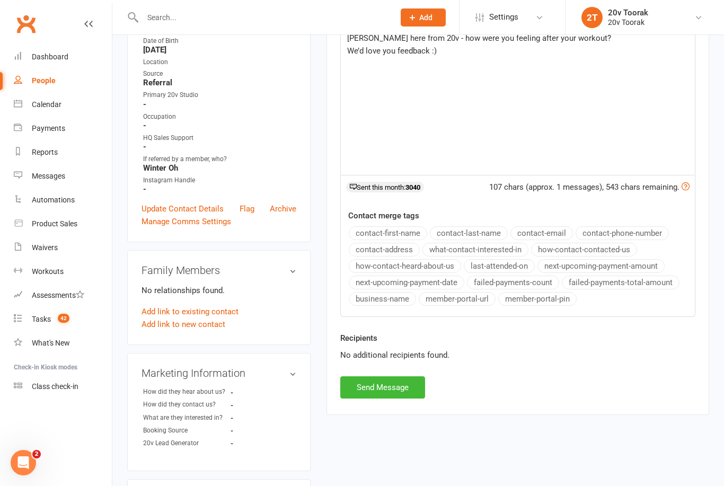
click at [405, 396] on button "Send Message" at bounding box center [382, 387] width 85 height 22
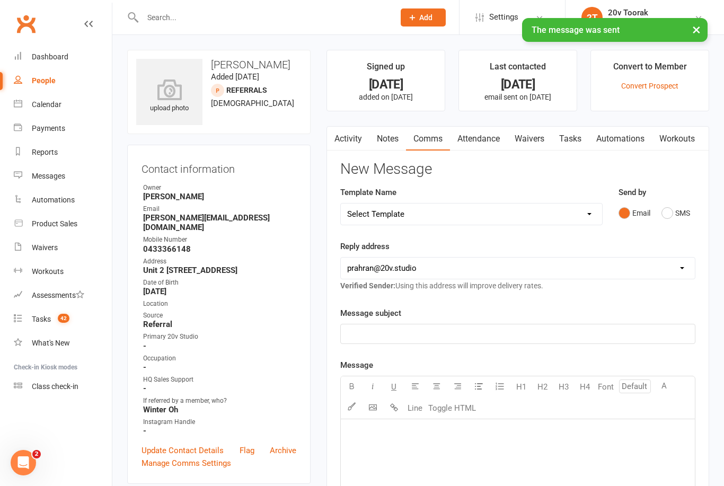
click at [576, 140] on link "Tasks" at bounding box center [570, 139] width 37 height 24
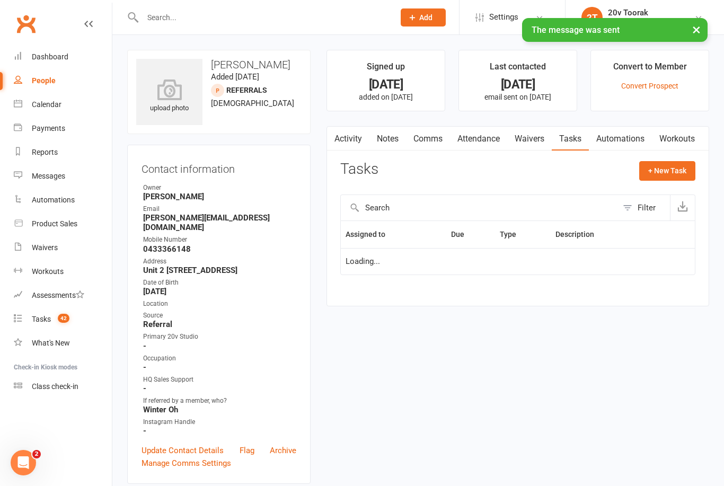
click at [679, 171] on button "+ New Task" at bounding box center [667, 170] width 56 height 19
select select "45736"
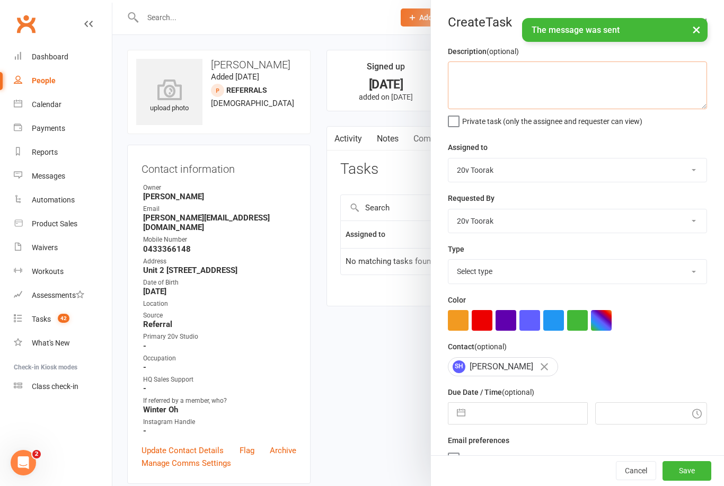
click at [553, 90] on textarea at bounding box center [577, 85] width 259 height 48
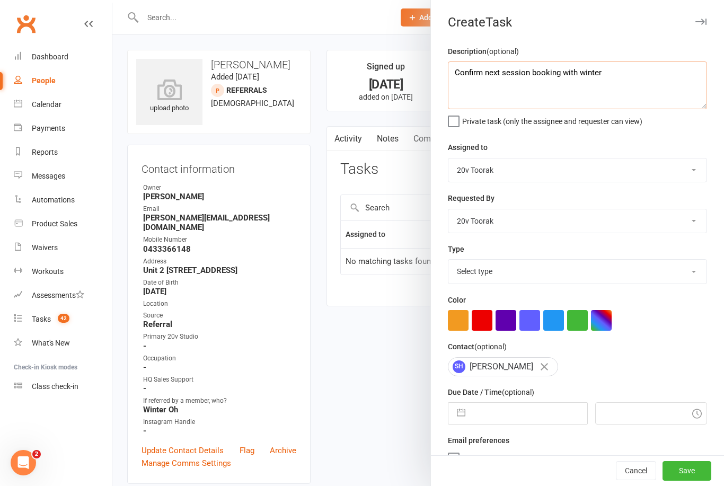
type textarea "Confirm next session booking with winter"
click at [497, 278] on select "Select type Call Call - to book trial Confirm session attendance Confirm trial …" at bounding box center [577, 271] width 258 height 23
select select "27772"
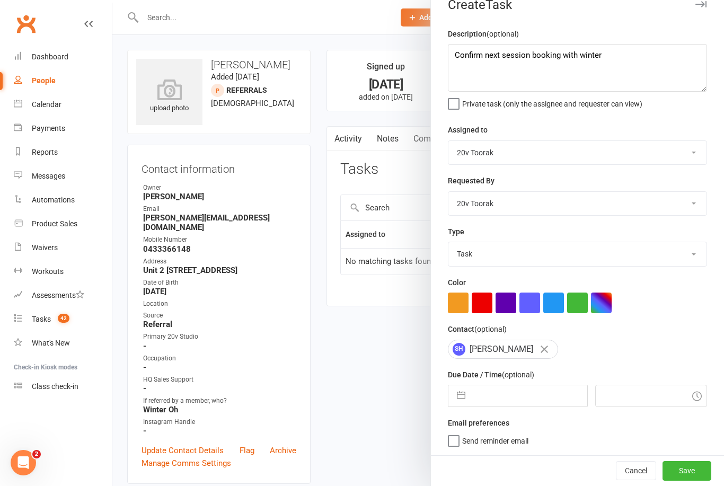
click at [460, 391] on button "button" at bounding box center [460, 395] width 19 height 21
select select "6"
select select "2025"
select select "7"
select select "2025"
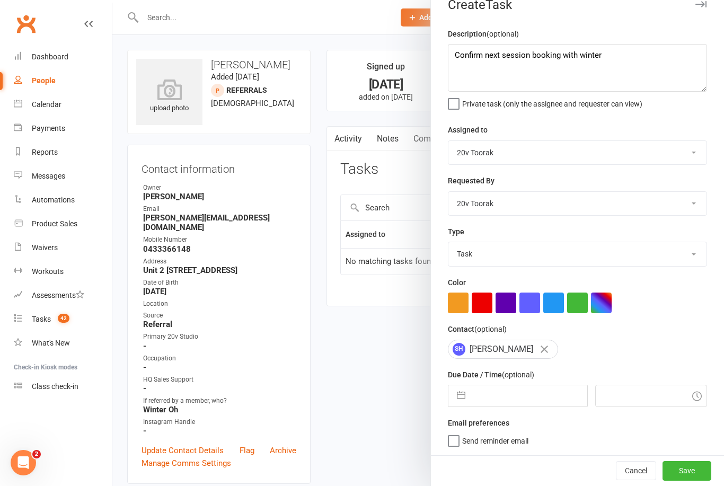
select select "8"
select select "2025"
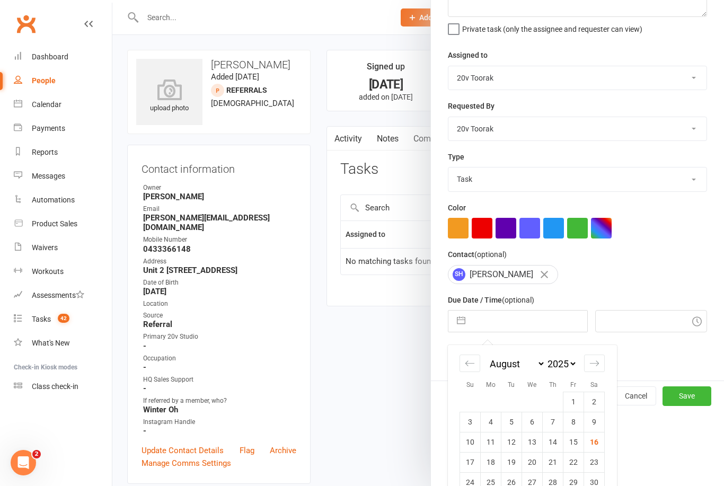
click at [491, 462] on td "18" at bounding box center [491, 462] width 21 height 20
type input "18 Aug 2025"
type input "10:00am"
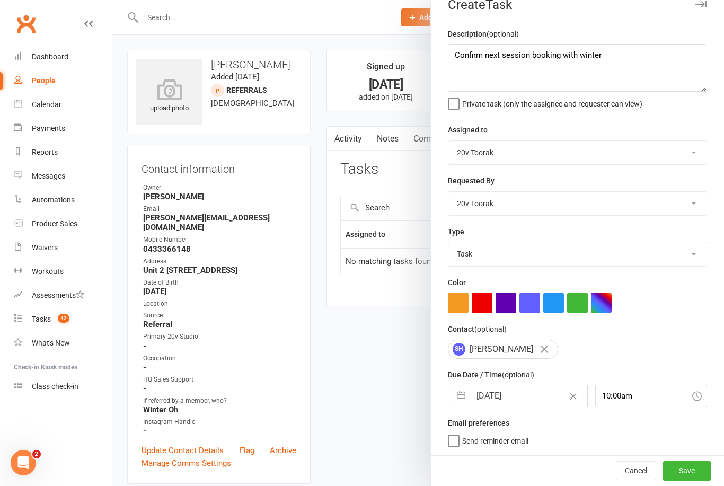
click at [696, 475] on button "Save" at bounding box center [686, 470] width 49 height 19
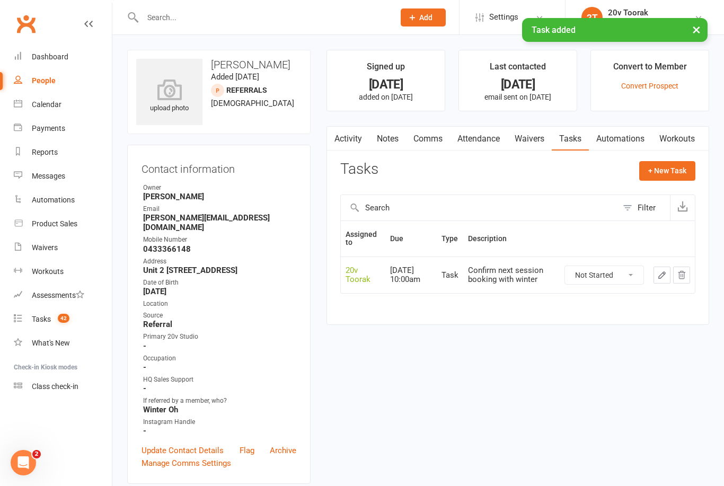
click at [617, 134] on link "Automations" at bounding box center [620, 139] width 63 height 24
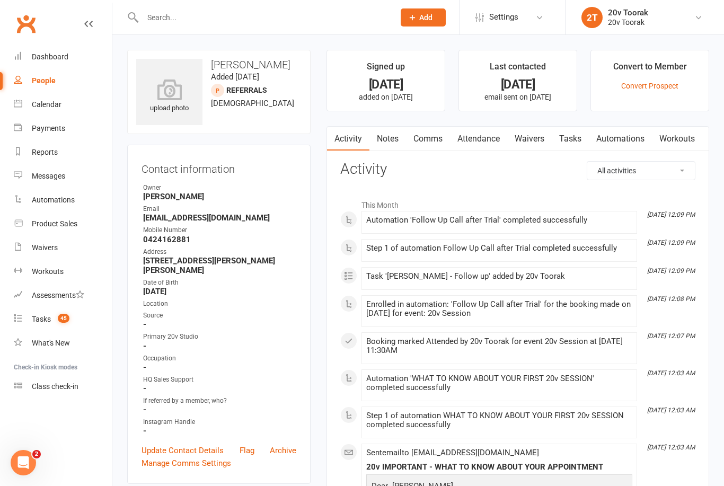
click at [571, 136] on link "Tasks" at bounding box center [570, 139] width 37 height 24
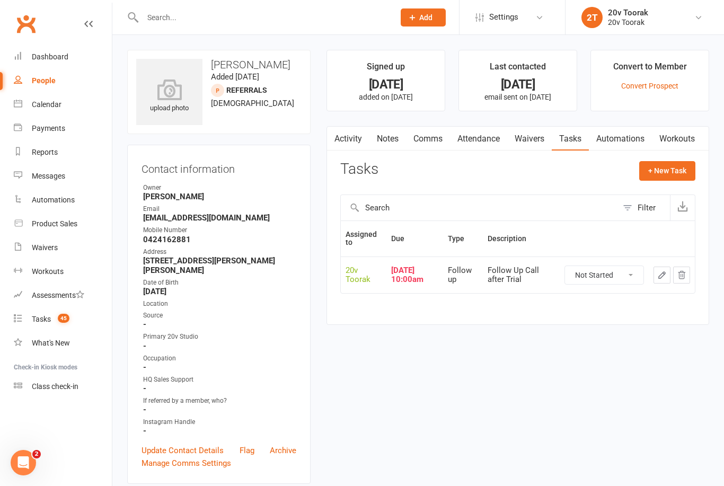
click at [634, 137] on link "Automations" at bounding box center [620, 139] width 63 height 24
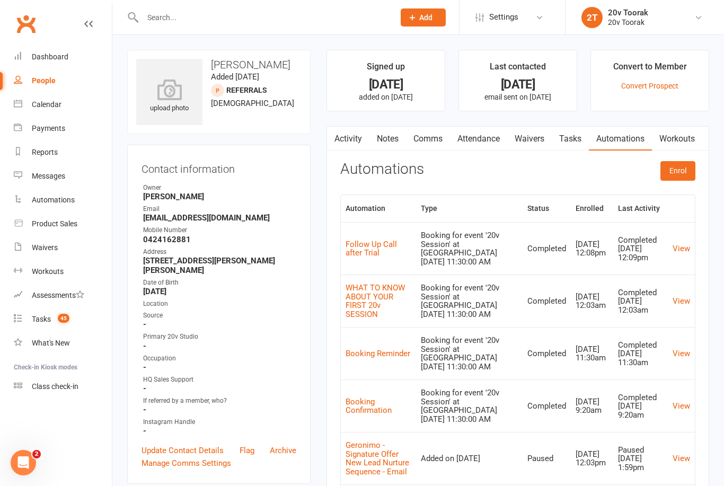
click at [579, 143] on link "Tasks" at bounding box center [570, 139] width 37 height 24
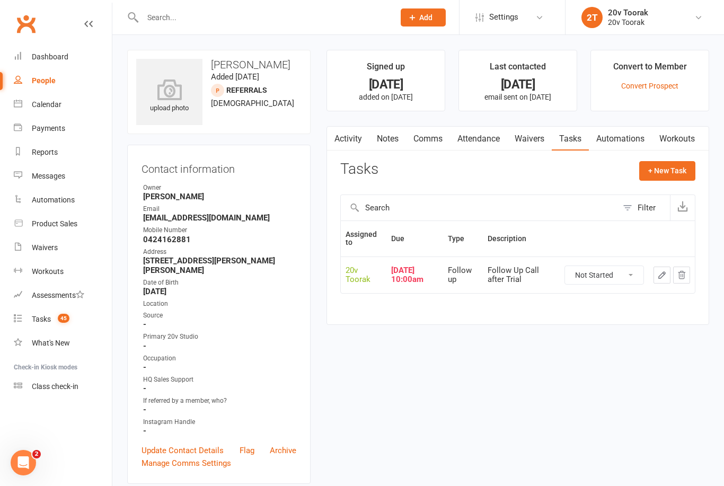
click at [605, 274] on select "Not Started In Progress Waiting Complete" at bounding box center [604, 275] width 78 height 18
select select "unstarted"
click at [677, 166] on button "+ New Task" at bounding box center [667, 170] width 56 height 19
select select "45736"
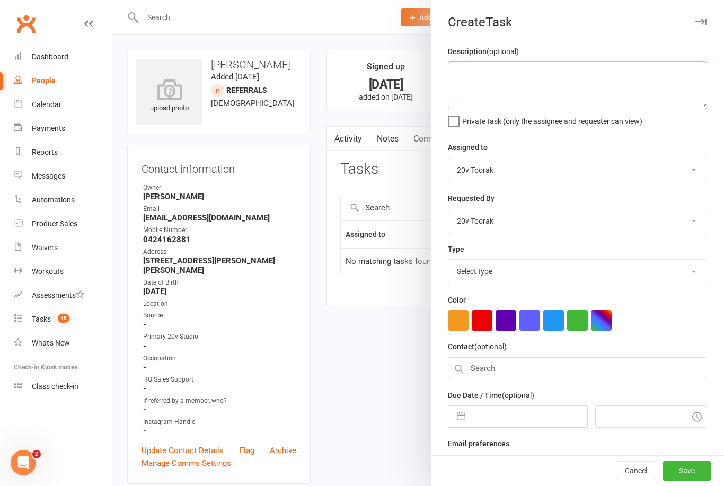
click at [577, 76] on textarea at bounding box center [577, 85] width 259 height 48
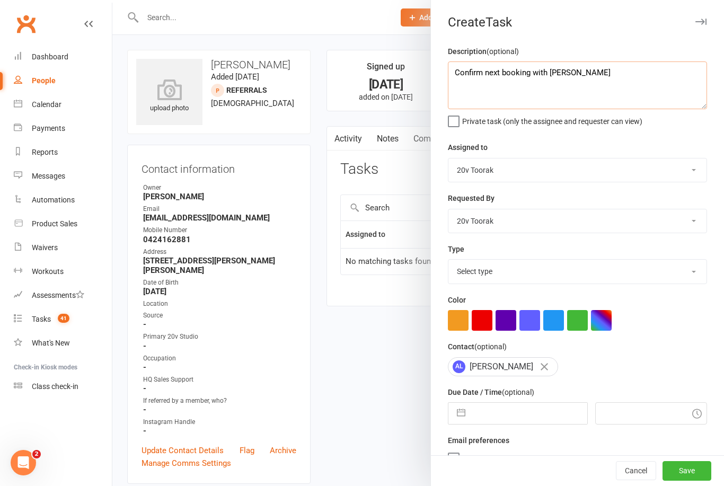
type textarea "Confirm next booking with [PERSON_NAME]"
click at [575, 274] on select "Select type Call Call - to book trial Confirm session attendance Confirm trial …" at bounding box center [577, 271] width 258 height 23
select select "27772"
click at [461, 414] on button "button" at bounding box center [460, 413] width 19 height 21
select select "6"
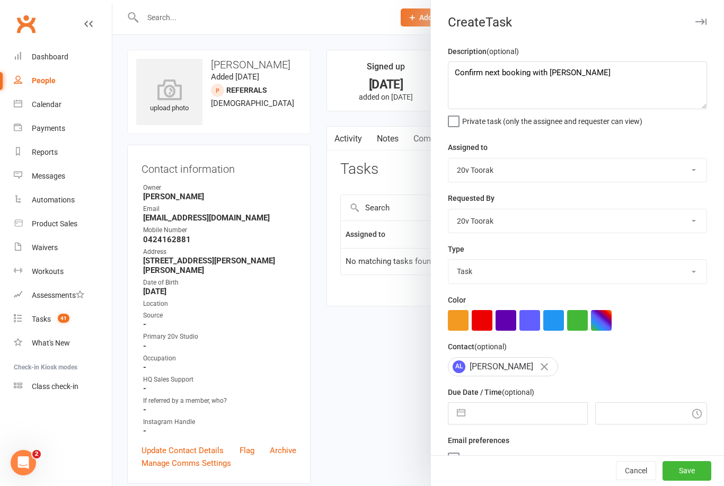
select select "2025"
select select "7"
select select "2025"
select select "8"
select select "2025"
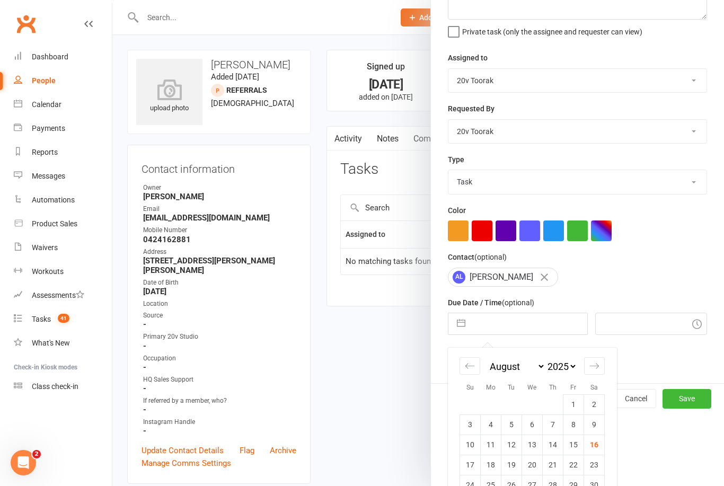
click at [493, 470] on td "18" at bounding box center [491, 465] width 21 height 20
type input "[DATE]"
type input "10:00am"
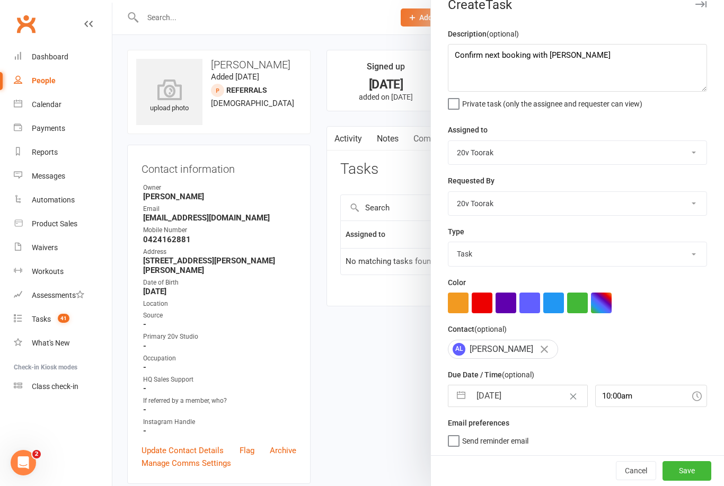
scroll to position [20, 0]
click at [695, 463] on button "Save" at bounding box center [686, 470] width 49 height 19
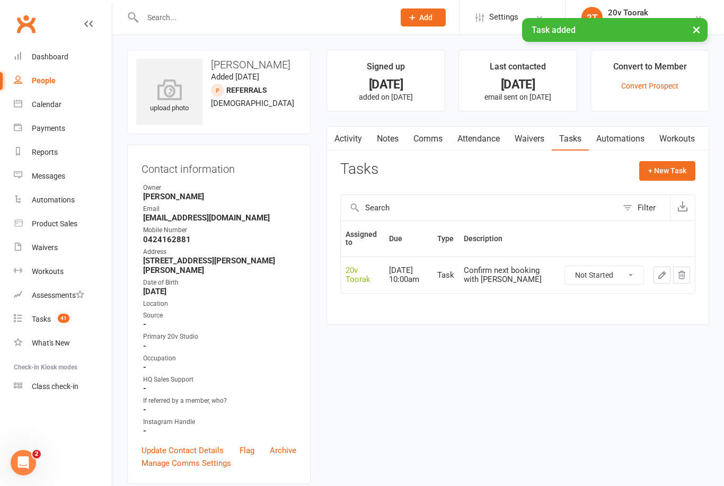
click at [389, 146] on link "Notes" at bounding box center [387, 139] width 37 height 24
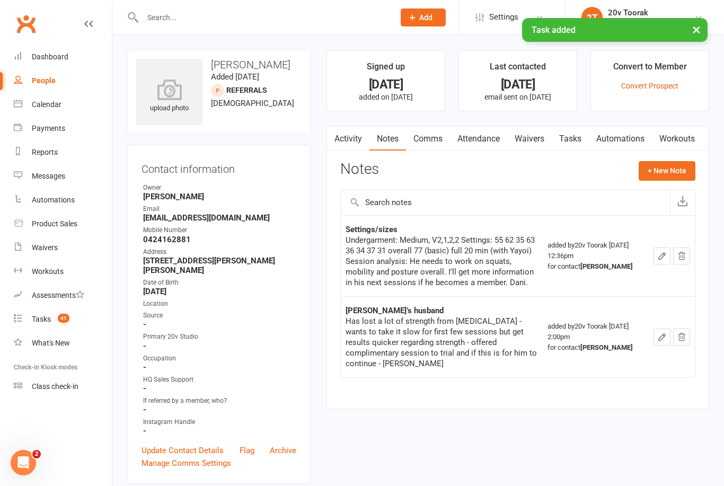
click at [432, 138] on link "Comms" at bounding box center [428, 139] width 44 height 24
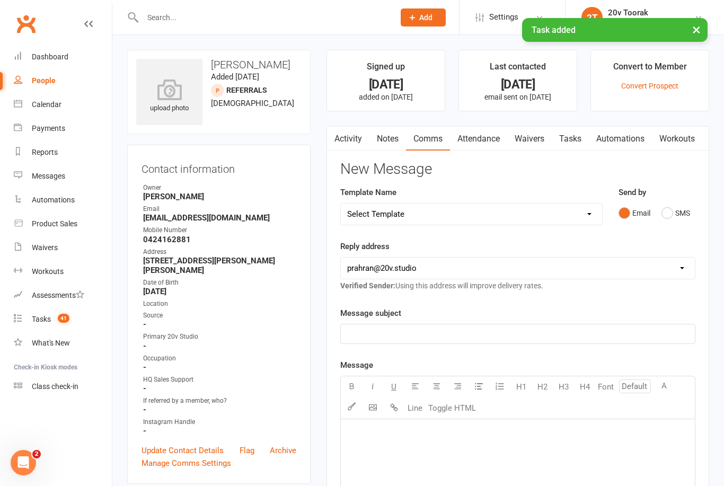
click at [684, 215] on button "SMS" at bounding box center [675, 213] width 29 height 20
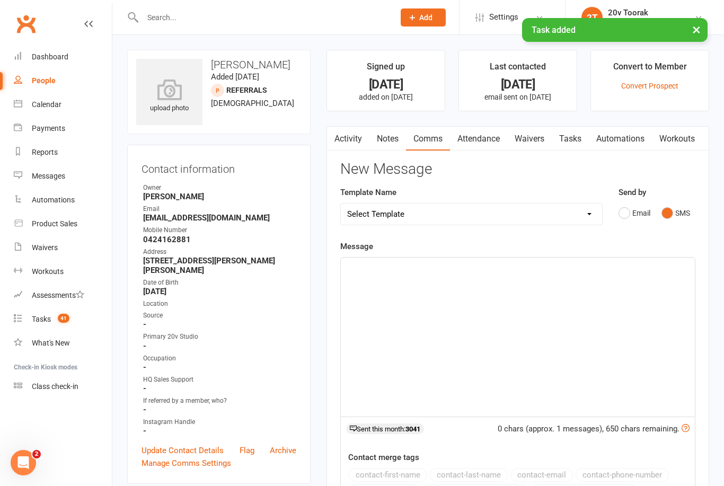
click at [565, 294] on div "﻿" at bounding box center [518, 337] width 354 height 159
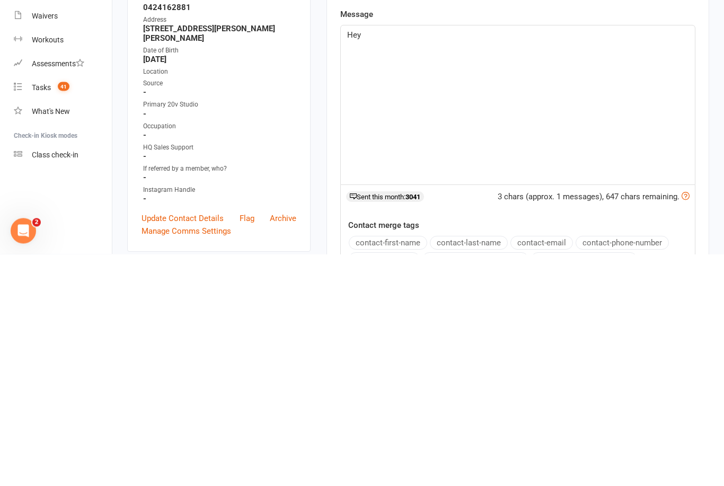
click at [410, 468] on button "contact-first-name" at bounding box center [388, 475] width 78 height 14
click at [516, 258] on div "Hey ﻿ {contact-first-name} ﻿" at bounding box center [518, 337] width 354 height 159
click at [351, 258] on div "Hey ﻿ {contact-first-name} ﻿" at bounding box center [518, 337] width 354 height 159
click at [355, 258] on div "Hey ﻿ {contact-first-name} ﻿" at bounding box center [518, 337] width 354 height 159
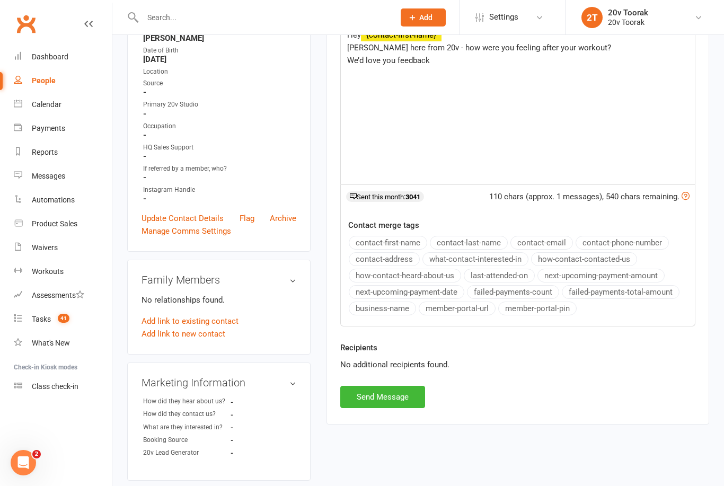
click at [381, 397] on button "Send Message" at bounding box center [382, 397] width 85 height 22
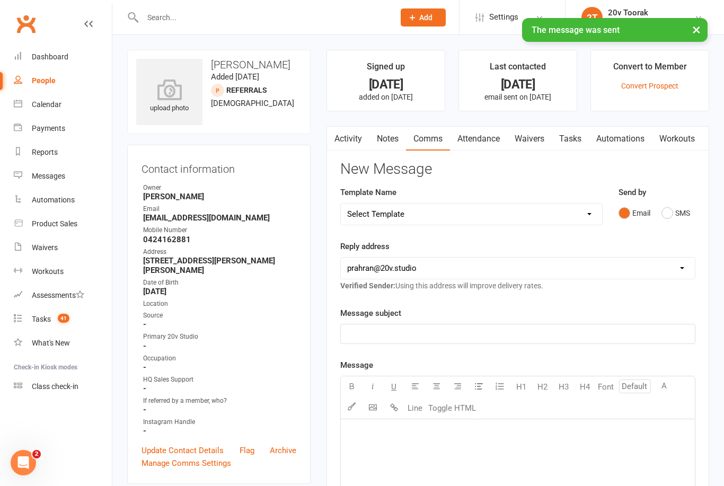
click at [395, 138] on link "Notes" at bounding box center [387, 139] width 37 height 24
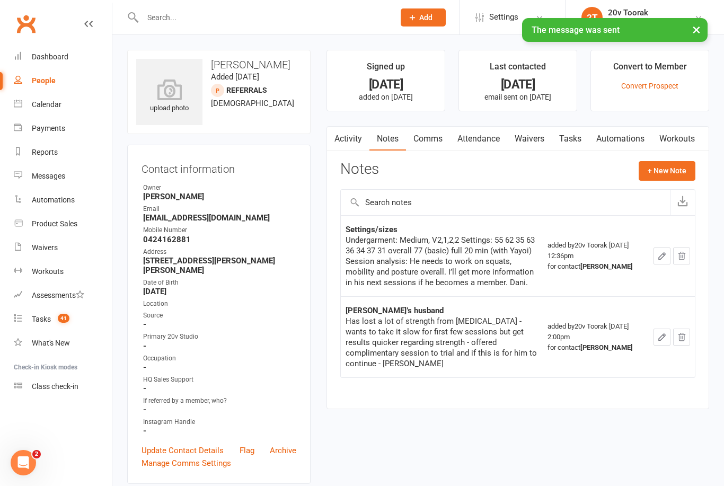
click at [350, 149] on link "Activity" at bounding box center [348, 139] width 42 height 24
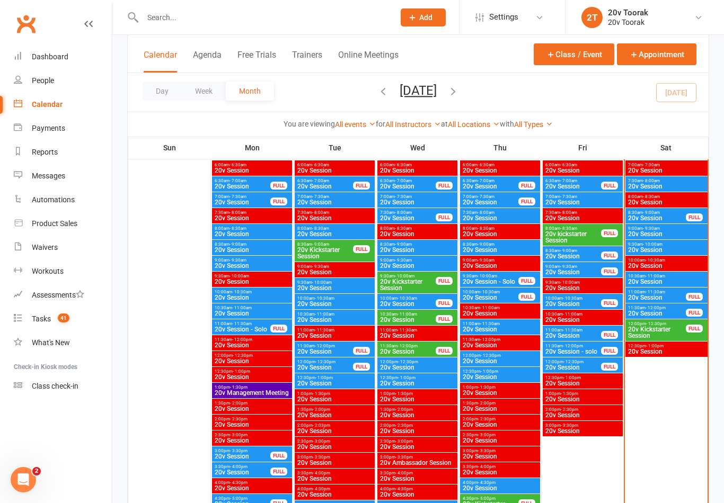
scroll to position [1031, 0]
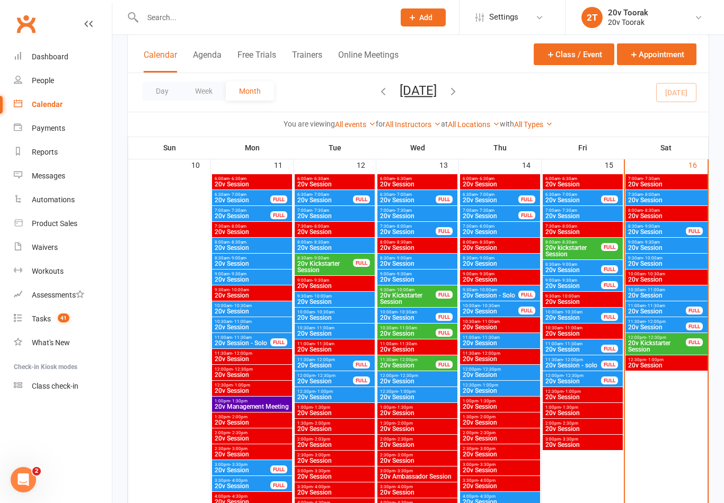
click at [341, 264] on span "20v Kickstarter Session" at bounding box center [325, 267] width 57 height 13
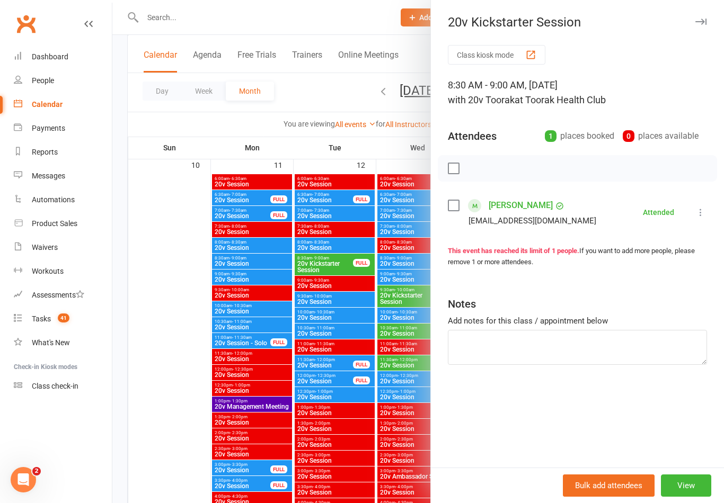
click at [509, 206] on link "[PERSON_NAME]" at bounding box center [521, 205] width 64 height 17
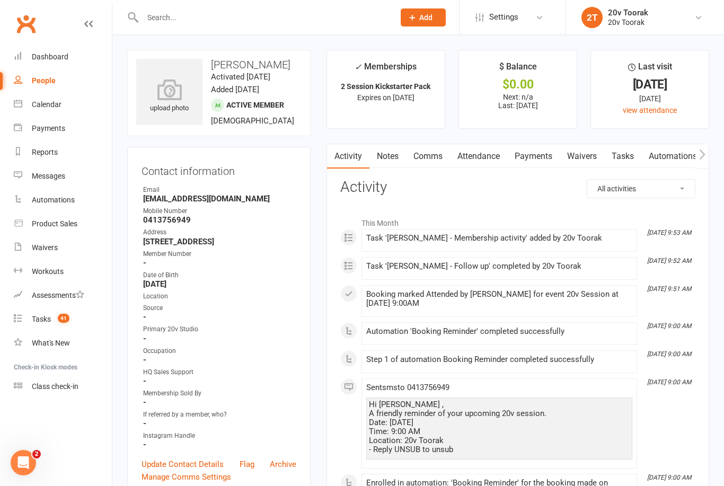
click at [432, 152] on link "Comms" at bounding box center [428, 156] width 44 height 24
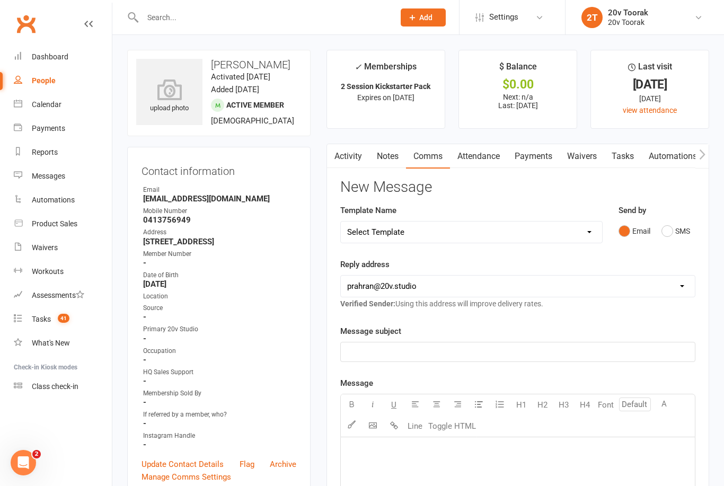
click at [679, 229] on button "SMS" at bounding box center [675, 231] width 29 height 20
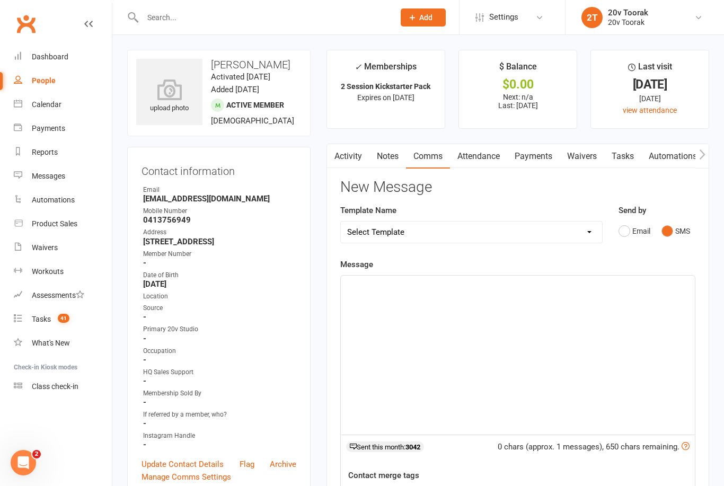
click at [550, 323] on div "﻿" at bounding box center [518, 355] width 354 height 159
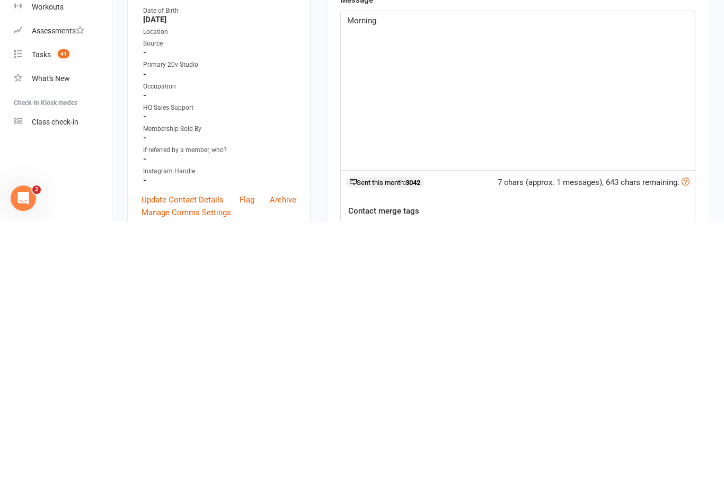
click at [408, 486] on button "contact-first-name" at bounding box center [388, 493] width 78 height 14
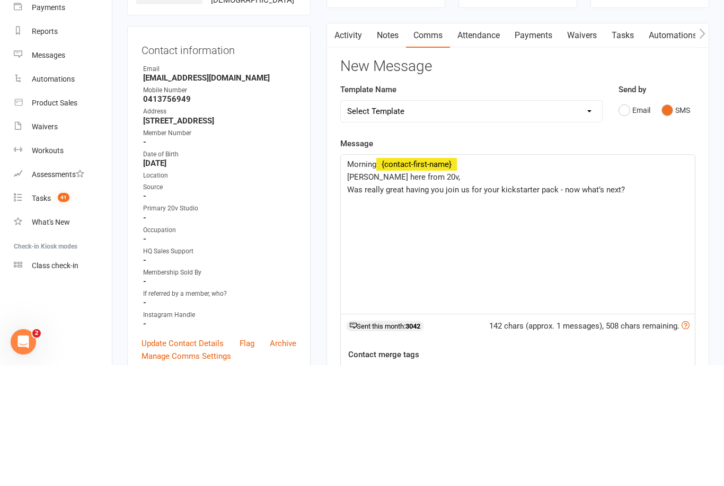
scroll to position [121, 0]
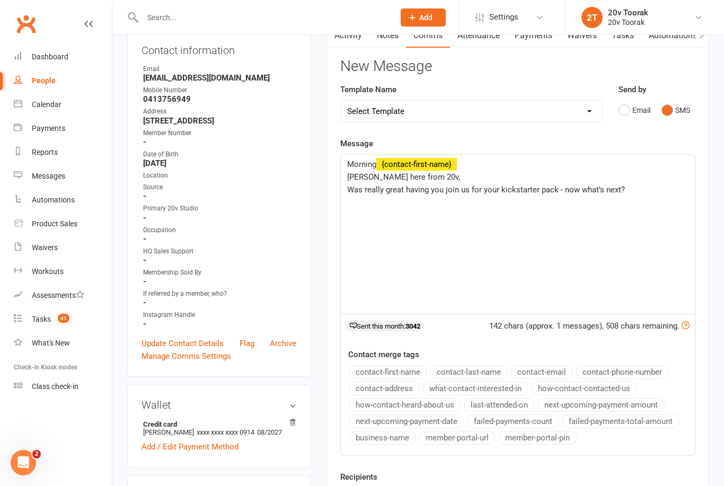
click at [568, 185] on span "Was really great having you join us for your kickstarter pack - now what’s next?" at bounding box center [486, 190] width 278 height 10
click at [573, 190] on span "Was really great having you join us for your kickstarter pack - now what’s next?" at bounding box center [486, 190] width 278 height 10
click at [571, 188] on span "Was really great having you join us for your kickstarter pack - now what’s next?" at bounding box center [486, 190] width 278 height 10
click at [616, 187] on span "Was really great having you join us for your kickstarter pack - what to do what…" at bounding box center [497, 190] width 300 height 10
click at [615, 190] on span "Was really great having you join us for your kickstarter pack - what to do what…" at bounding box center [497, 190] width 300 height 10
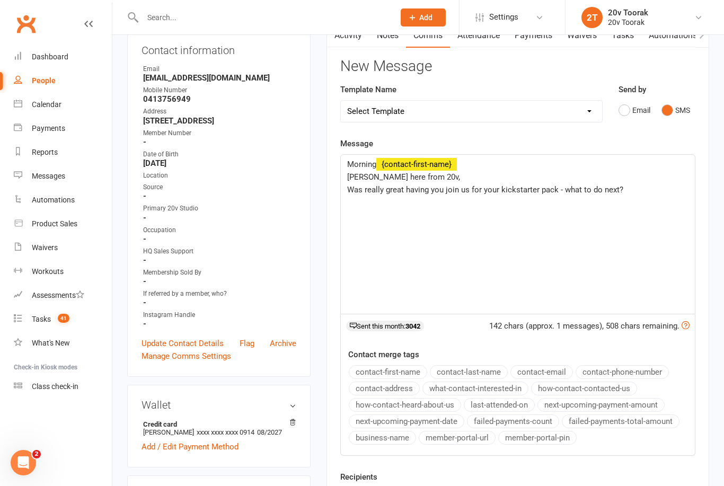
click at [666, 187] on p "Was really great having you join us for your kickstarter pack - what to do next?" at bounding box center [517, 189] width 341 height 13
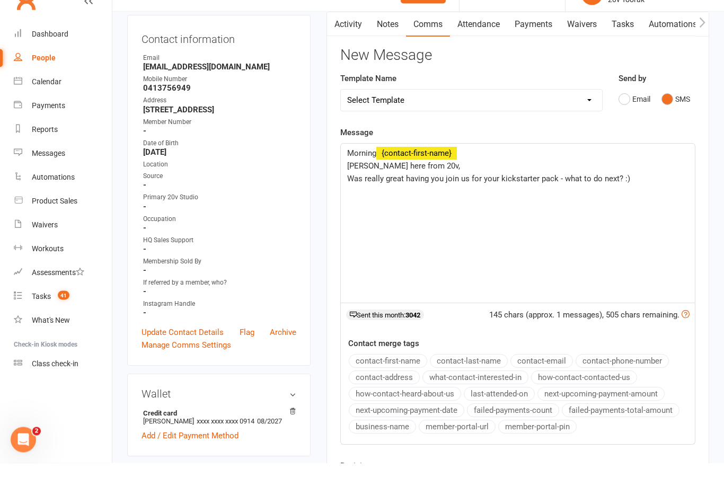
click at [548, 221] on div "Morning ﻿ {contact-first-name} [PERSON_NAME] here from 20v, Was really great ha…" at bounding box center [518, 246] width 354 height 159
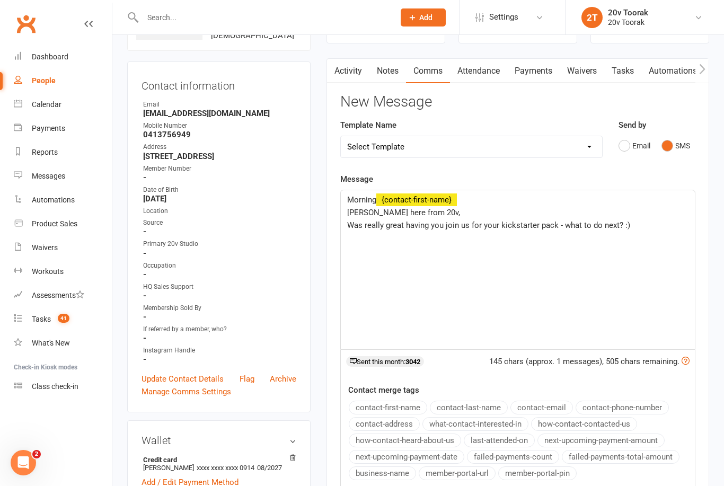
scroll to position [79, 0]
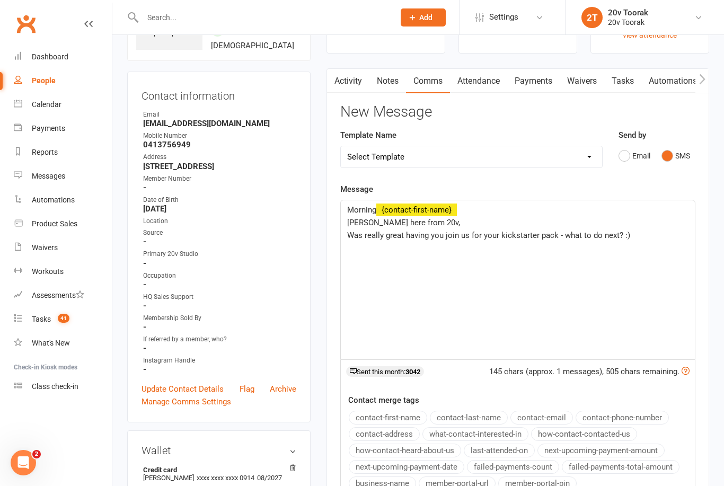
click at [402, 282] on div "Morning ﻿ {contact-first-name} [PERSON_NAME] here from 20v, Was really great ha…" at bounding box center [518, 279] width 354 height 159
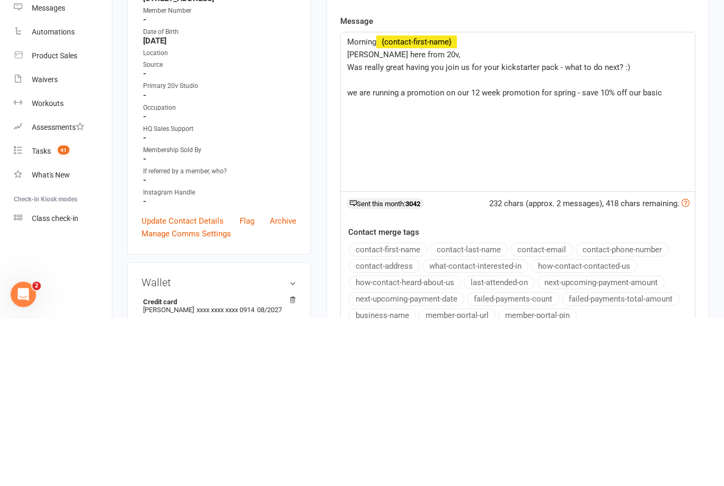
click at [600, 256] on span "we are running a promotion on our 12 week promotion for spring - save 10% off o…" at bounding box center [504, 261] width 315 height 10
click at [670, 255] on p "we are running a promotion on our 12 week promotion for spring - save 15% off o…" at bounding box center [517, 261] width 341 height 13
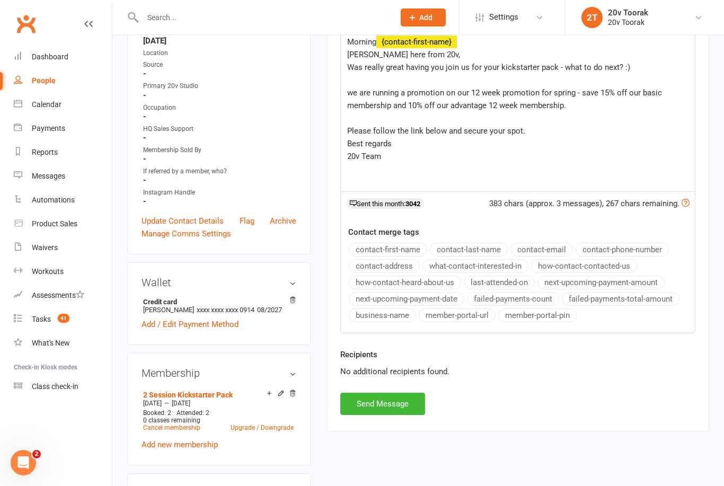
click at [377, 401] on button "Send Message" at bounding box center [382, 404] width 85 height 22
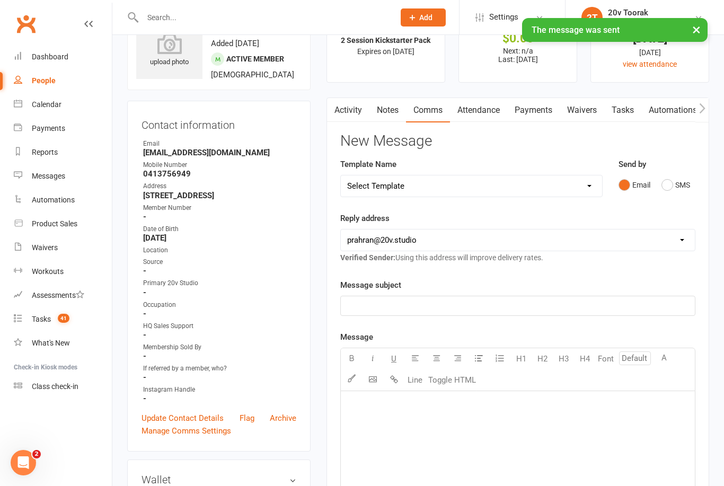
scroll to position [0, 0]
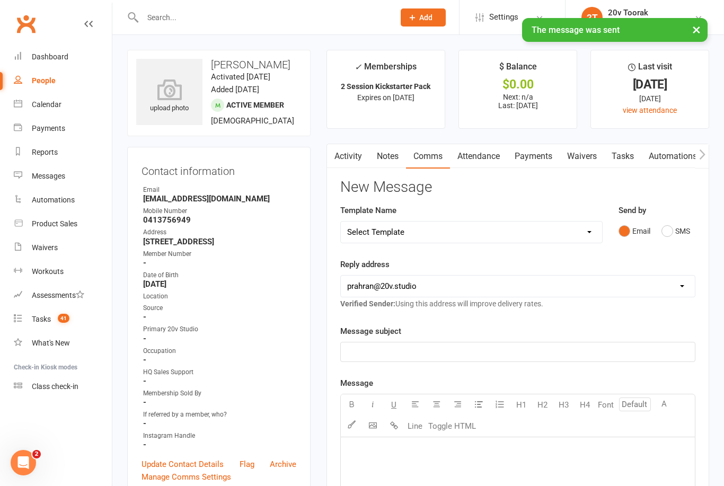
click at [631, 156] on link "Tasks" at bounding box center [622, 156] width 37 height 24
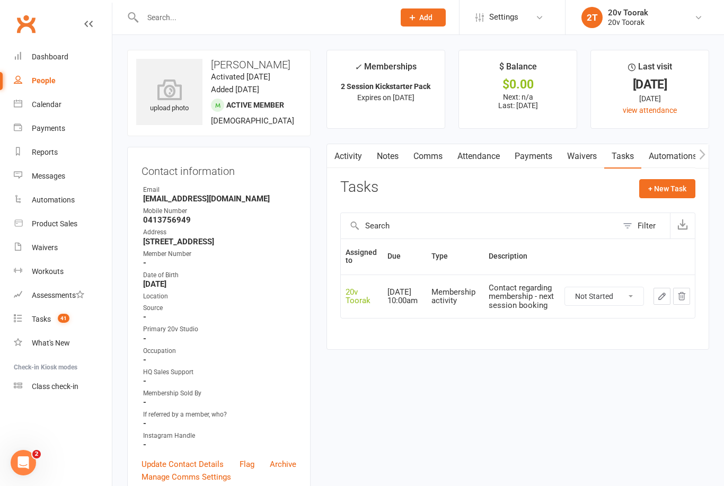
click at [384, 157] on link "Notes" at bounding box center [387, 156] width 37 height 24
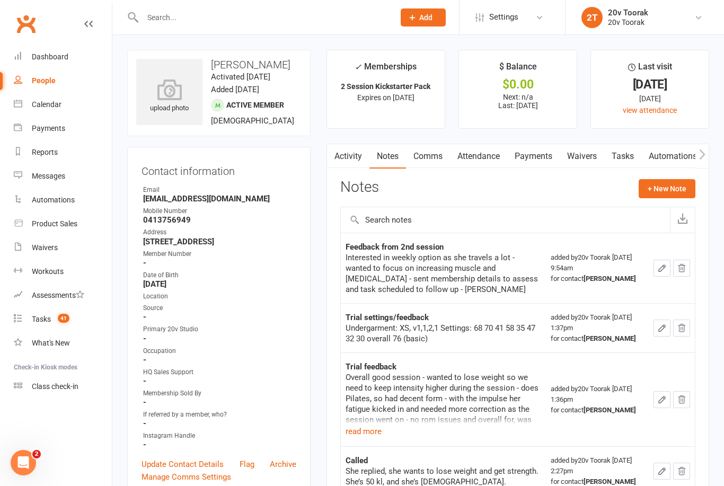
click at [693, 189] on button "+ New Note" at bounding box center [667, 188] width 57 height 19
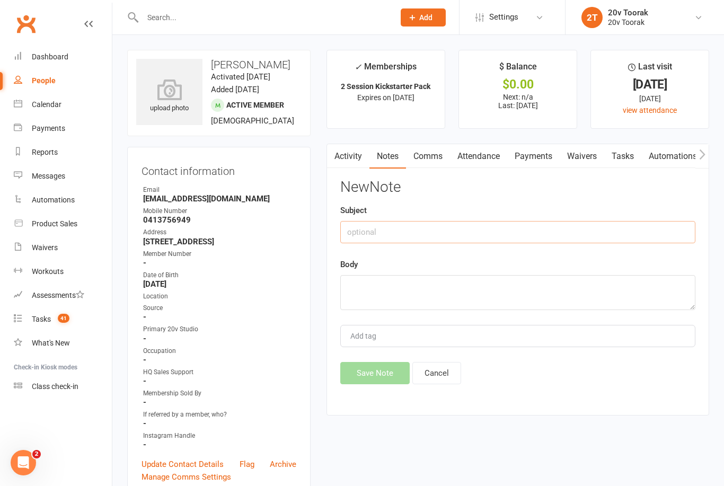
click at [554, 225] on input "text" at bounding box center [517, 232] width 355 height 22
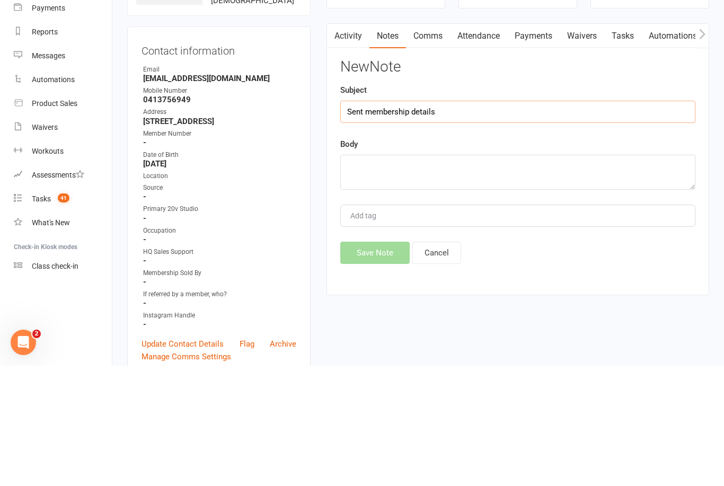
type input "Sent membership details"
click at [561, 275] on textarea at bounding box center [517, 292] width 355 height 35
click at [409, 275] on textarea "Spring promo - 10% off basic and" at bounding box center [517, 292] width 355 height 35
click at [524, 275] on textarea "Spring promo - 15% off basic and" at bounding box center [517, 292] width 355 height 35
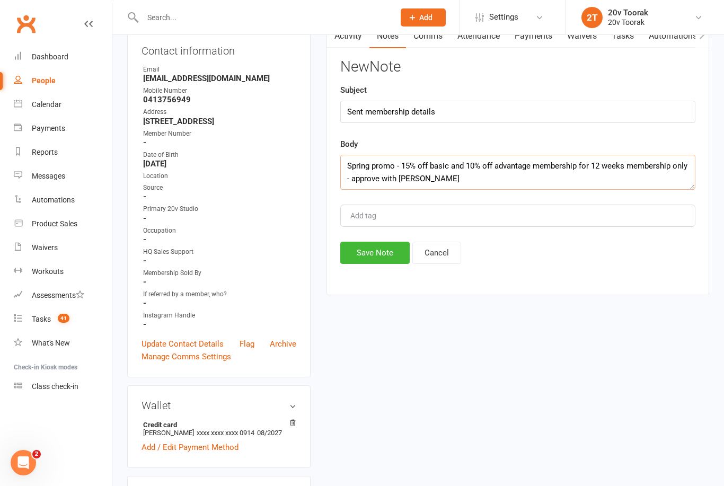
type textarea "Spring promo - 15% off basic and 10% off advantage membership for 12 weeks memb…"
click at [381, 258] on button "Save Note" at bounding box center [374, 253] width 69 height 22
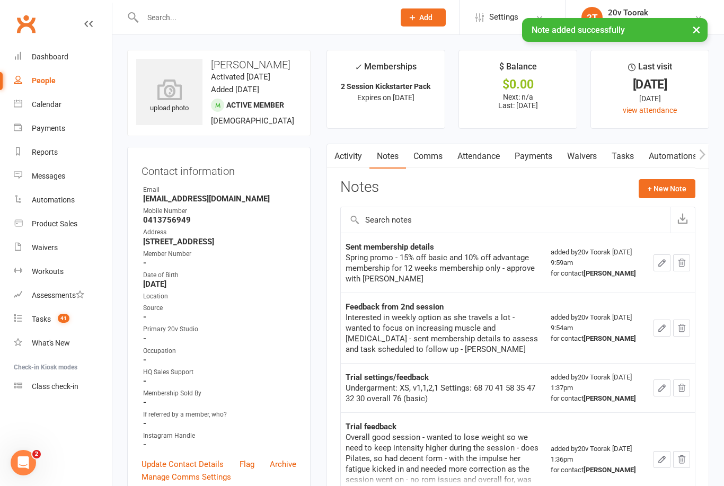
click at [621, 157] on link "Tasks" at bounding box center [622, 156] width 37 height 24
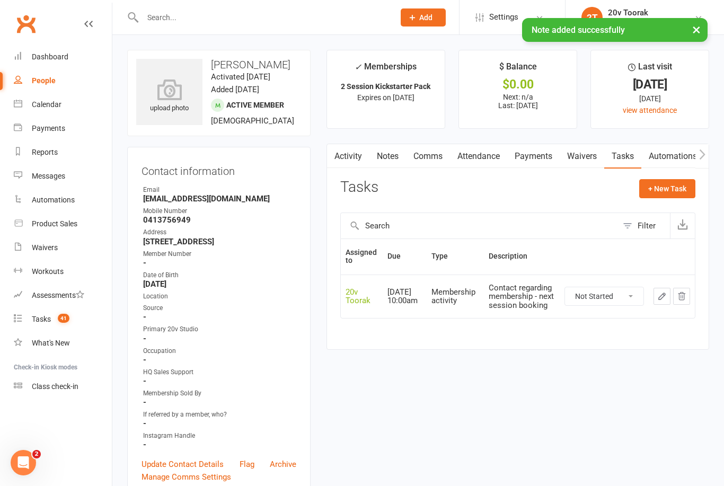
click at [28, 107] on link "Calendar" at bounding box center [63, 105] width 98 height 24
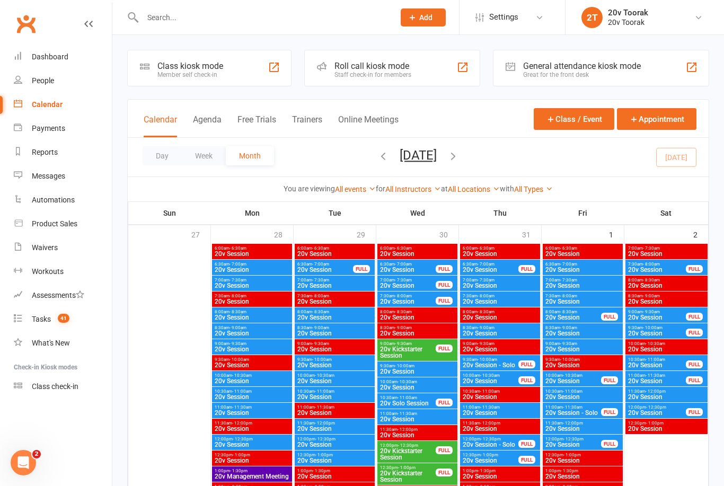
click at [166, 22] on input "text" at bounding box center [262, 17] width 247 height 15
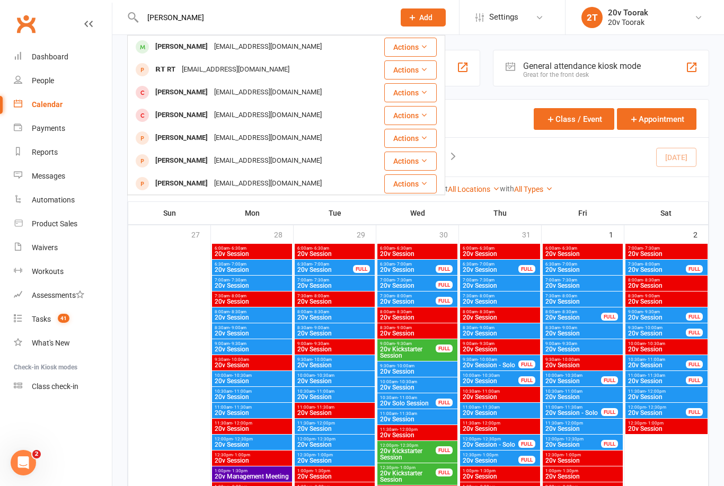
type input "Thanh"
click at [246, 50] on div "thanh5207@gmail.com" at bounding box center [268, 46] width 114 height 15
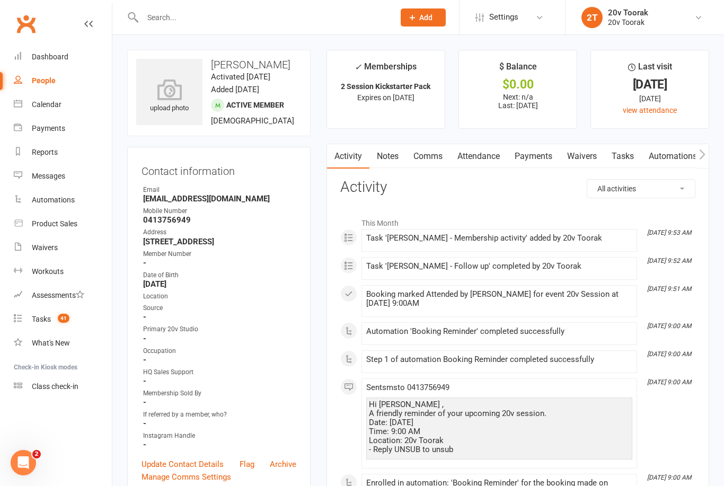
click at [586, 150] on link "Waivers" at bounding box center [582, 156] width 45 height 24
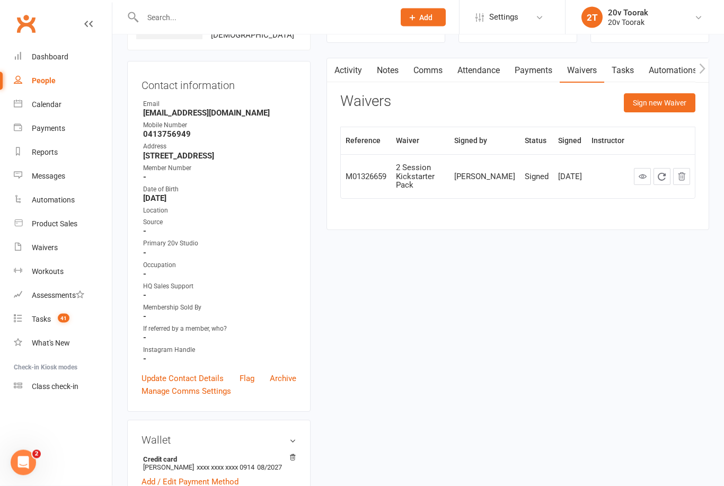
click at [653, 103] on button "Sign new Waiver" at bounding box center [660, 103] width 72 height 19
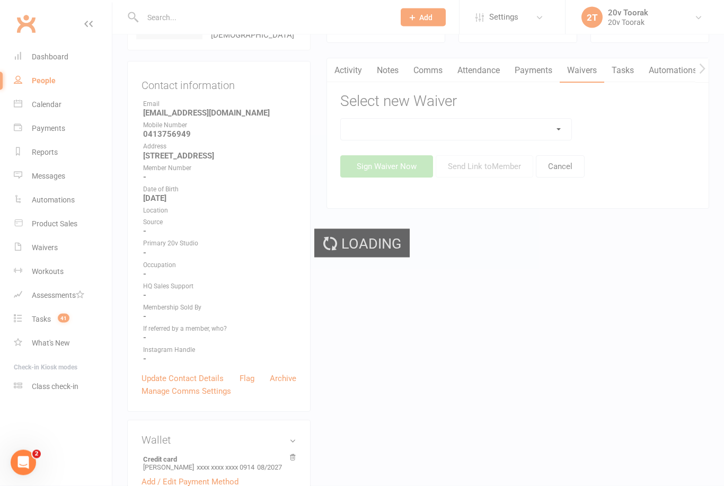
scroll to position [86, 0]
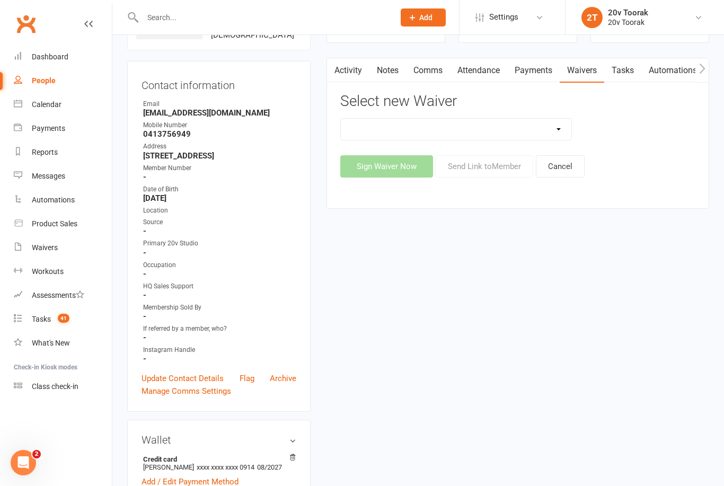
click at [552, 132] on select "20v Ambassador Program 2 Session Kickstarter Pack Casual Kickstarter Only Web M…" at bounding box center [456, 129] width 231 height 21
select select "8096"
click at [502, 162] on button "Send Link to Member" at bounding box center [485, 166] width 98 height 22
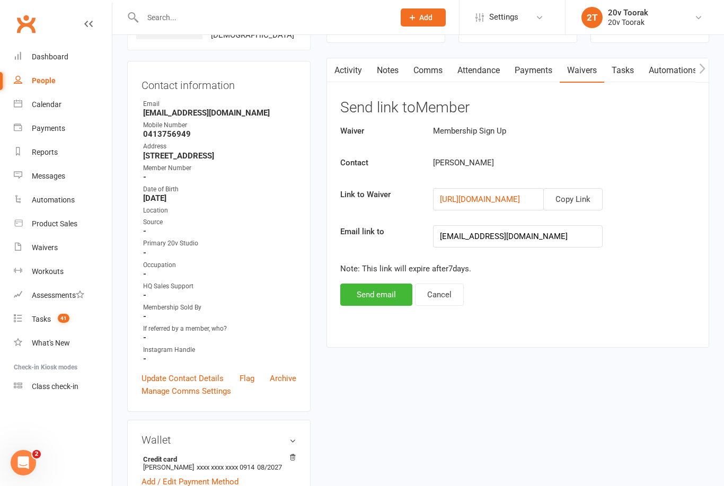
click at [591, 196] on button "Copy Link" at bounding box center [572, 199] width 59 height 22
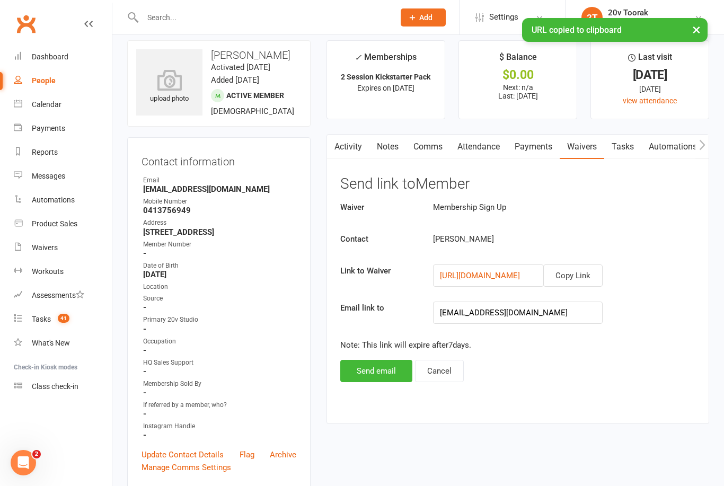
scroll to position [0, 0]
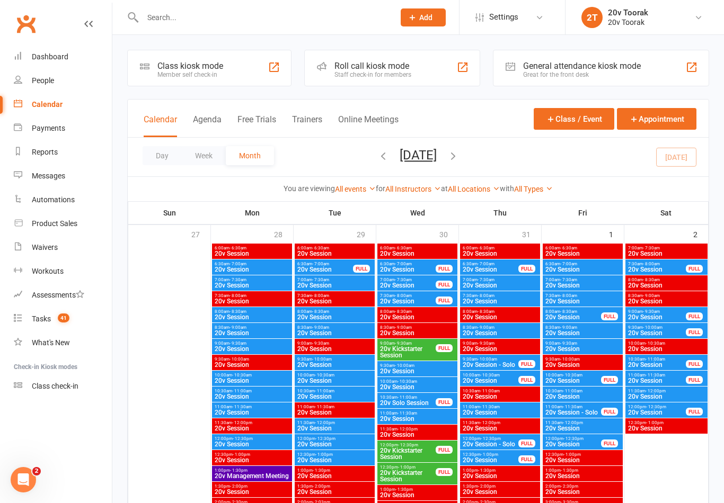
click at [56, 183] on link "Messages" at bounding box center [63, 176] width 98 height 24
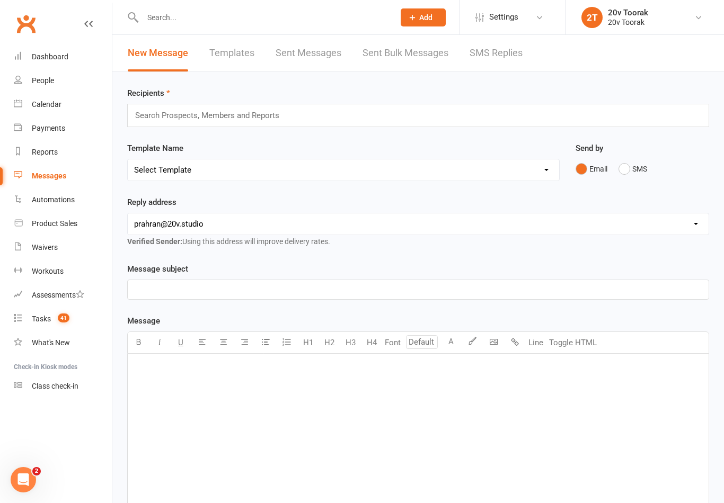
click at [470, 54] on link "SMS Replies" at bounding box center [496, 53] width 53 height 37
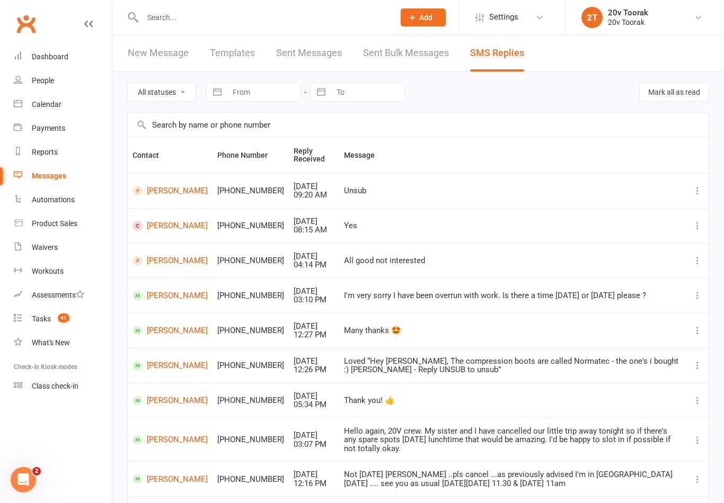
click at [35, 105] on div "Calendar" at bounding box center [47, 104] width 30 height 8
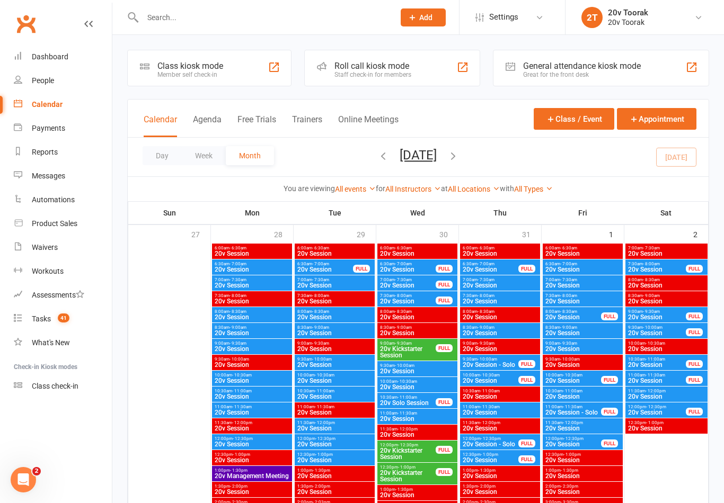
click at [210, 131] on button "Agenda" at bounding box center [207, 125] width 29 height 23
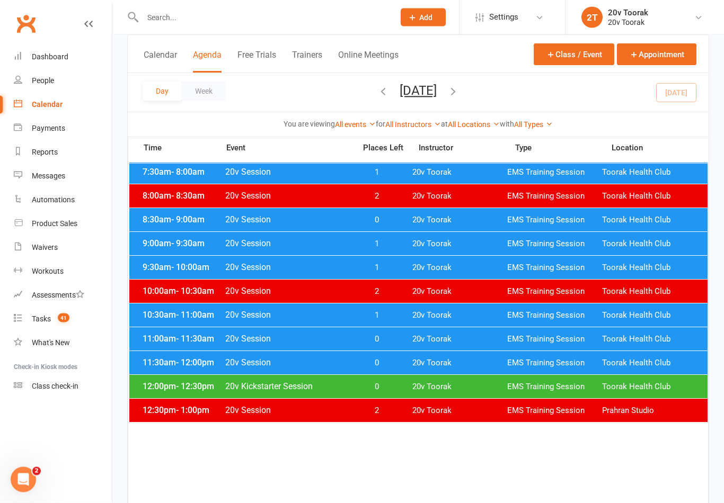
click at [191, 391] on span "- 12:30pm" at bounding box center [195, 387] width 38 height 10
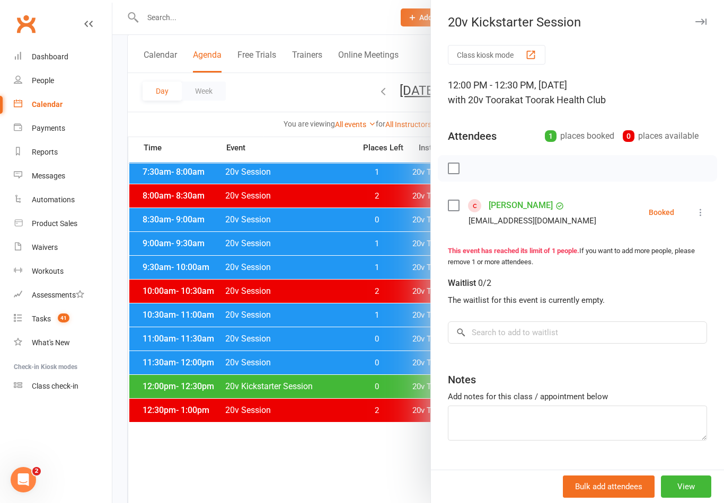
click at [198, 384] on div at bounding box center [418, 251] width 612 height 503
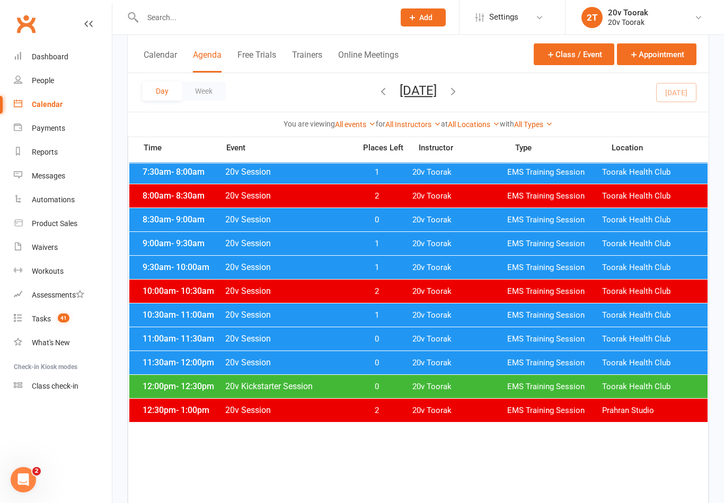
click at [154, 305] on div "10:30am - 11:00am 20v Session 1 20v Toorak EMS Training Session Toorak Health C…" at bounding box center [418, 315] width 578 height 23
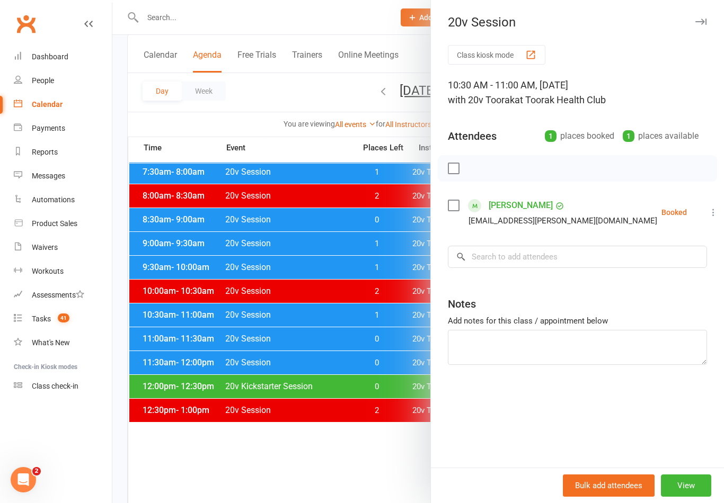
click at [169, 301] on div at bounding box center [418, 251] width 612 height 503
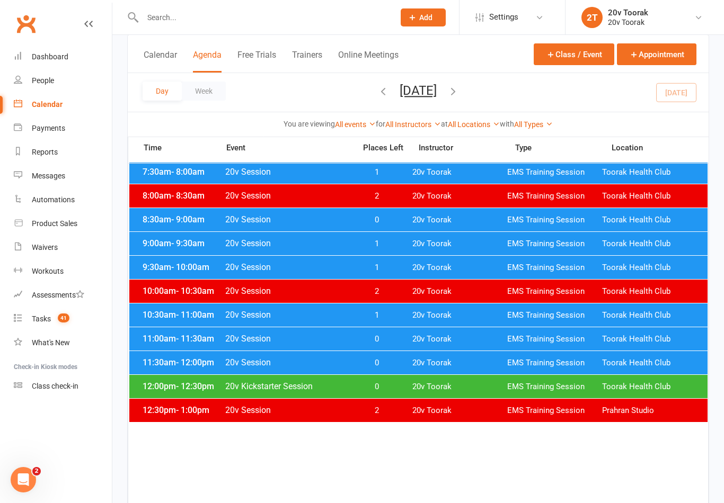
click at [38, 185] on link "Messages" at bounding box center [63, 176] width 98 height 24
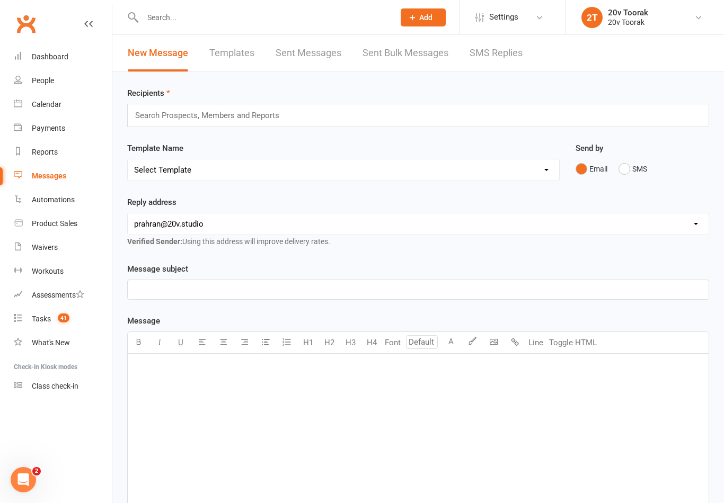
click at [493, 60] on link "SMS Replies" at bounding box center [496, 53] width 53 height 37
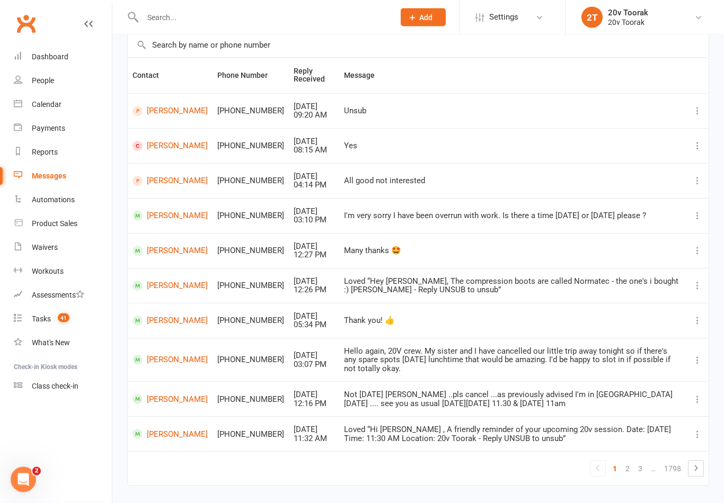
scroll to position [86, 0]
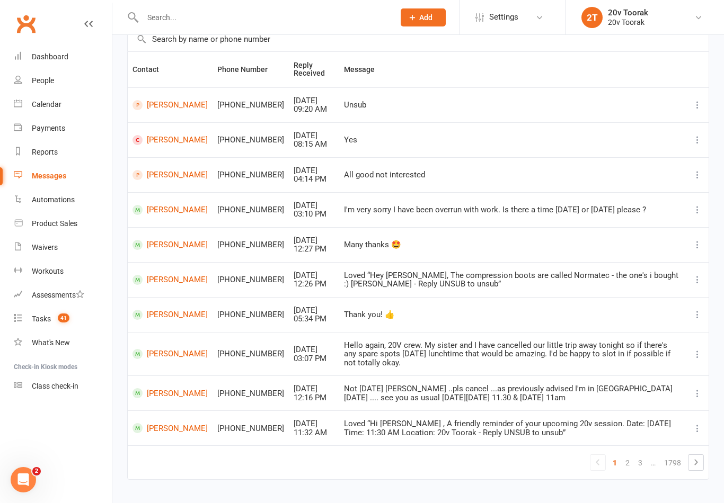
click at [52, 112] on link "Calendar" at bounding box center [63, 105] width 98 height 24
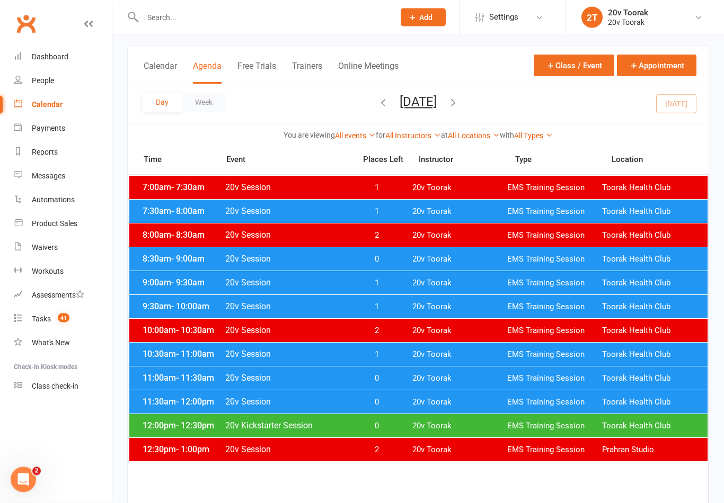
click at [159, 365] on div "10:30am - 11:00am 20v Session 1 20v Toorak EMS Training Session Toorak Health C…" at bounding box center [418, 354] width 578 height 23
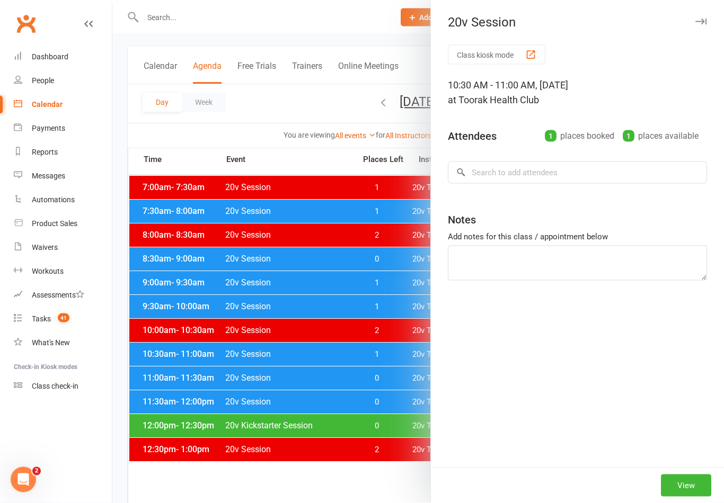
scroll to position [54, 0]
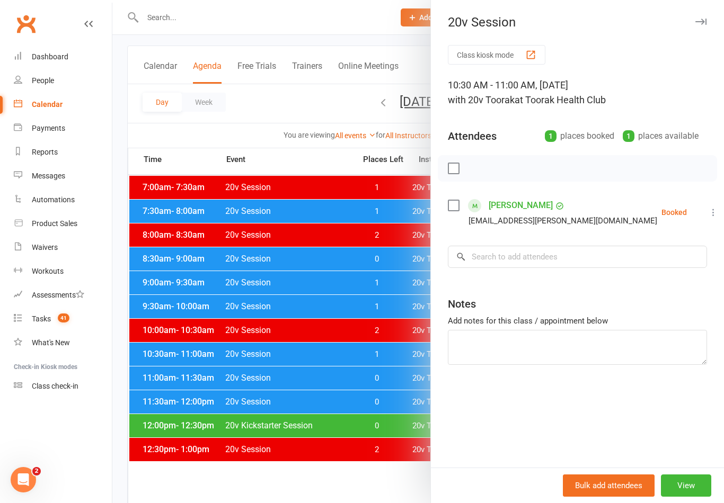
click at [158, 352] on div at bounding box center [418, 251] width 612 height 503
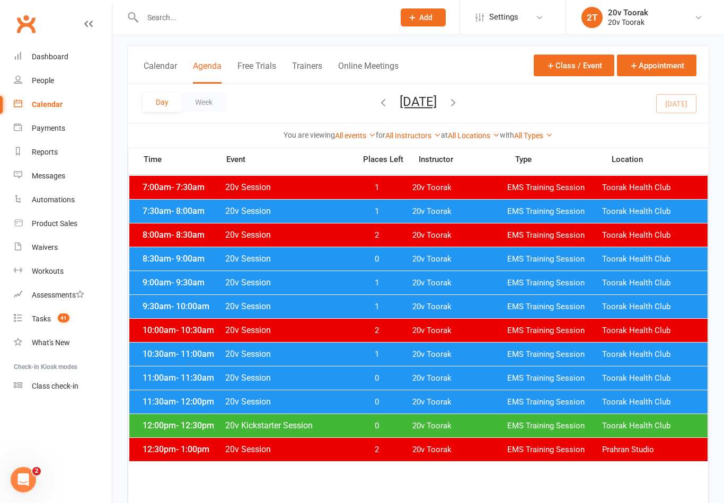
click at [153, 376] on span "11:00am - 11:30am" at bounding box center [182, 378] width 85 height 10
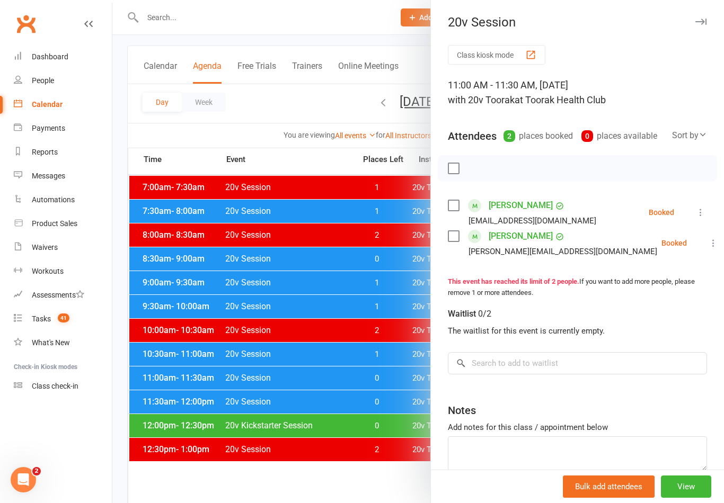
click at [166, 366] on div at bounding box center [418, 251] width 612 height 503
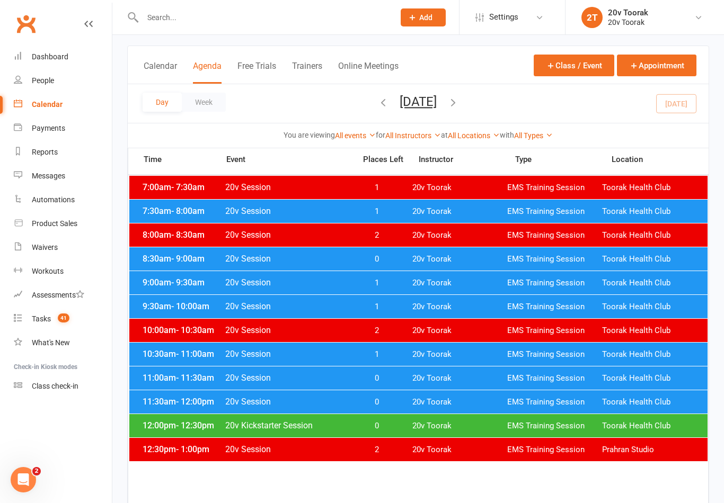
click at [156, 388] on div "11:00am - 11:30am 20v Session 0 20v Toorak EMS Training Session Toorak Health C…" at bounding box center [418, 378] width 578 height 23
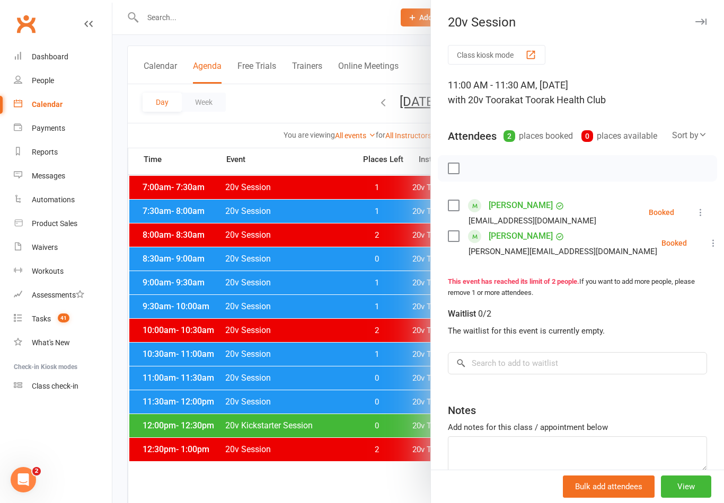
click at [164, 404] on div at bounding box center [418, 251] width 612 height 503
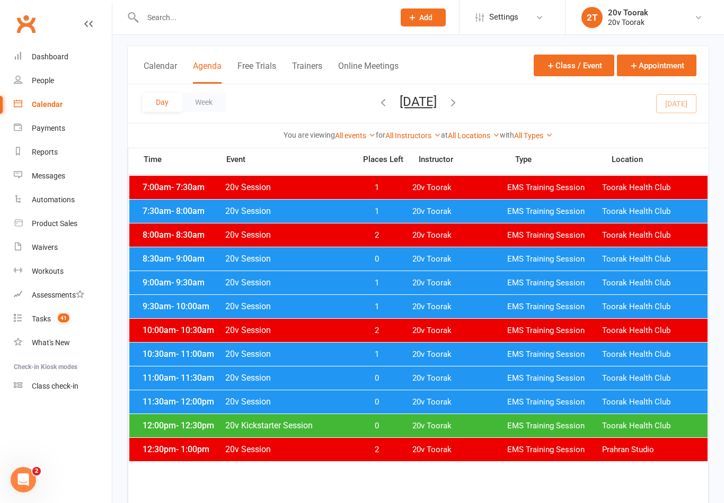
click at [164, 404] on span "11:30am - 12:00pm" at bounding box center [182, 402] width 85 height 10
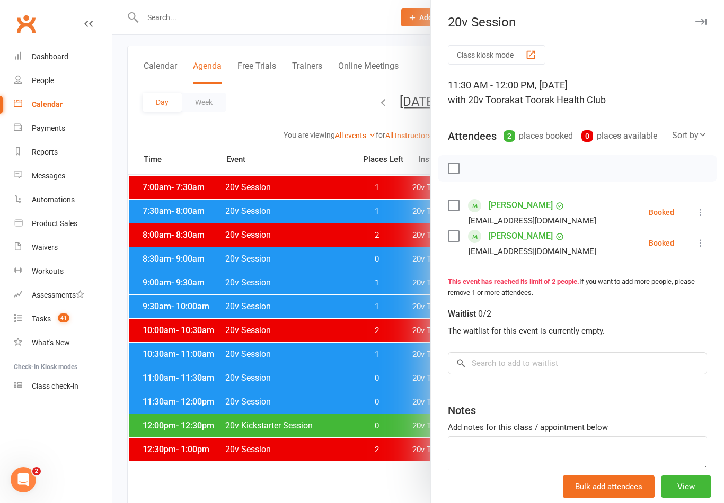
click at [172, 400] on div at bounding box center [418, 251] width 612 height 503
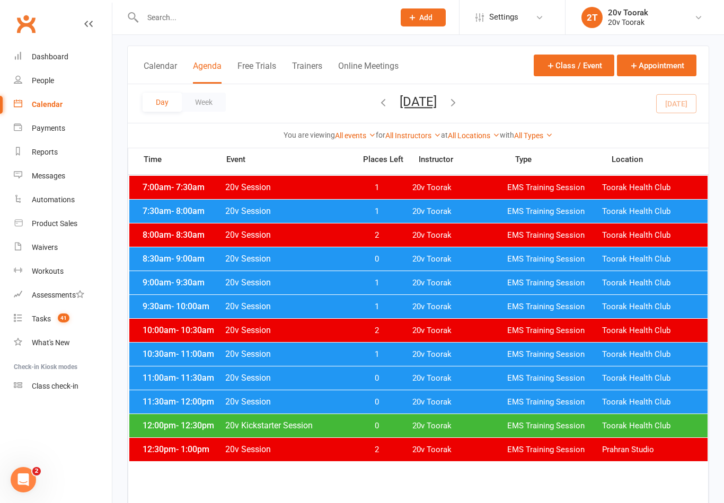
click at [177, 423] on span "- 12:30pm" at bounding box center [195, 426] width 38 height 10
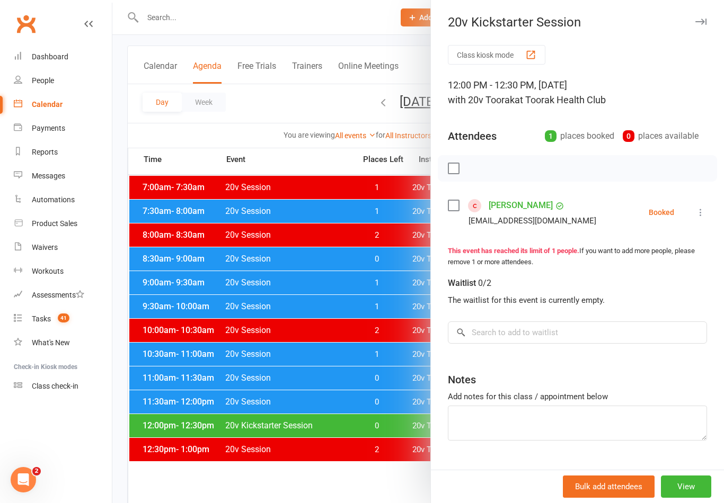
click at [512, 204] on link "[PERSON_NAME]" at bounding box center [521, 205] width 64 height 17
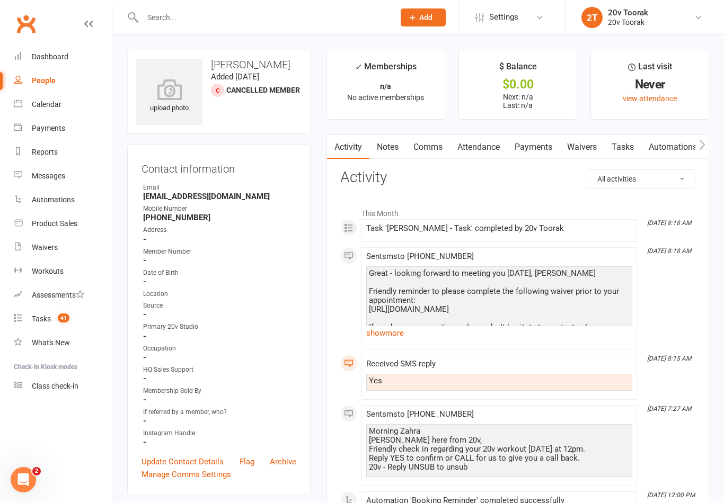
click at [47, 103] on div "Calendar" at bounding box center [47, 104] width 30 height 8
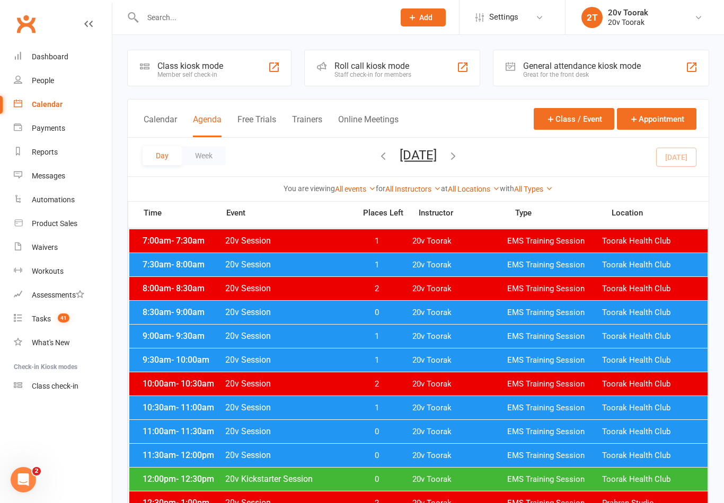
click at [168, 368] on div "9:30am - 10:00am 20v Session 1 20v Toorak EMS Training Session Toorak Health Cl…" at bounding box center [418, 360] width 578 height 23
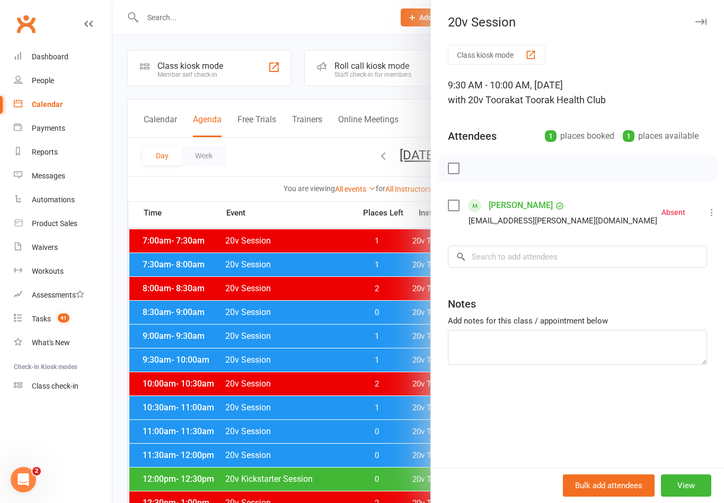
click at [171, 375] on div at bounding box center [418, 251] width 612 height 503
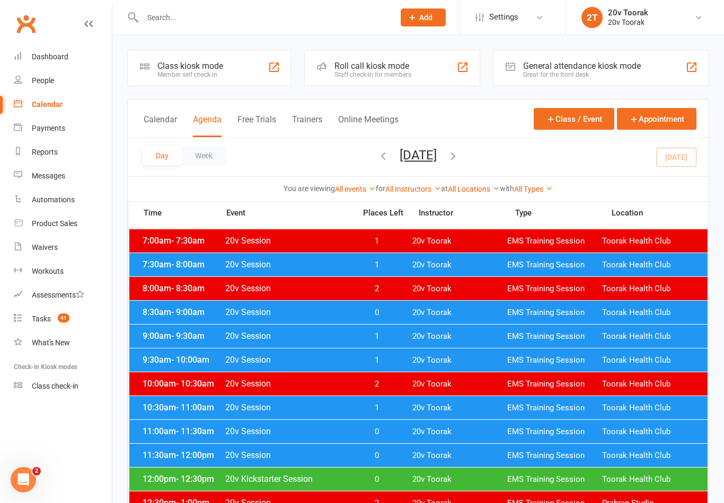
click at [165, 340] on span "9:00am - 9:30am" at bounding box center [182, 336] width 85 height 10
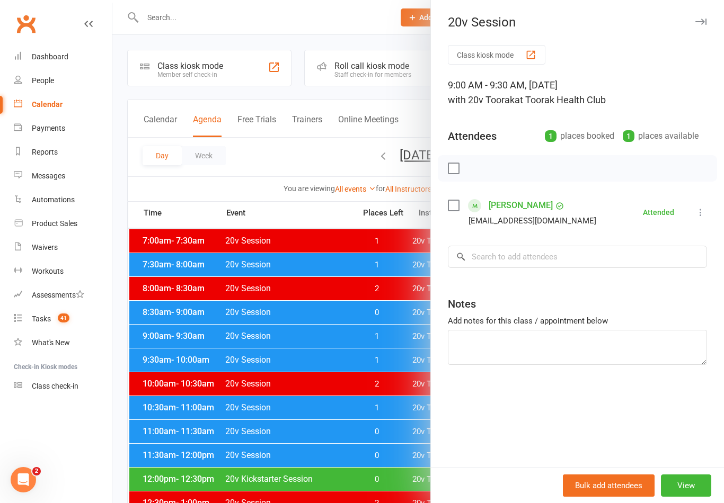
click at [183, 327] on div at bounding box center [418, 251] width 612 height 503
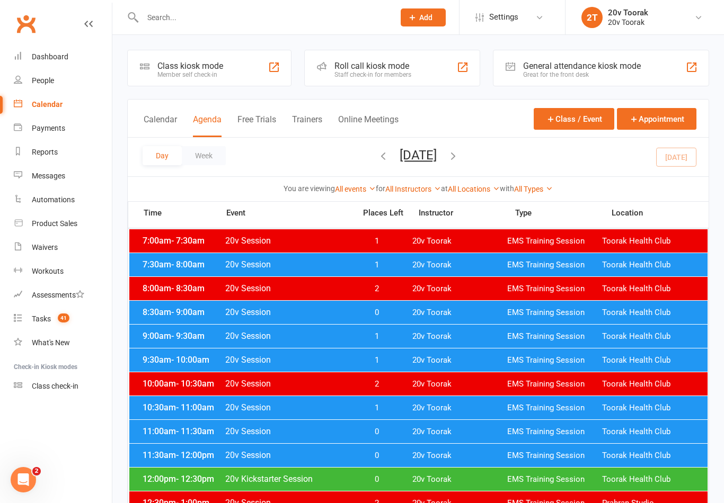
click at [179, 309] on span "- 9:00am" at bounding box center [187, 312] width 33 height 10
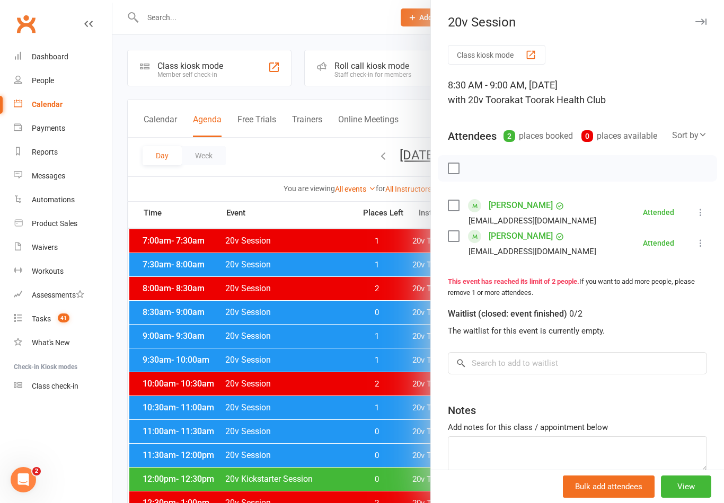
click at [172, 313] on div at bounding box center [418, 251] width 612 height 503
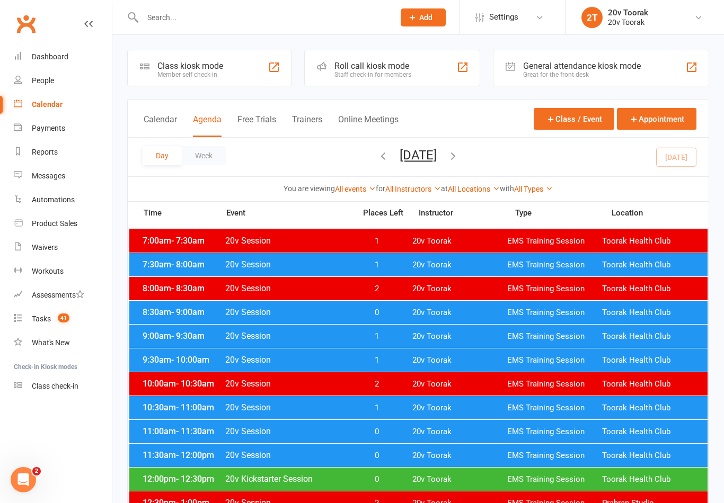
click at [152, 265] on span "7:30am - 8:00am" at bounding box center [182, 265] width 85 height 10
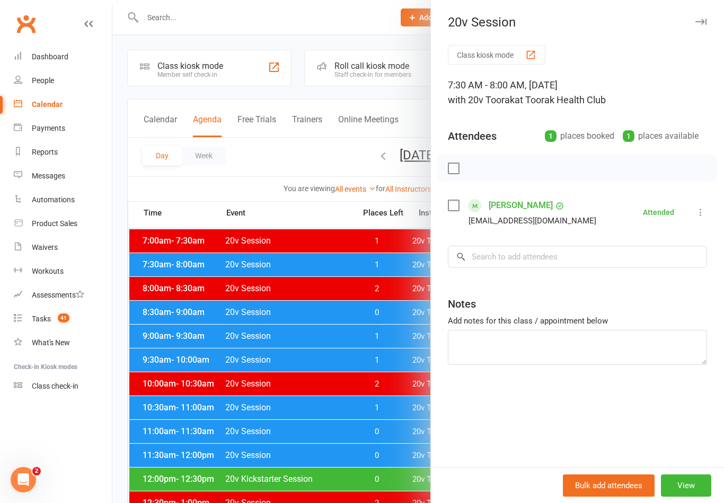
click at [165, 260] on div at bounding box center [418, 251] width 612 height 503
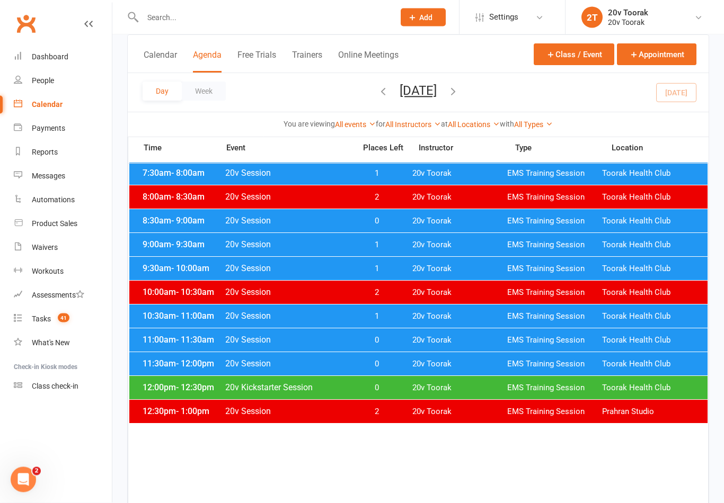
scroll to position [92, 0]
click at [154, 326] on div "10:30am - 11:00am 20v Session 1 20v Toorak EMS Training Session Toorak Health C…" at bounding box center [418, 316] width 578 height 23
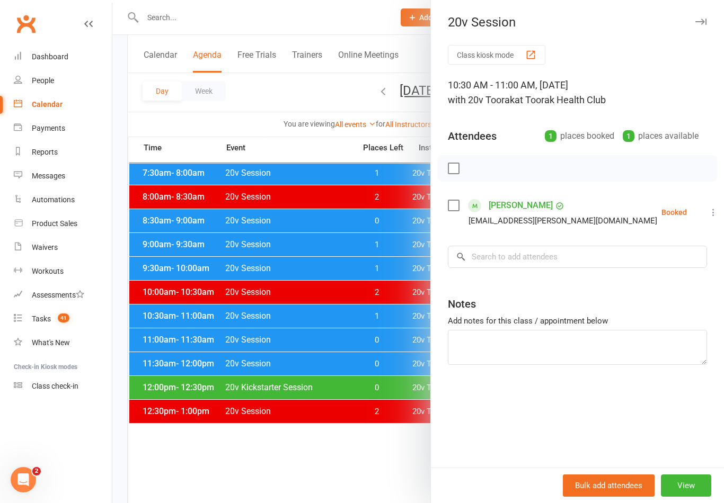
click at [164, 313] on div at bounding box center [418, 251] width 612 height 503
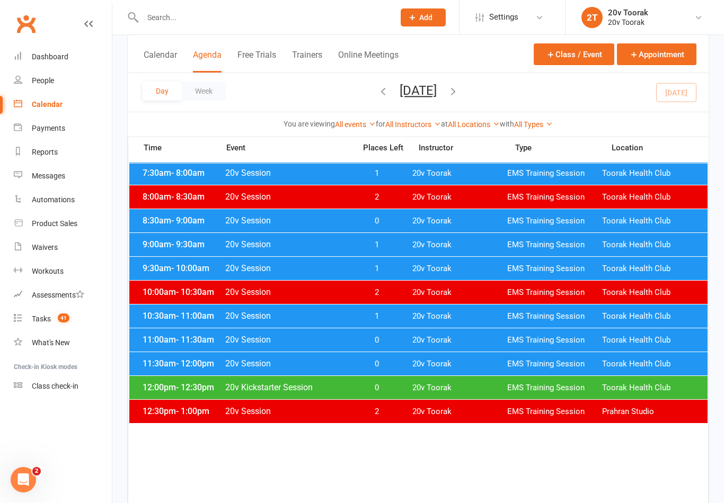
click at [164, 340] on span "11:00am - 11:30am" at bounding box center [182, 340] width 85 height 10
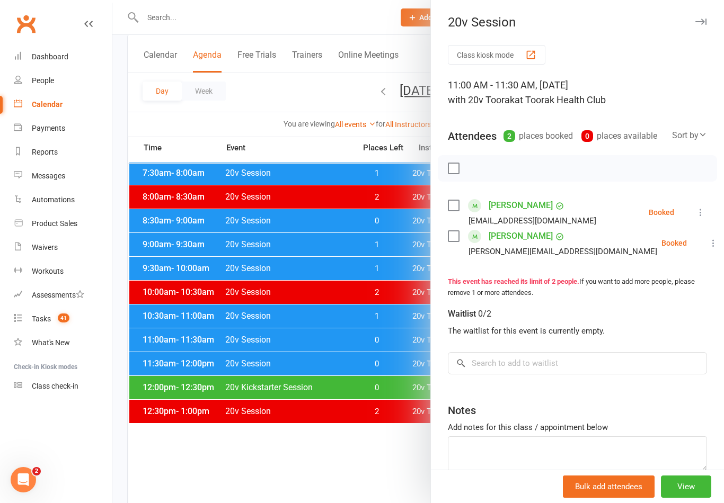
click at [179, 342] on div at bounding box center [418, 251] width 612 height 503
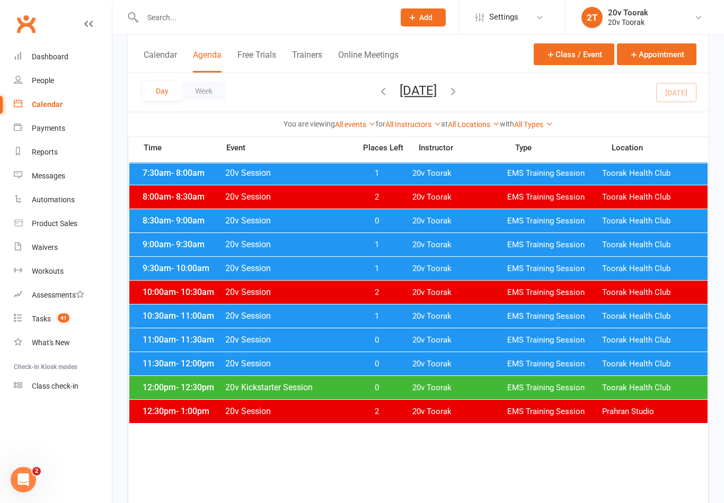
click at [178, 365] on span "- 12:00pm" at bounding box center [195, 364] width 38 height 10
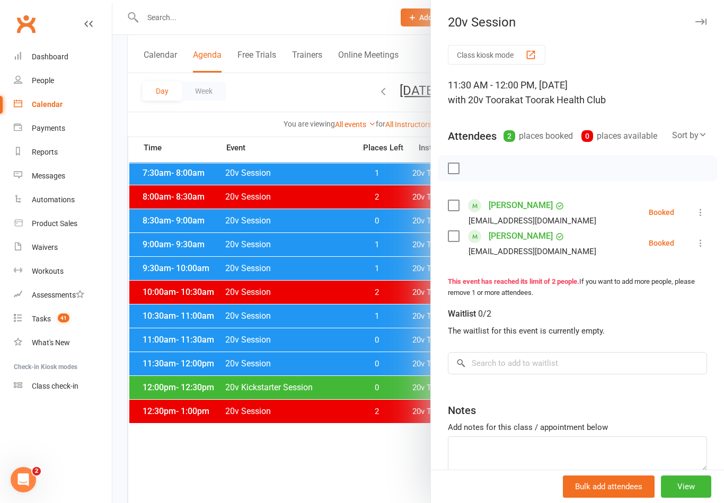
click at [179, 356] on div at bounding box center [418, 251] width 612 height 503
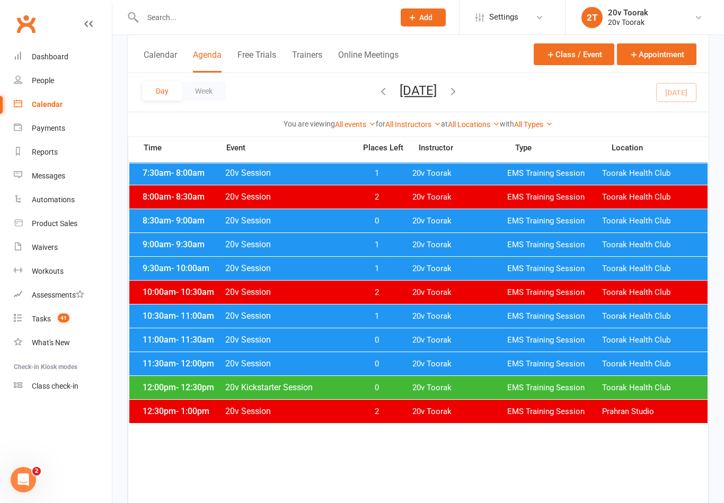
click at [180, 386] on span "- 12:30pm" at bounding box center [195, 388] width 38 height 10
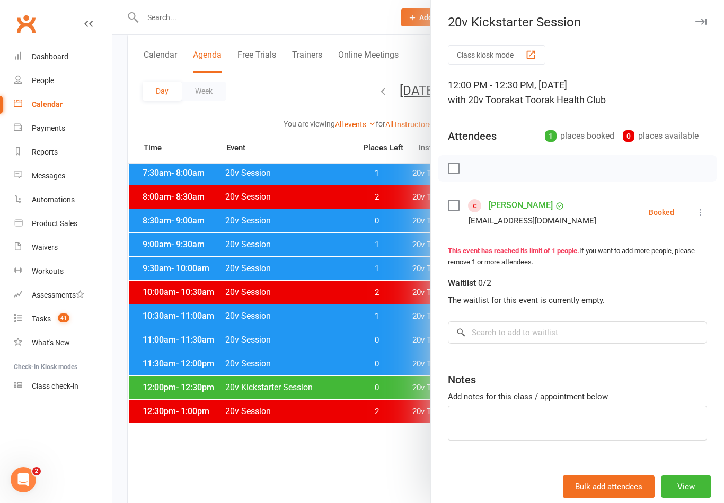
click at [177, 386] on div at bounding box center [418, 251] width 612 height 503
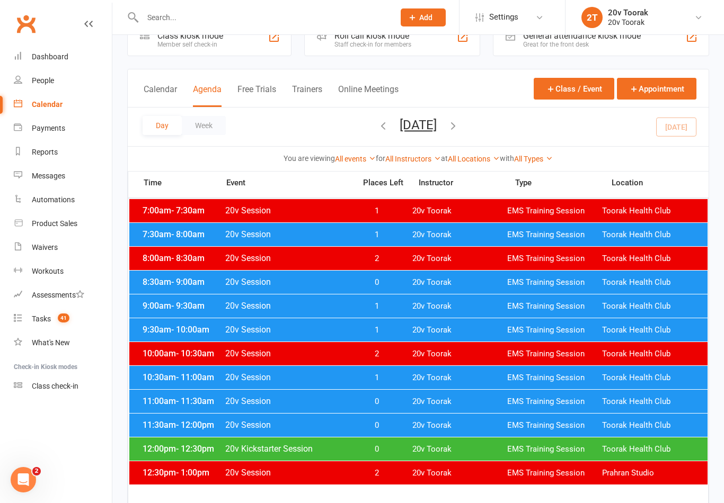
scroll to position [21, 0]
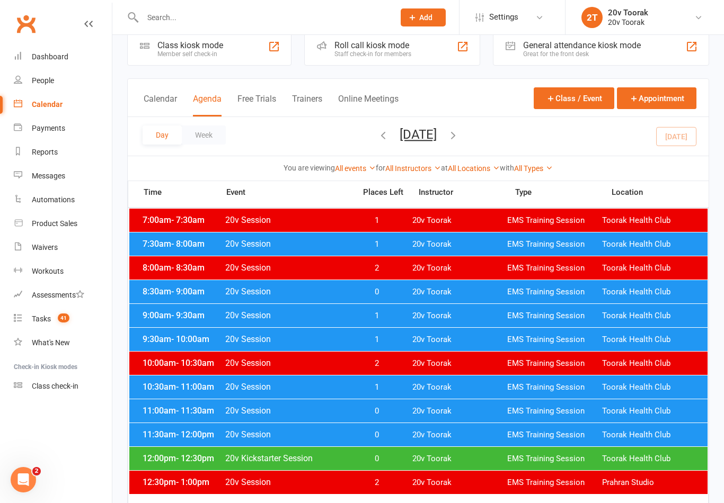
click at [37, 175] on div "Messages" at bounding box center [48, 176] width 33 height 8
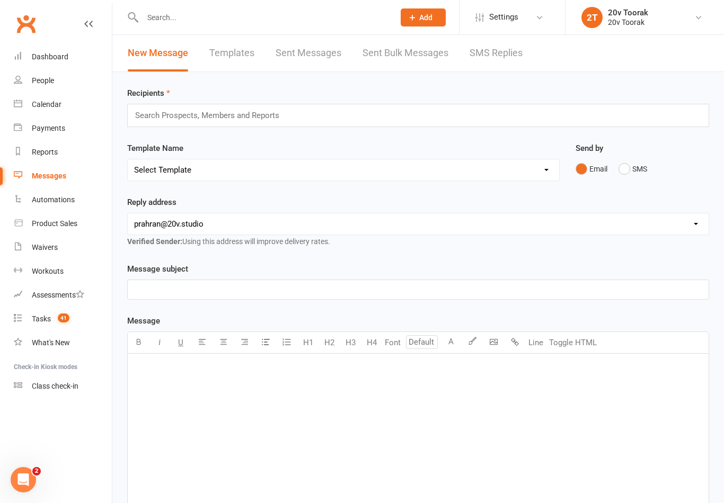
click at [479, 52] on link "SMS Replies" at bounding box center [496, 53] width 53 height 37
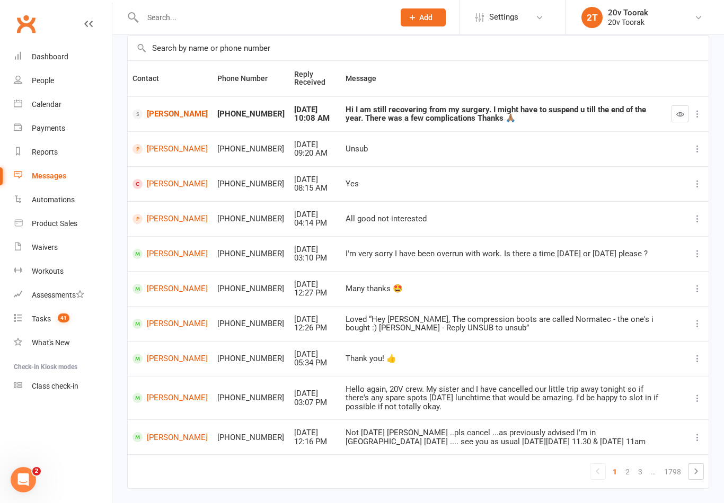
scroll to position [94, 0]
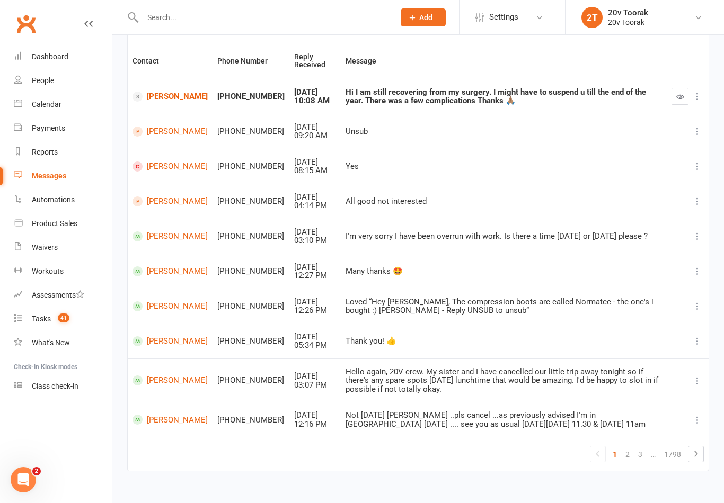
click at [624, 453] on link "2" at bounding box center [627, 454] width 13 height 15
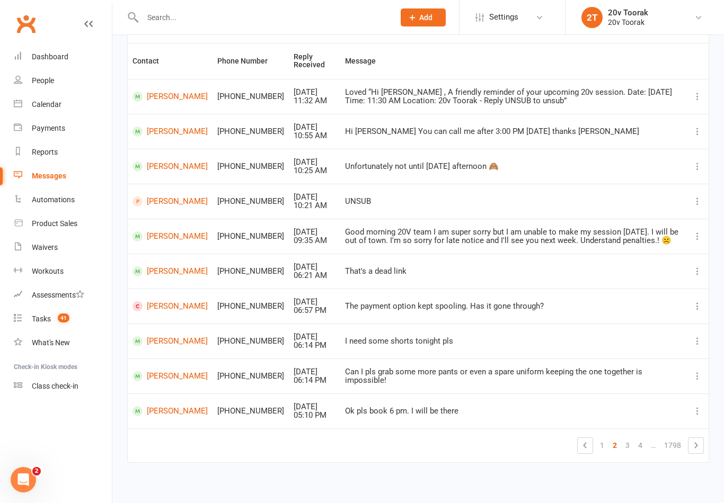
scroll to position [86, 0]
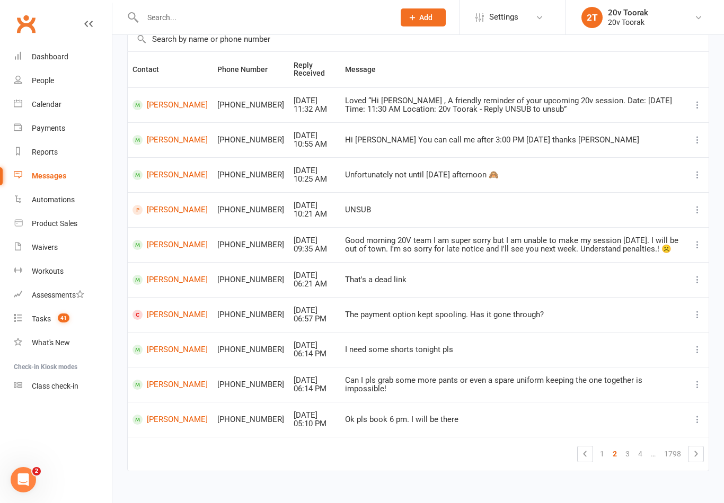
click at [152, 310] on link "[PERSON_NAME]" at bounding box center [169, 315] width 75 height 10
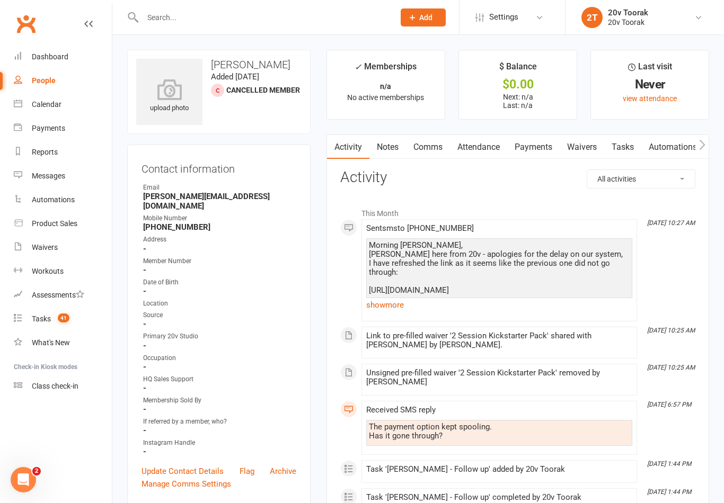
click at [389, 318] on li "[DATE] 10:27 AM Sent sms to [PHONE_NUMBER] Morning [PERSON_NAME] here from 20v …" at bounding box center [499, 270] width 276 height 102
click at [388, 306] on link "show more" at bounding box center [499, 305] width 266 height 15
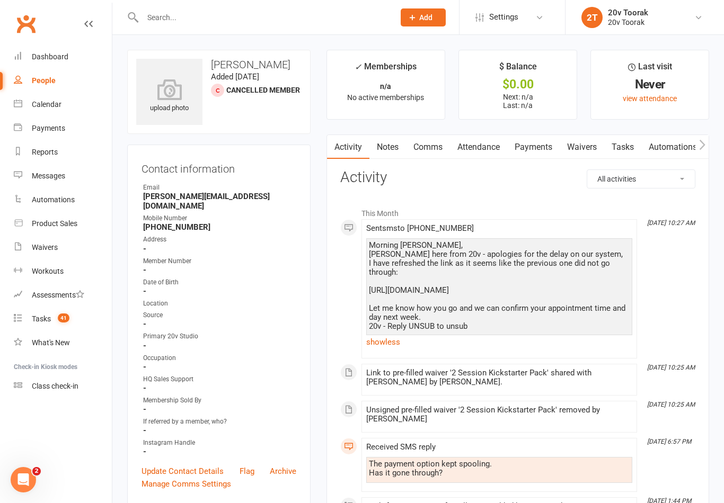
click at [76, 167] on link "Messages" at bounding box center [63, 176] width 98 height 24
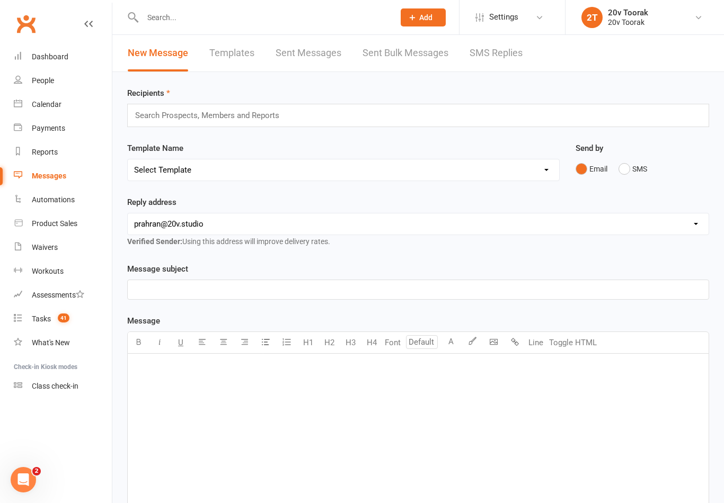
click at [515, 49] on link "SMS Replies" at bounding box center [496, 53] width 53 height 37
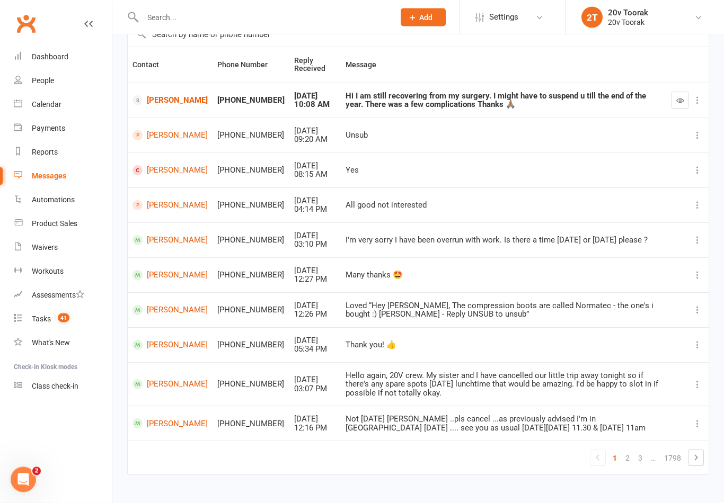
scroll to position [91, 0]
click at [48, 112] on link "Calendar" at bounding box center [63, 105] width 98 height 24
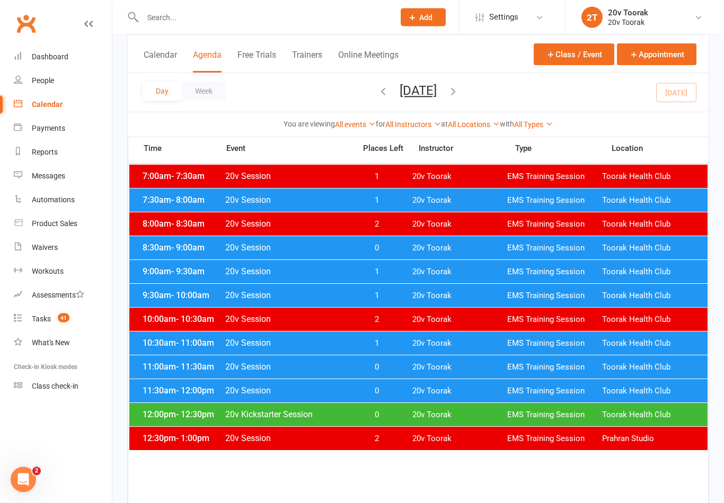
scroll to position [64, 0]
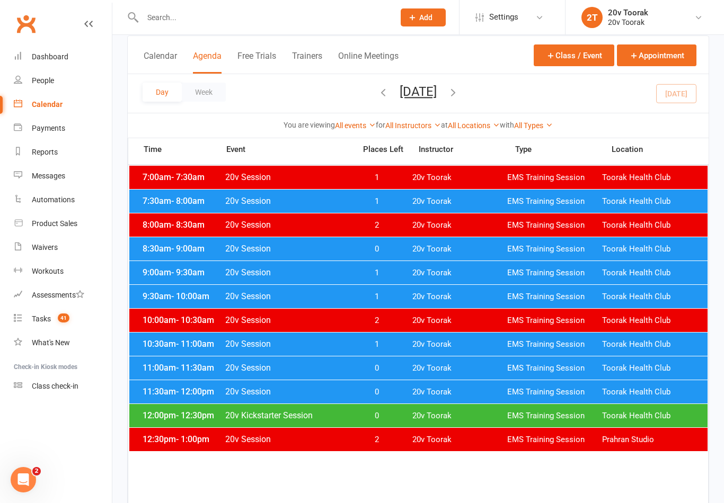
click at [466, 353] on div "10:30am - 11:00am 20v Session 1 20v Toorak EMS Training Session Toorak Health C…" at bounding box center [418, 344] width 578 height 23
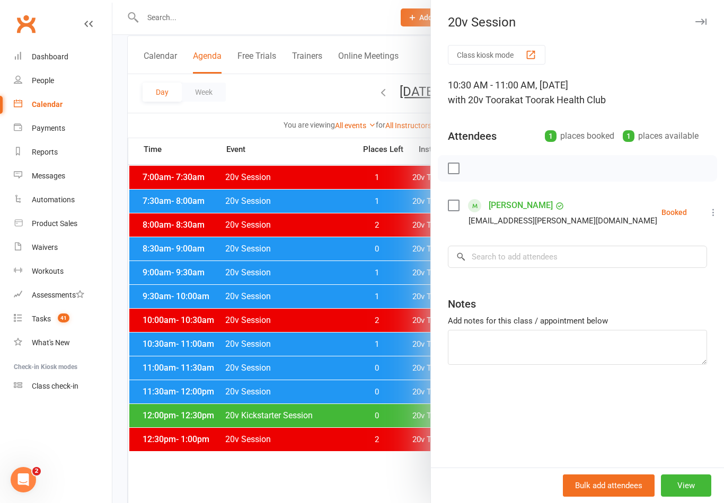
click at [555, 204] on icon at bounding box center [560, 206] width 10 height 10
click at [519, 209] on link "[PERSON_NAME]" at bounding box center [521, 205] width 64 height 17
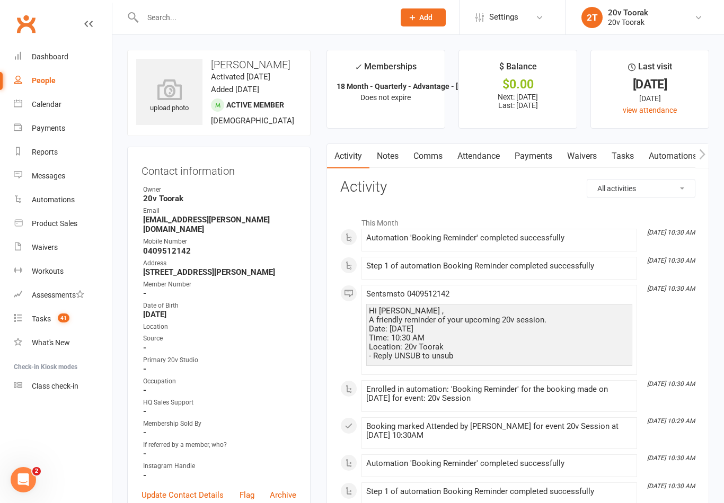
click at [45, 102] on div "Calendar" at bounding box center [47, 104] width 30 height 8
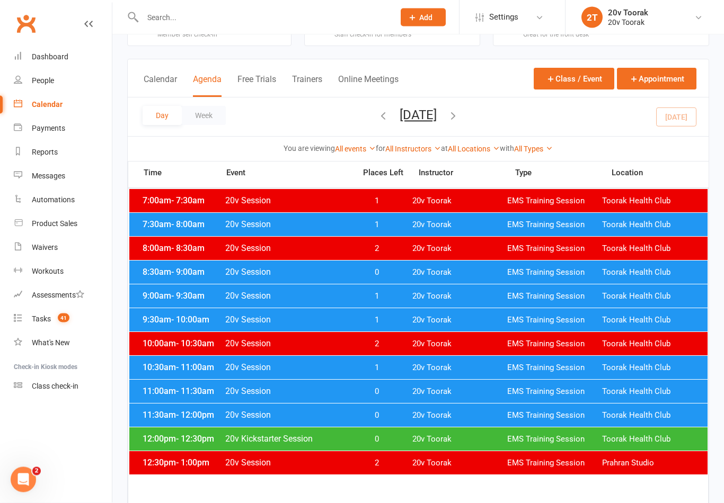
click at [646, 368] on span "Toorak Health Club" at bounding box center [649, 369] width 95 height 10
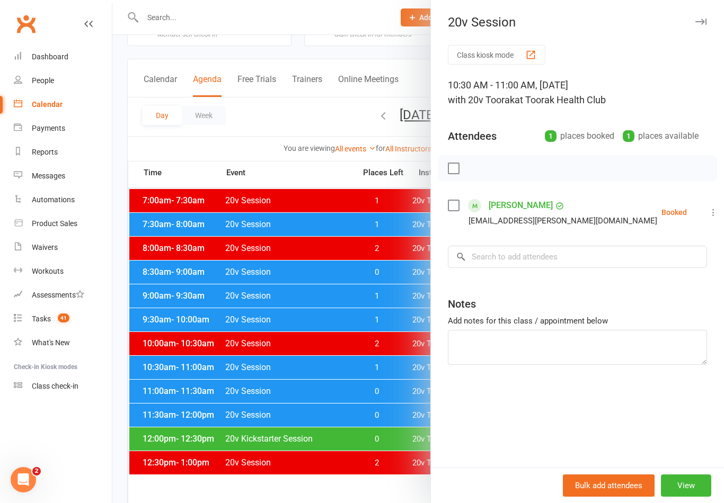
click at [397, 362] on div at bounding box center [418, 251] width 612 height 503
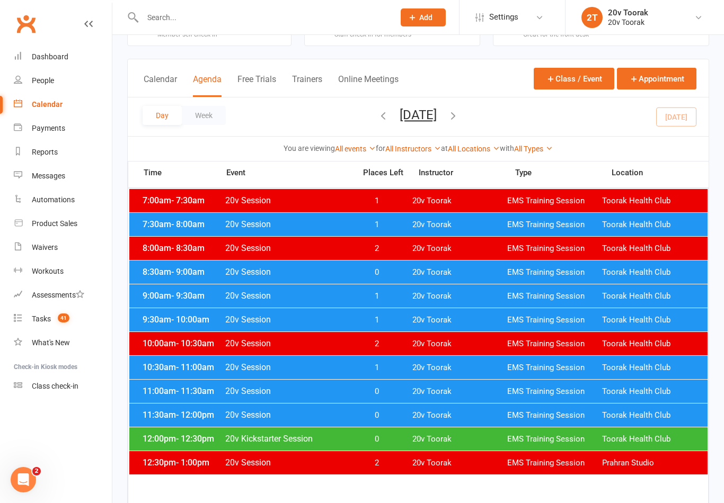
click at [424, 328] on div "9:30am - 10:00am 20v Session 1 20v Toorak EMS Training Session Toorak Health Cl…" at bounding box center [418, 319] width 578 height 23
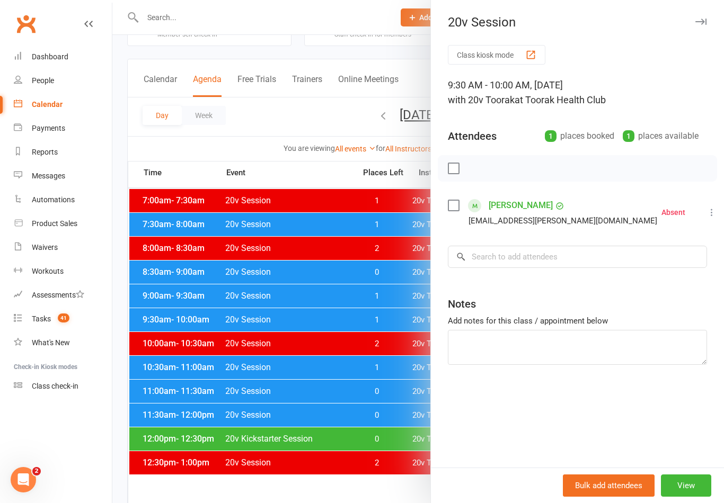
click at [387, 323] on div at bounding box center [418, 251] width 612 height 503
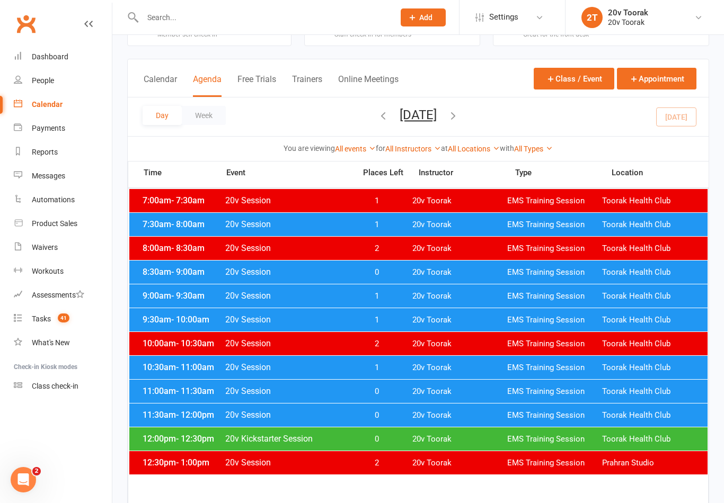
click at [417, 295] on span "20v Toorak" at bounding box center [459, 296] width 95 height 10
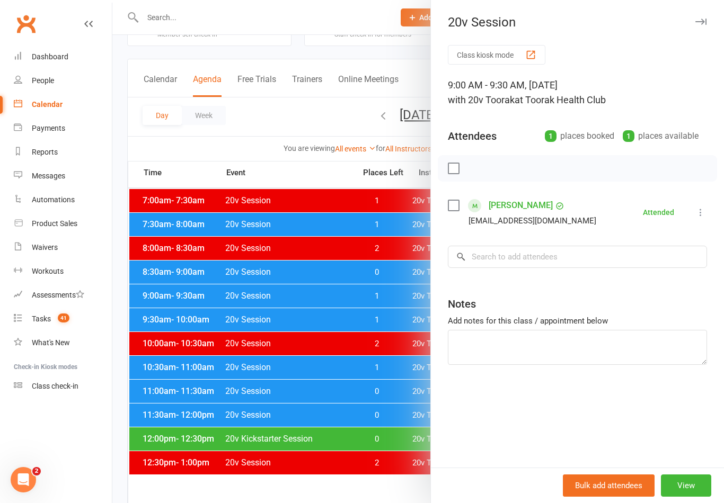
click at [390, 282] on div at bounding box center [418, 251] width 612 height 503
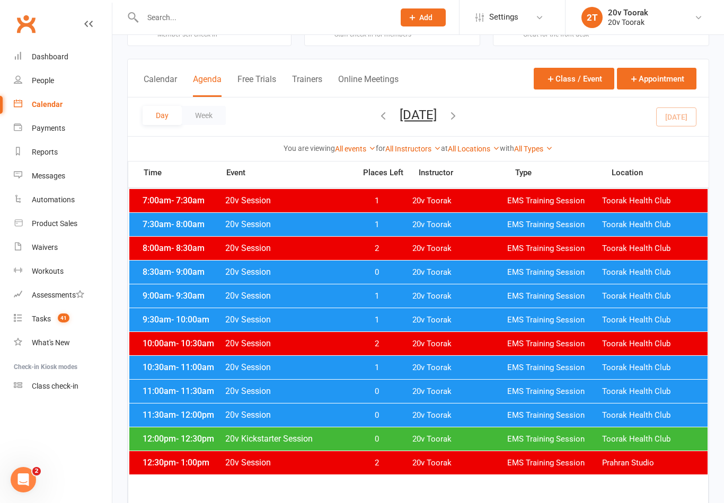
click at [70, 178] on link "Messages" at bounding box center [63, 176] width 98 height 24
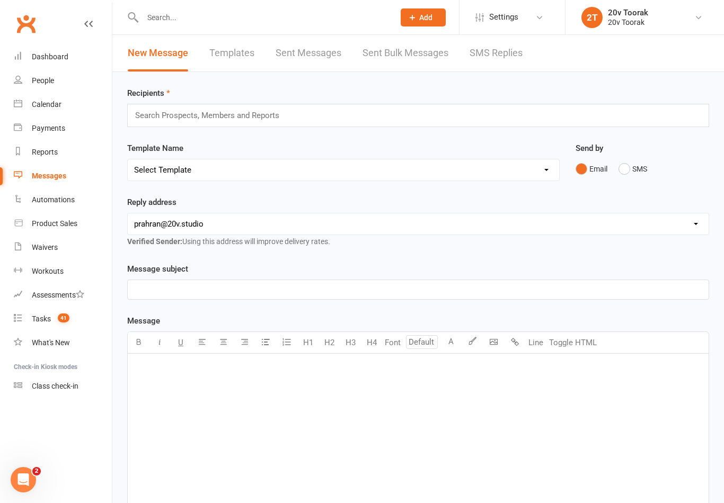
click at [513, 59] on link "SMS Replies" at bounding box center [496, 53] width 53 height 37
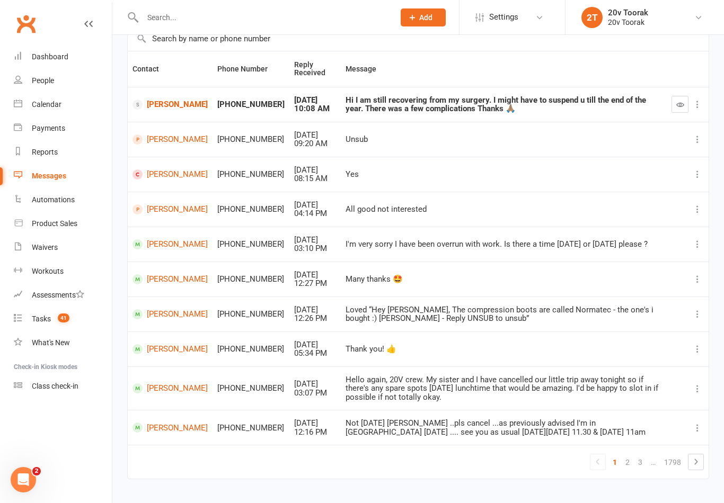
scroll to position [94, 0]
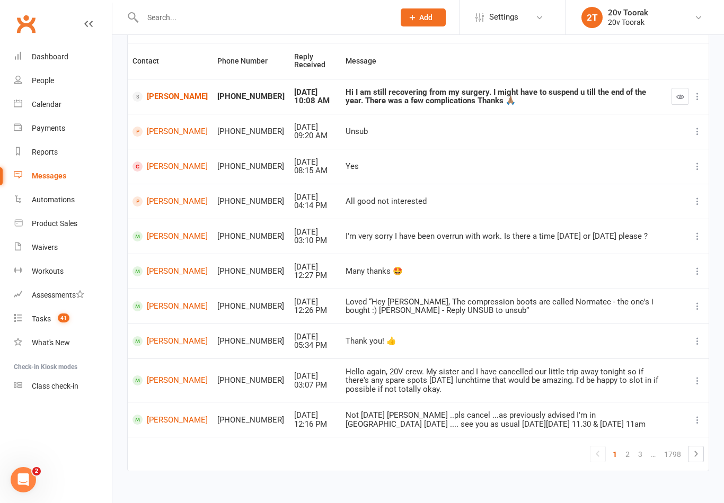
click at [637, 450] on link "3" at bounding box center [640, 454] width 13 height 15
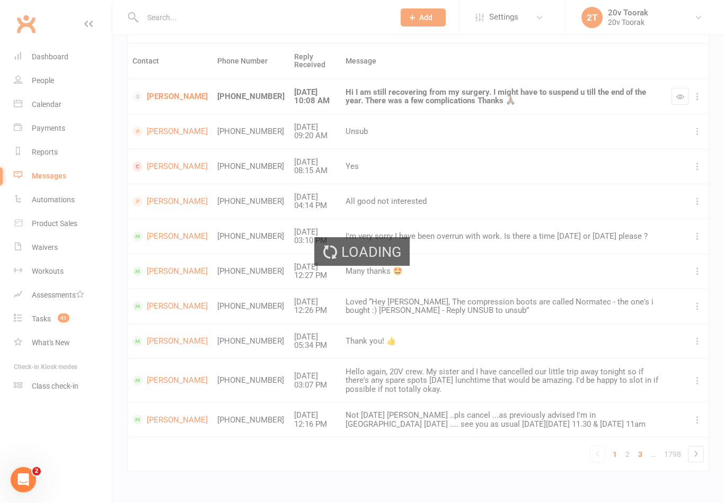
scroll to position [86, 0]
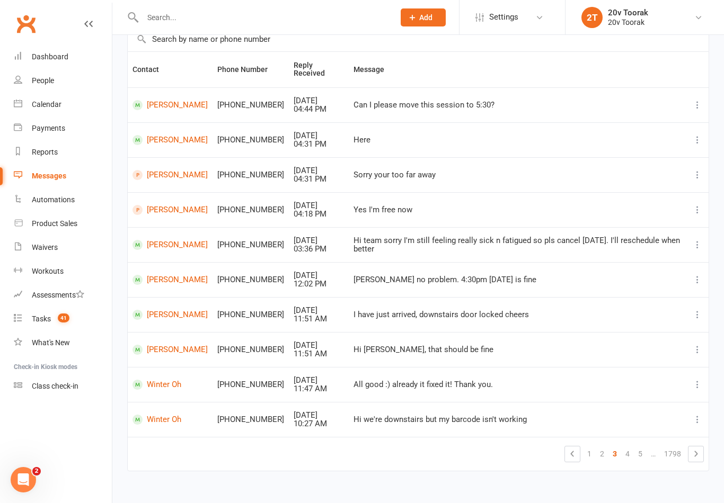
click at [179, 175] on link "[PERSON_NAME]" at bounding box center [169, 175] width 75 height 10
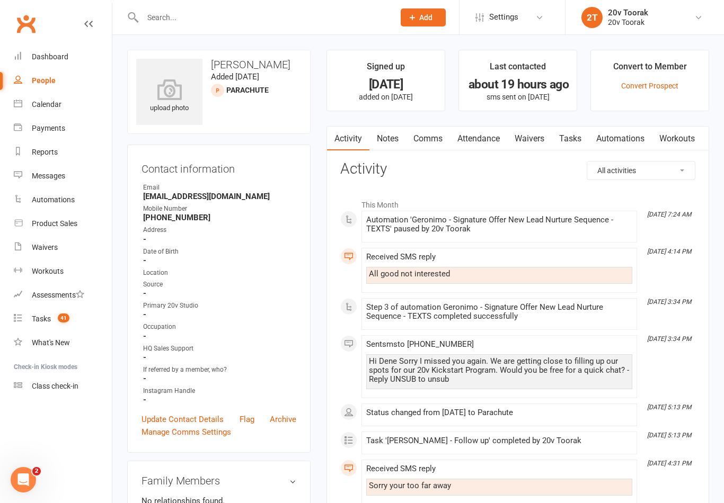
click at [391, 136] on link "Notes" at bounding box center [387, 139] width 37 height 24
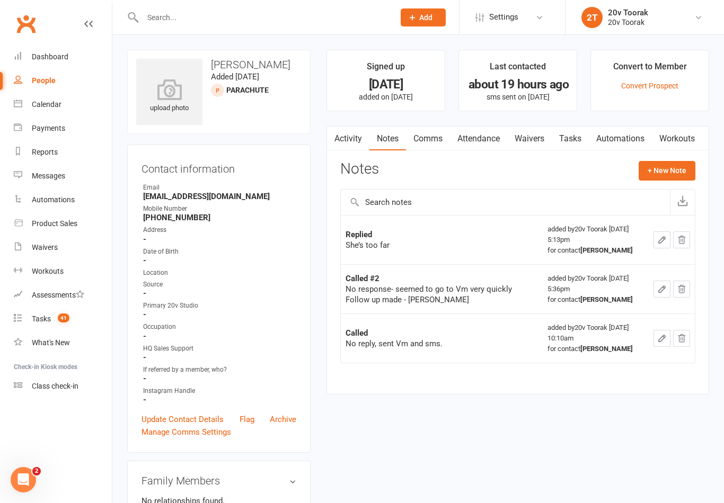
click at [81, 145] on link "Reports" at bounding box center [63, 152] width 98 height 24
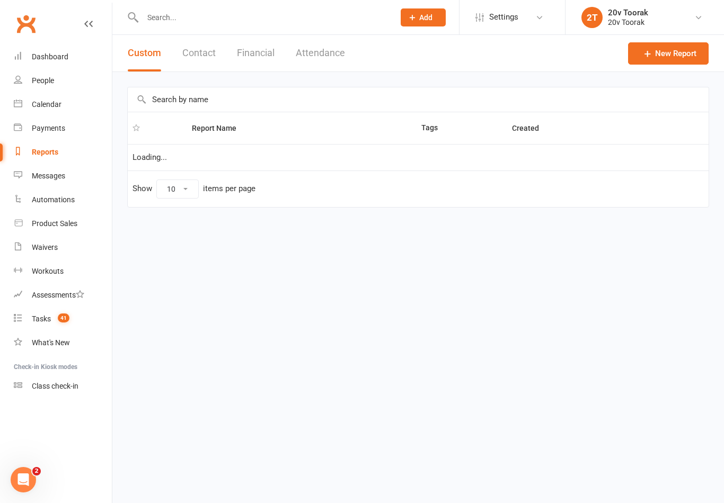
click at [59, 185] on link "Messages" at bounding box center [63, 176] width 98 height 24
select select "25"
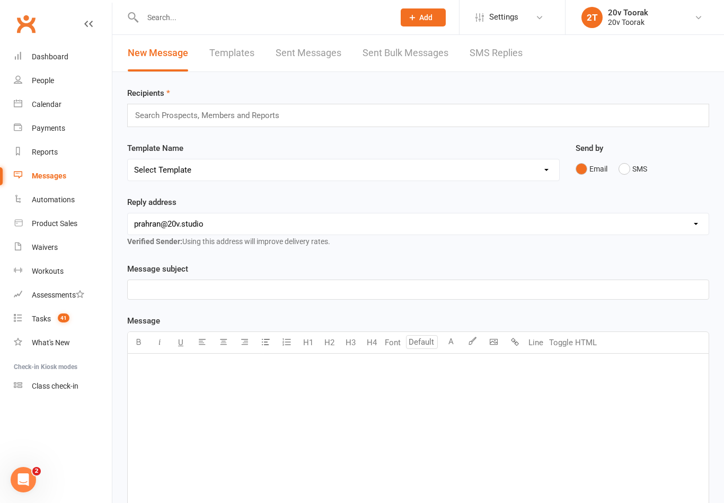
scroll to position [1, 0]
click at [507, 47] on link "SMS Replies" at bounding box center [496, 52] width 53 height 37
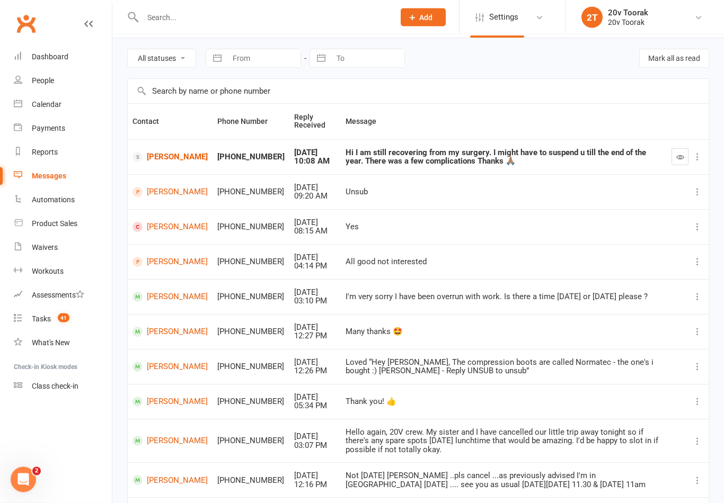
scroll to position [34, 0]
click at [168, 232] on link "[PERSON_NAME]" at bounding box center [169, 227] width 75 height 10
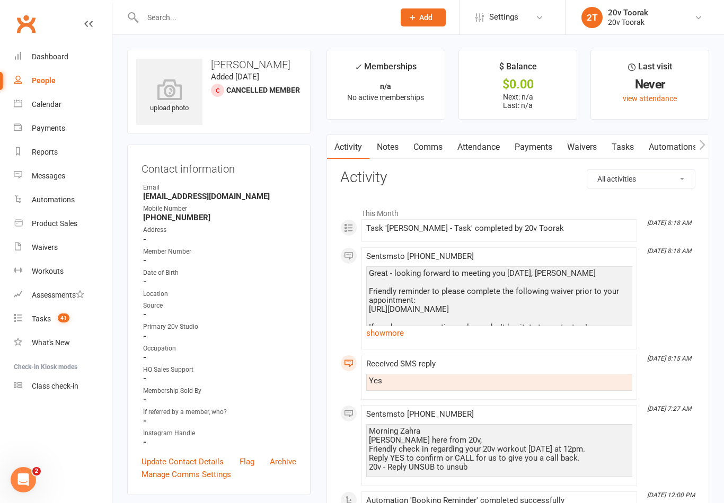
click at [391, 157] on link "Notes" at bounding box center [387, 147] width 37 height 24
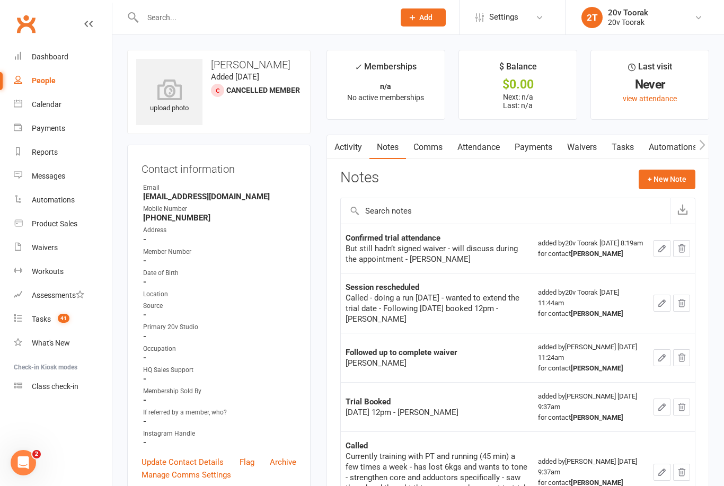
click at [349, 158] on link "Activity" at bounding box center [348, 147] width 42 height 24
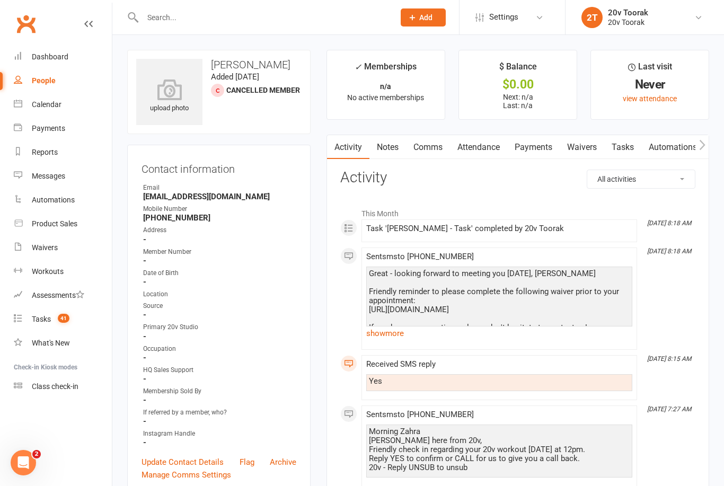
click at [43, 175] on div "Messages" at bounding box center [48, 176] width 33 height 8
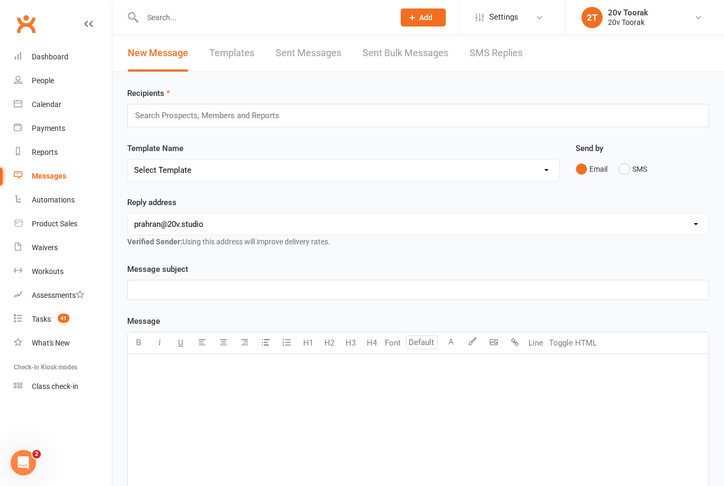
click at [501, 54] on link "SMS Replies" at bounding box center [496, 53] width 53 height 37
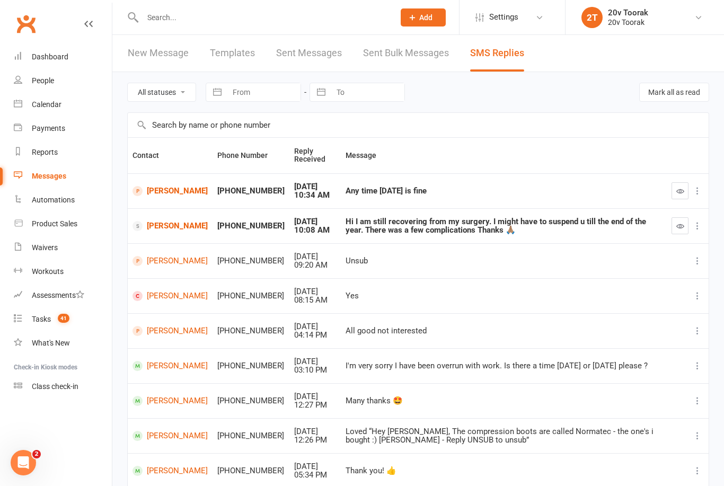
click at [162, 188] on link "[PERSON_NAME]" at bounding box center [169, 191] width 75 height 10
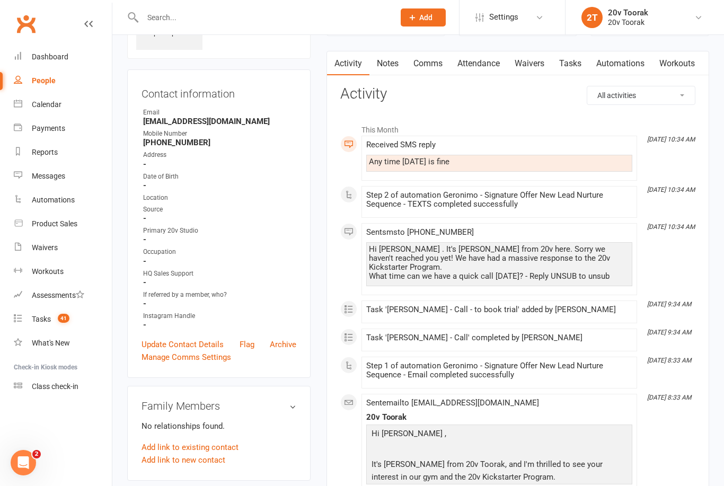
scroll to position [72, 0]
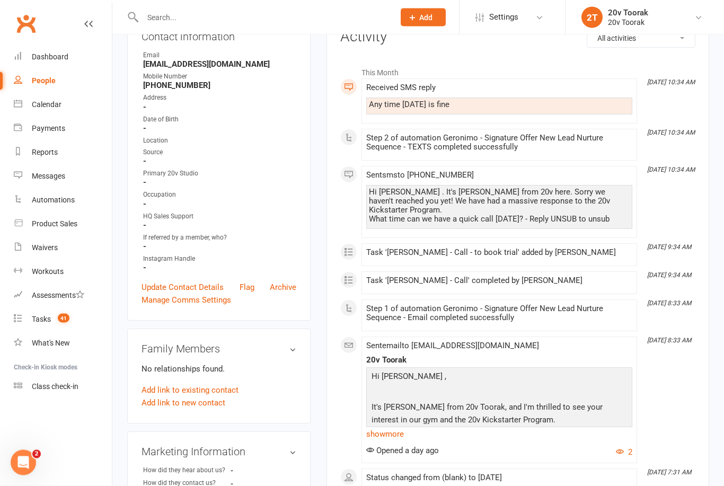
click at [385, 430] on link "show more" at bounding box center [499, 434] width 266 height 15
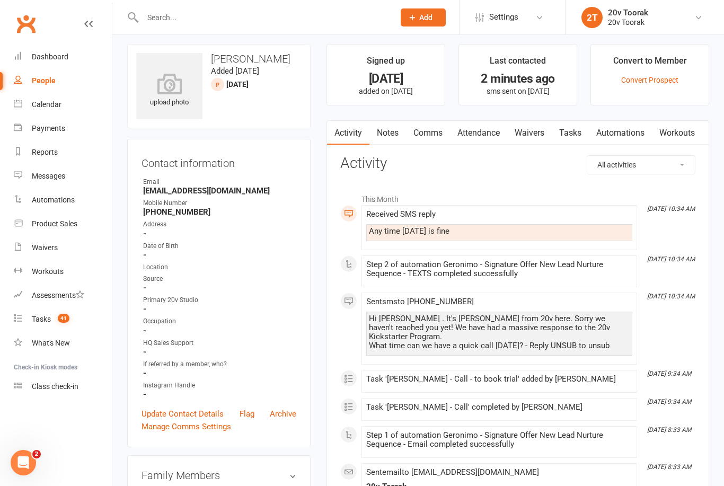
scroll to position [0, 0]
